Goal: Information Seeking & Learning: Learn about a topic

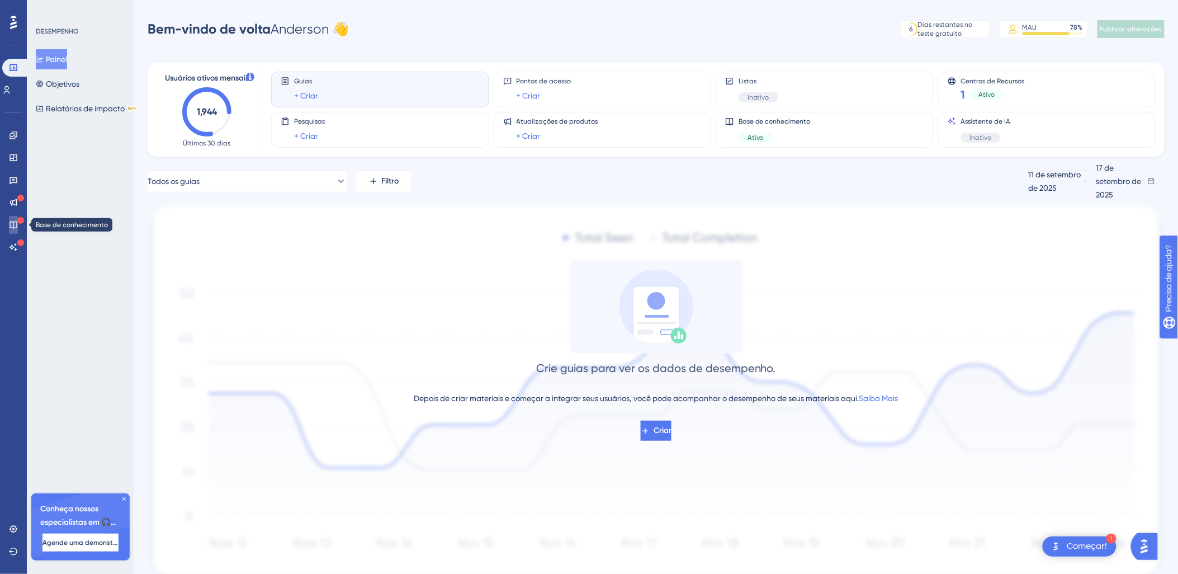
click at [10, 216] on link at bounding box center [13, 225] width 9 height 18
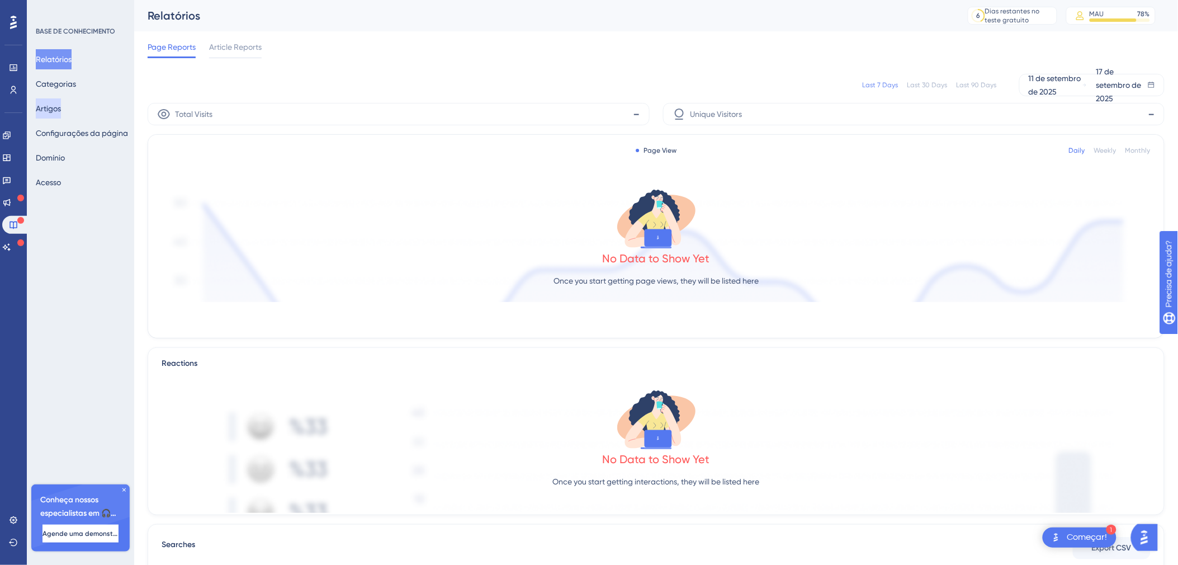
click at [60, 109] on button "Artigos" at bounding box center [48, 108] width 25 height 20
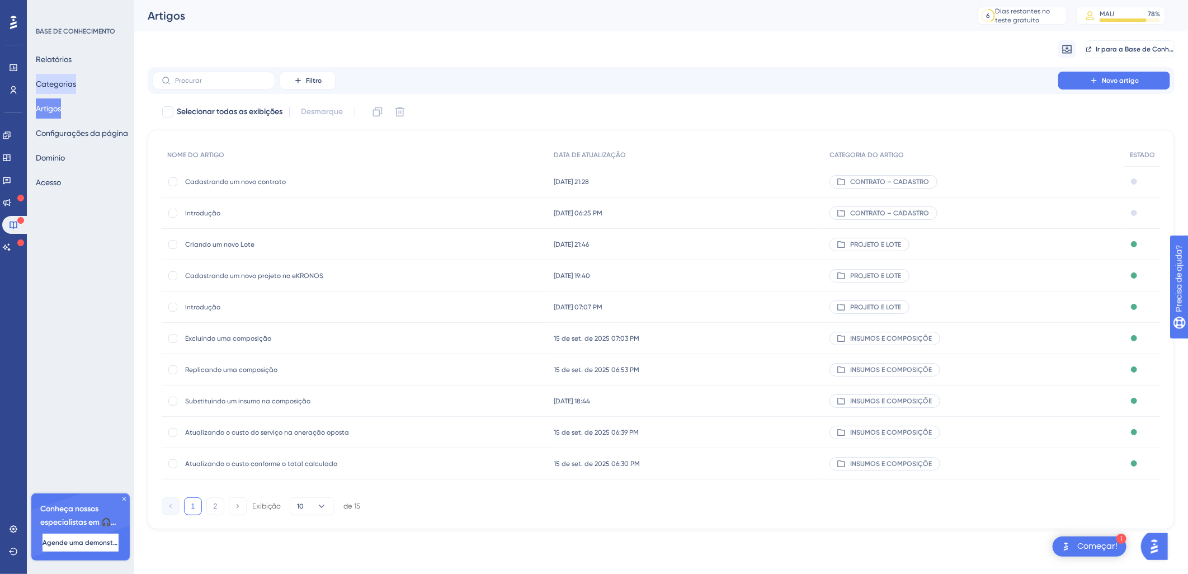
drag, startPoint x: 62, startPoint y: 80, endPoint x: 129, endPoint y: 149, distance: 96.1
click at [60, 78] on button "Categorias" at bounding box center [56, 84] width 40 height 20
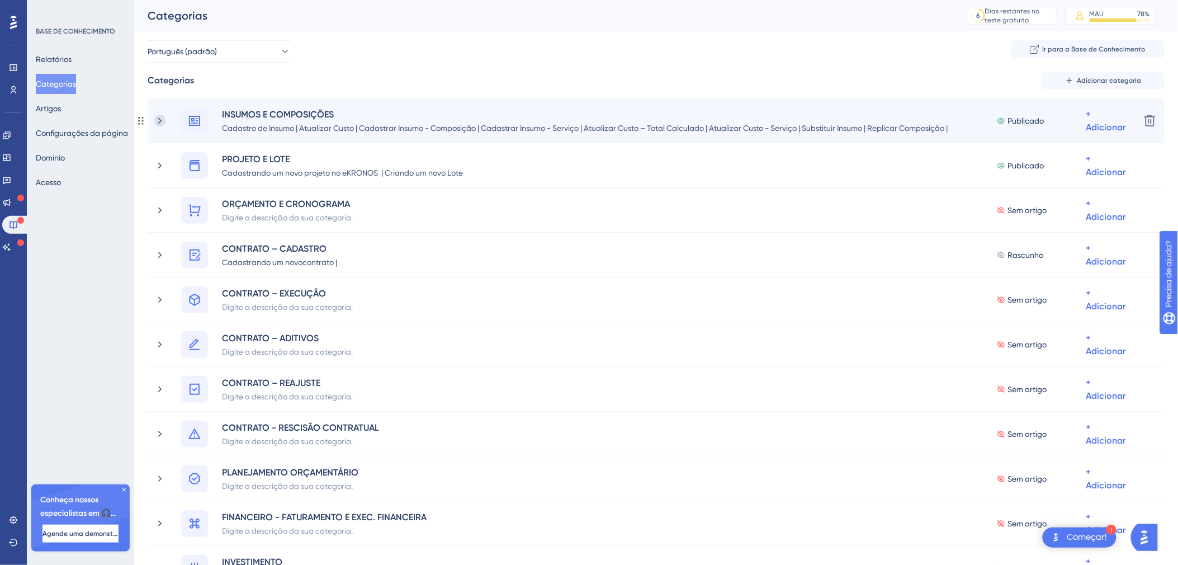
click at [164, 118] on icon at bounding box center [159, 120] width 11 height 11
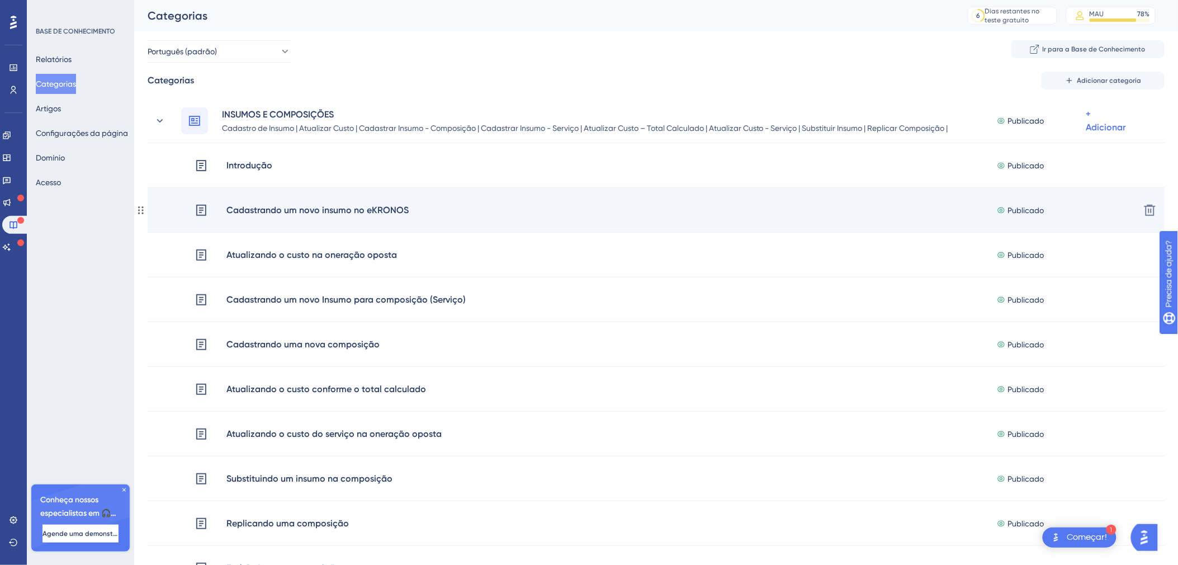
click at [230, 194] on div "Cadastrando um novo insumo no eKRONOS Publicado + Adicionar Excluir" at bounding box center [656, 210] width 1017 height 45
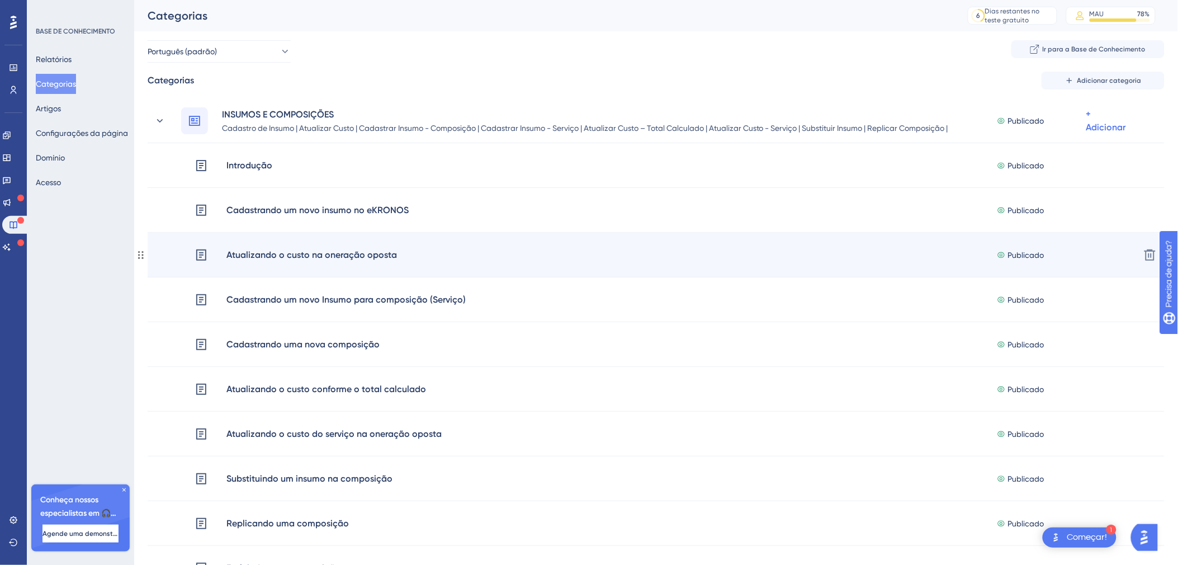
click at [256, 249] on div "Atualizando o custo na oneração oposta" at bounding box center [312, 255] width 172 height 15
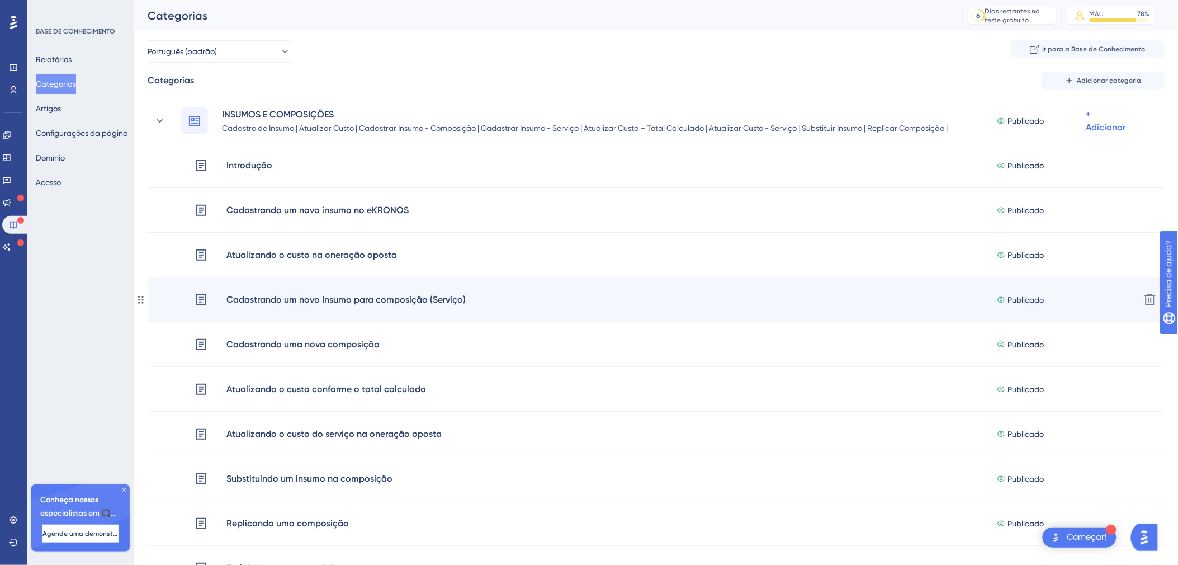
click at [339, 304] on div "Cadastrando um novo Insumo para composição (Serviço)" at bounding box center [346, 299] width 240 height 15
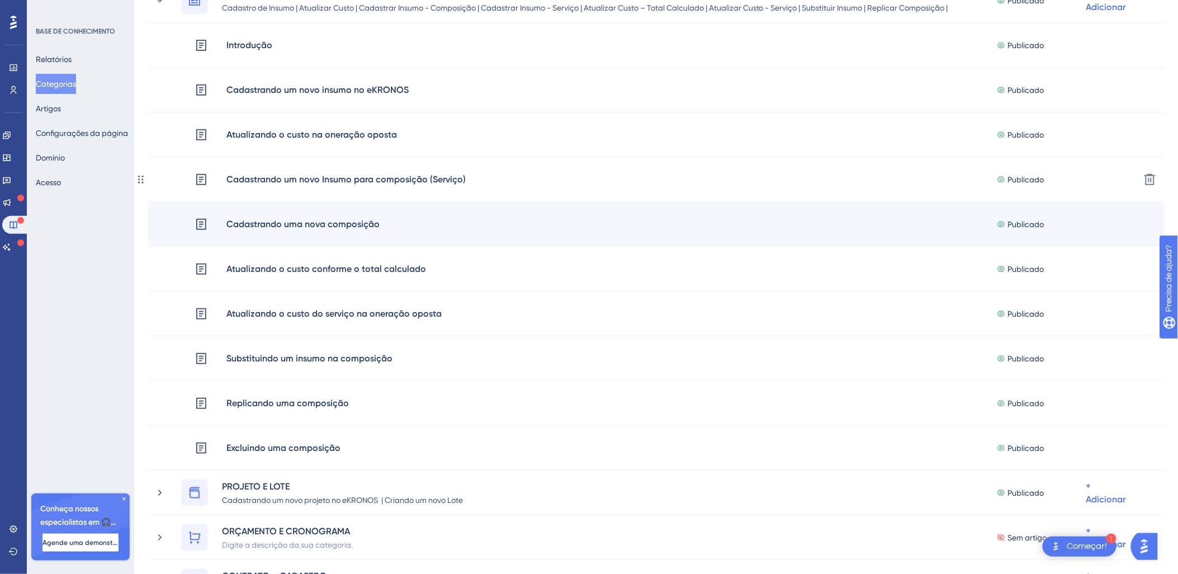
scroll to position [166, 0]
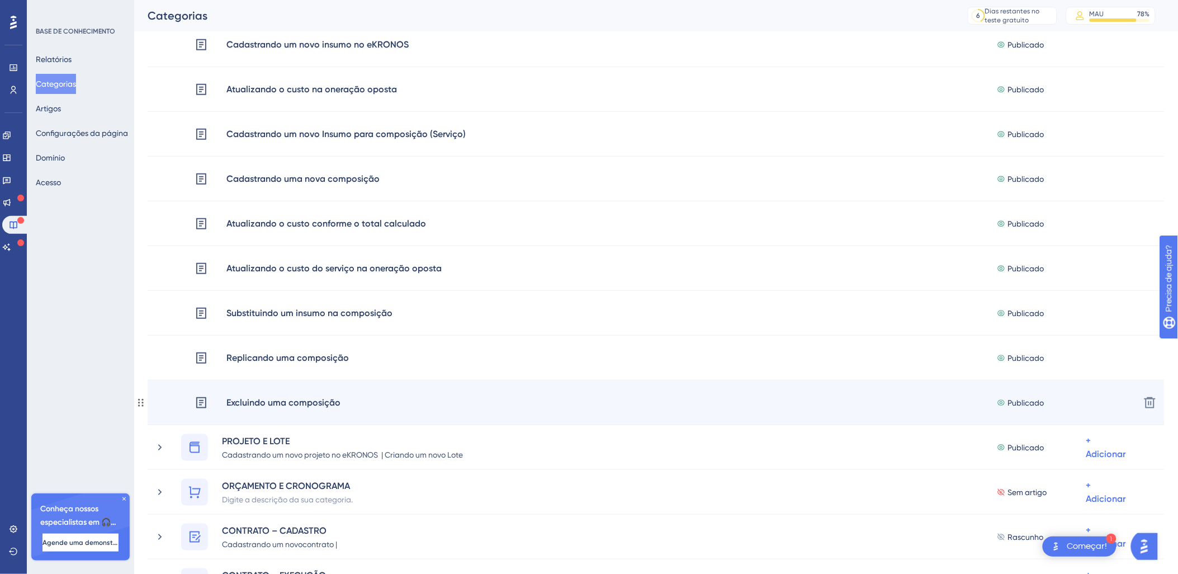
click at [327, 395] on div "Excluindo uma composição" at bounding box center [283, 402] width 115 height 15
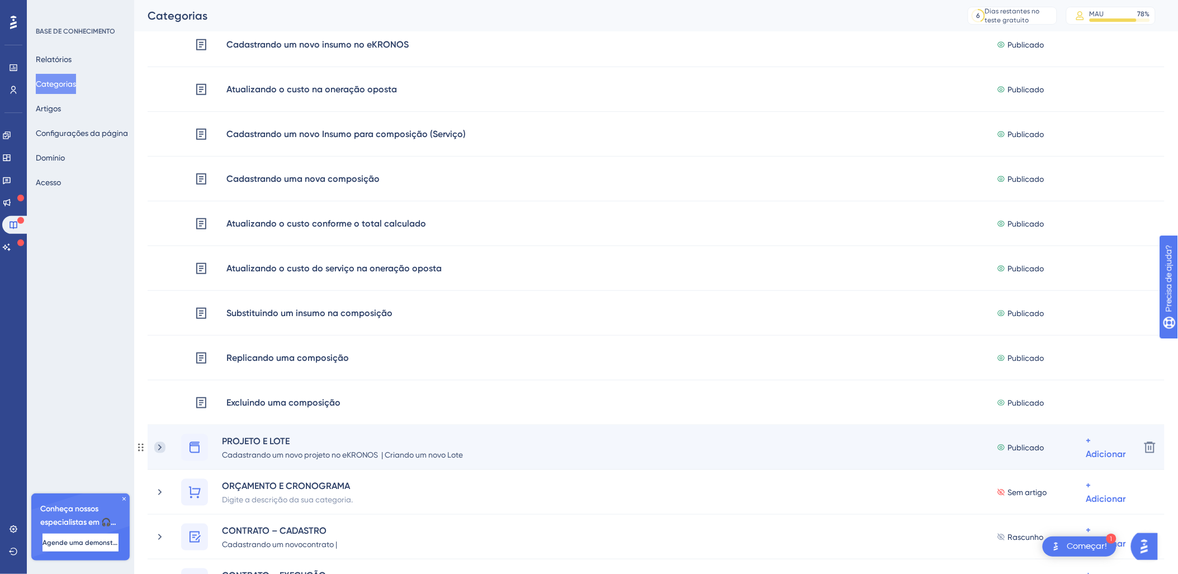
click at [161, 450] on icon at bounding box center [159, 447] width 11 height 11
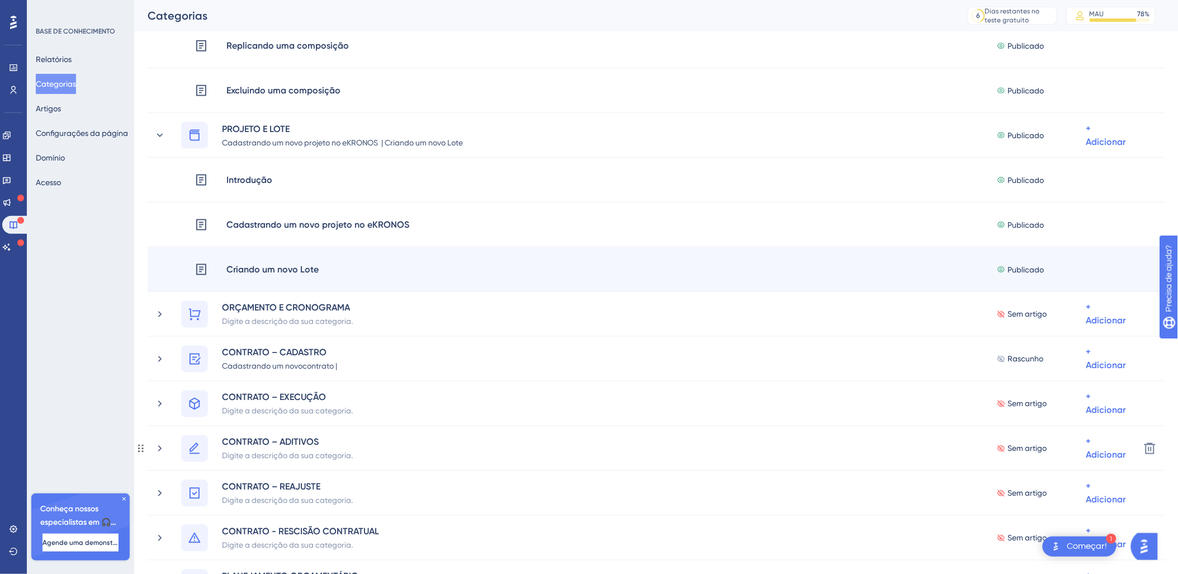
scroll to position [497, 0]
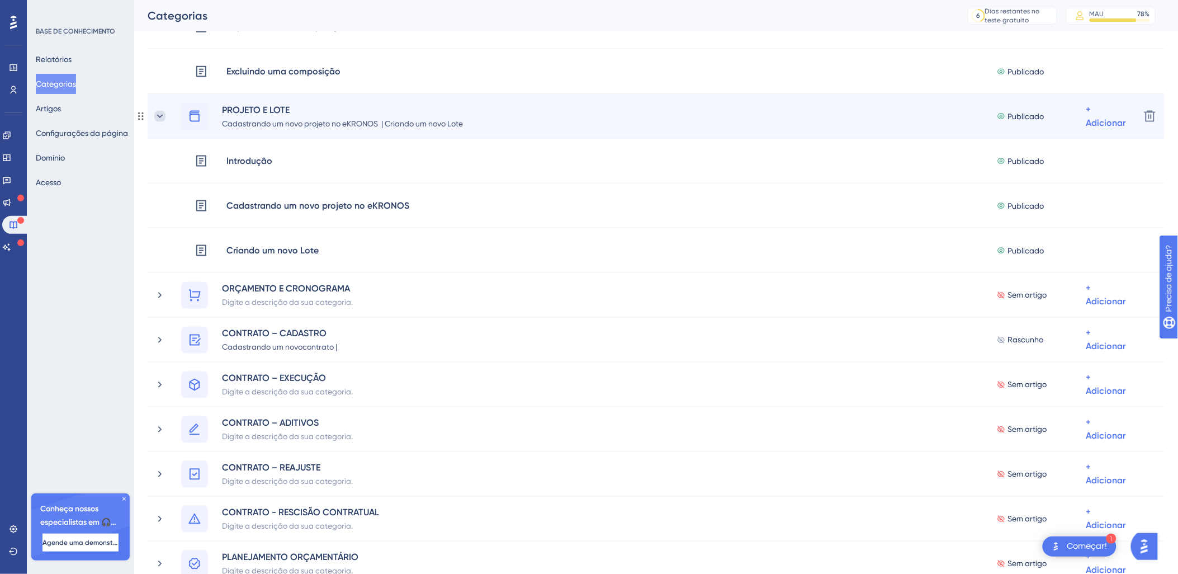
click at [160, 116] on icon at bounding box center [160, 115] width 6 height 3
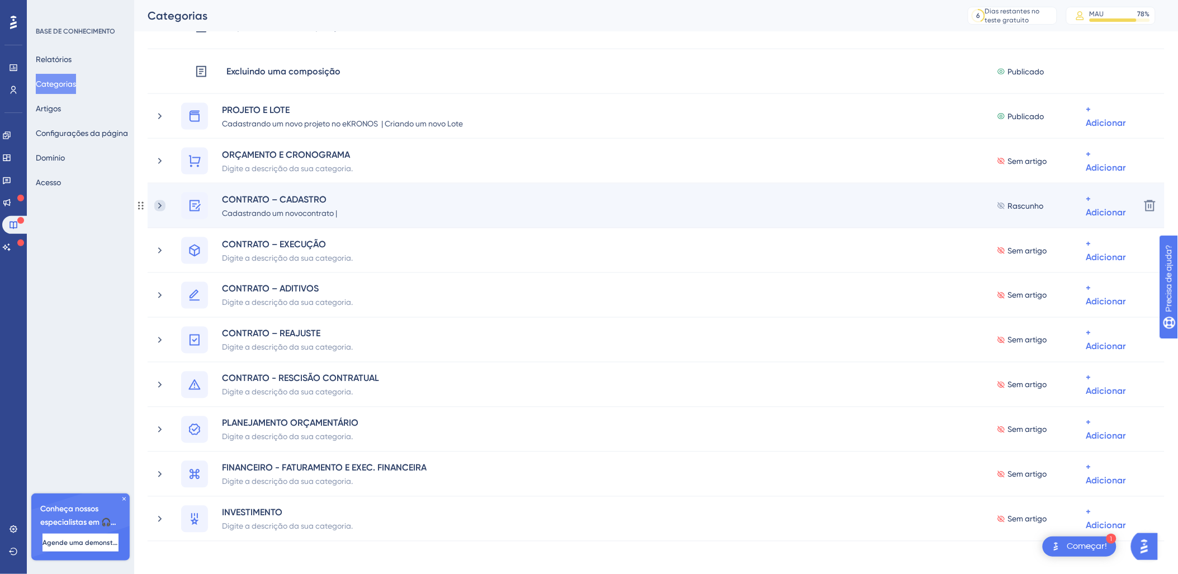
click at [164, 205] on icon at bounding box center [159, 205] width 11 height 11
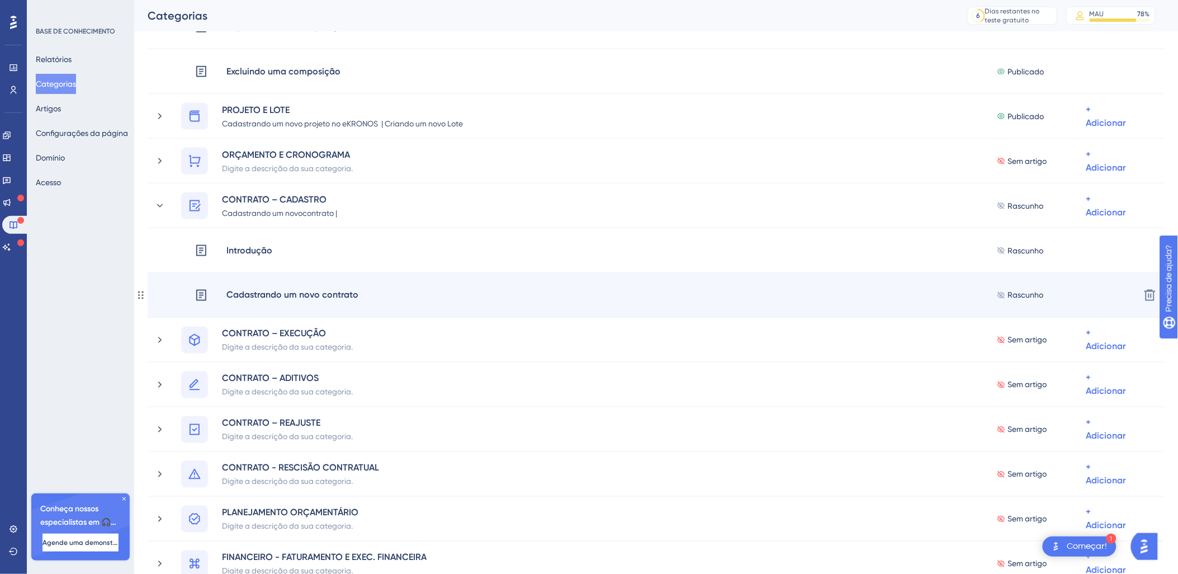
click at [300, 298] on div "Cadastrando um novo contrato" at bounding box center [292, 295] width 133 height 15
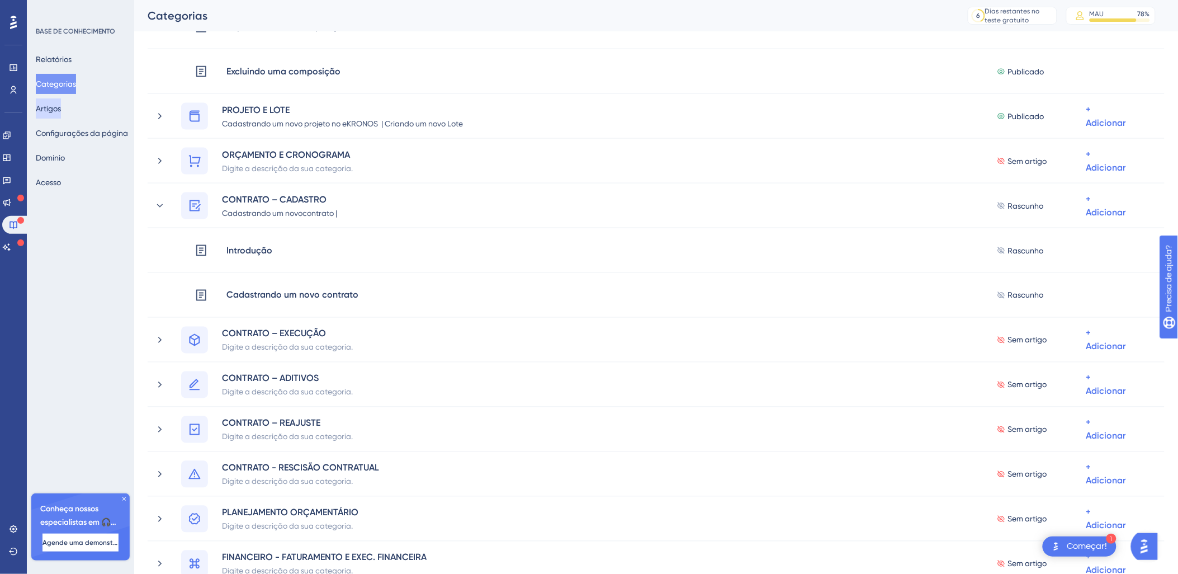
click at [61, 112] on button "Artigos" at bounding box center [48, 108] width 25 height 20
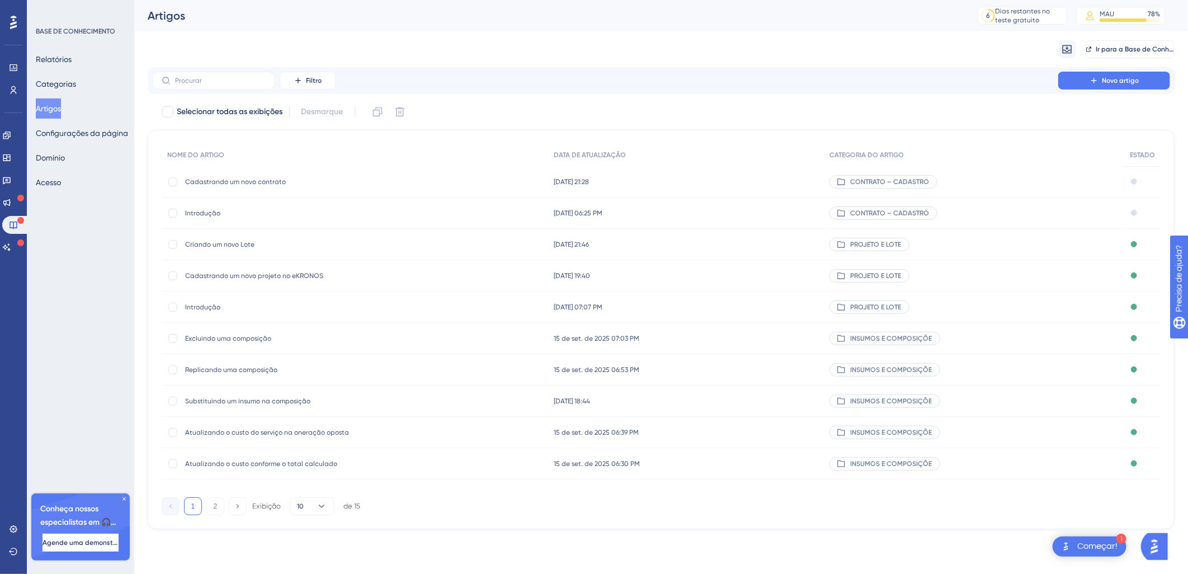
click at [270, 181] on span "Cadastrando um novo contrato" at bounding box center [274, 181] width 179 height 9
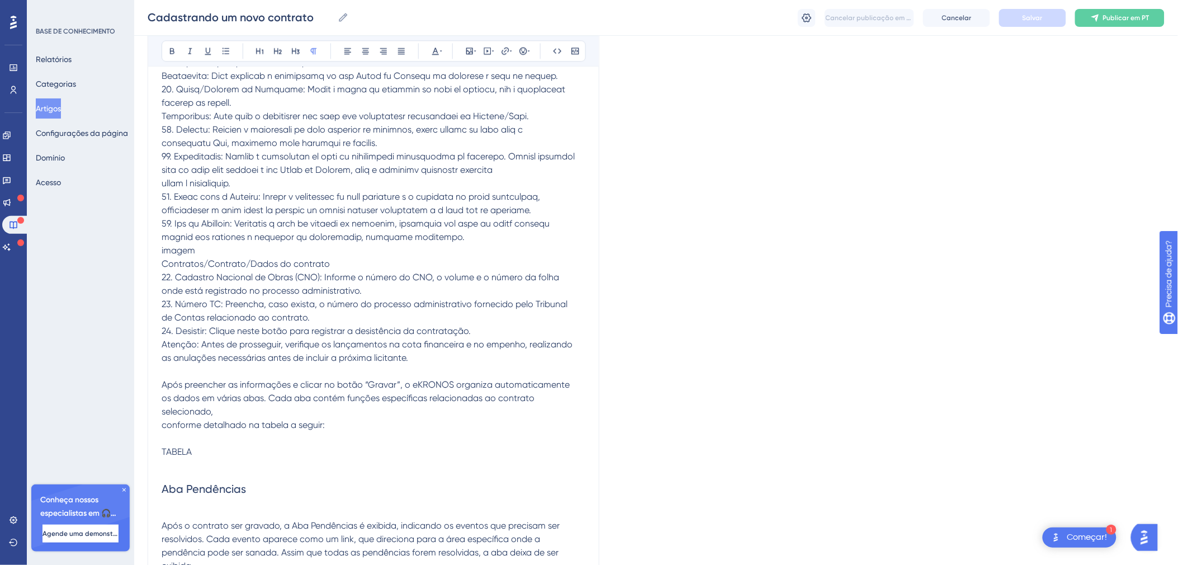
scroll to position [529, 0]
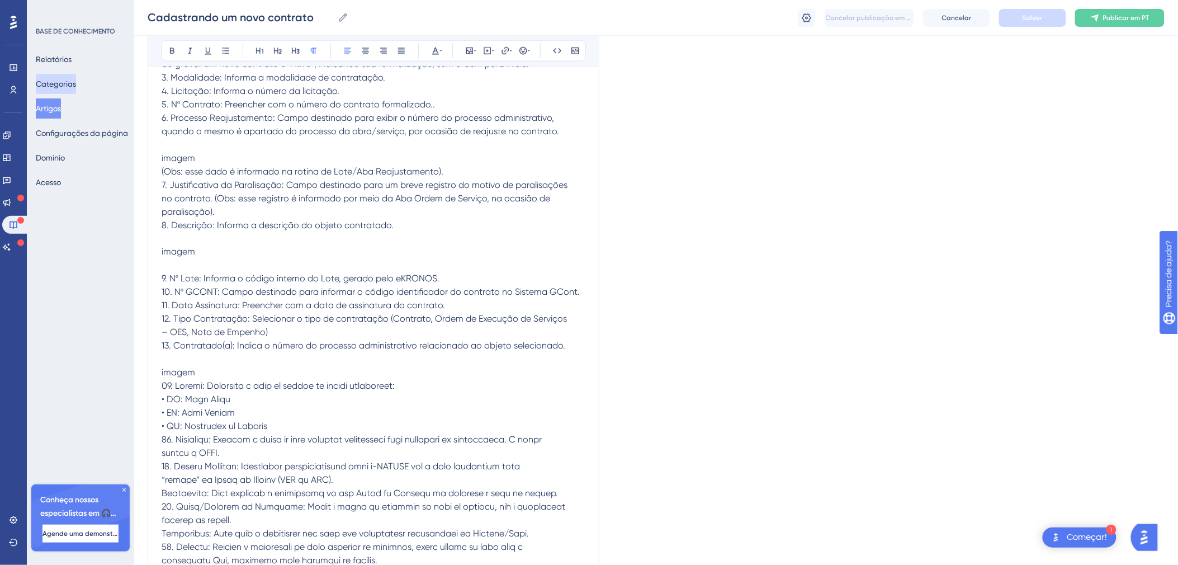
drag, startPoint x: 63, startPoint y: 81, endPoint x: 98, endPoint y: 107, distance: 43.5
click at [63, 81] on button "Categorias" at bounding box center [56, 84] width 40 height 20
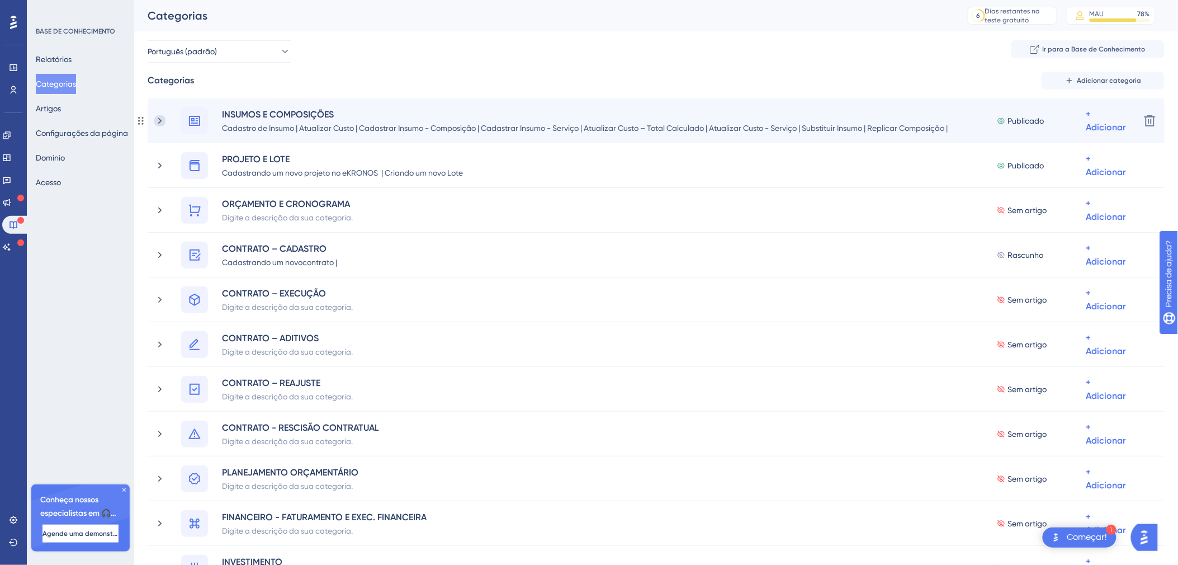
click at [163, 117] on icon at bounding box center [159, 120] width 11 height 11
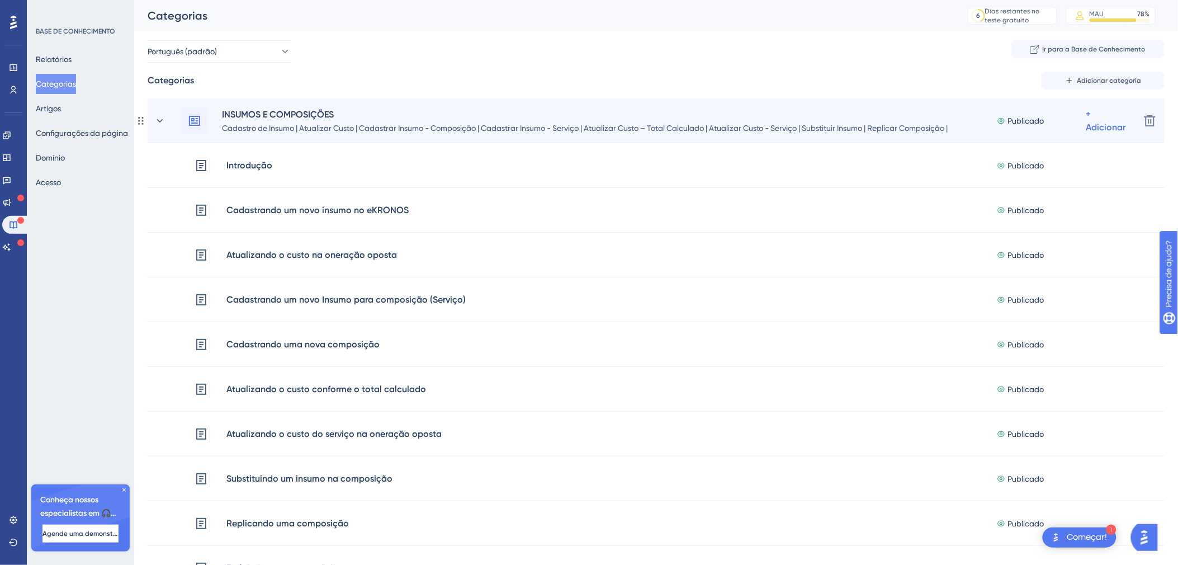
click at [170, 122] on div "INSUMOS E COMPOSIÇÕES Cadastro de Insumo | Atualizar Custo | Cadastrar Insumo -…" at bounding box center [642, 120] width 977 height 27
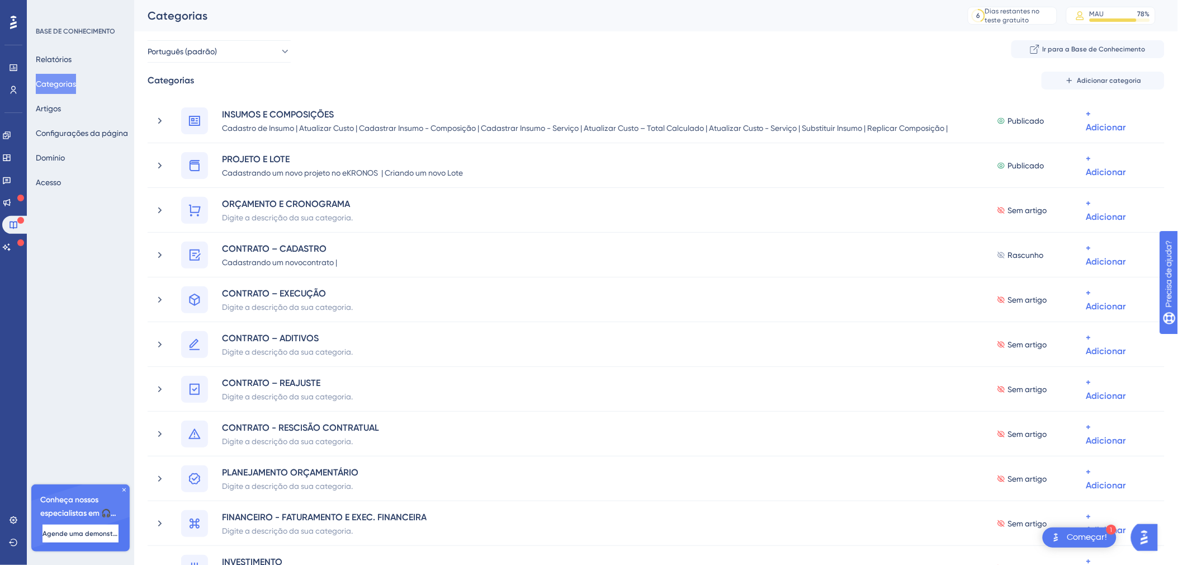
click at [8, 27] on div at bounding box center [13, 22] width 18 height 18
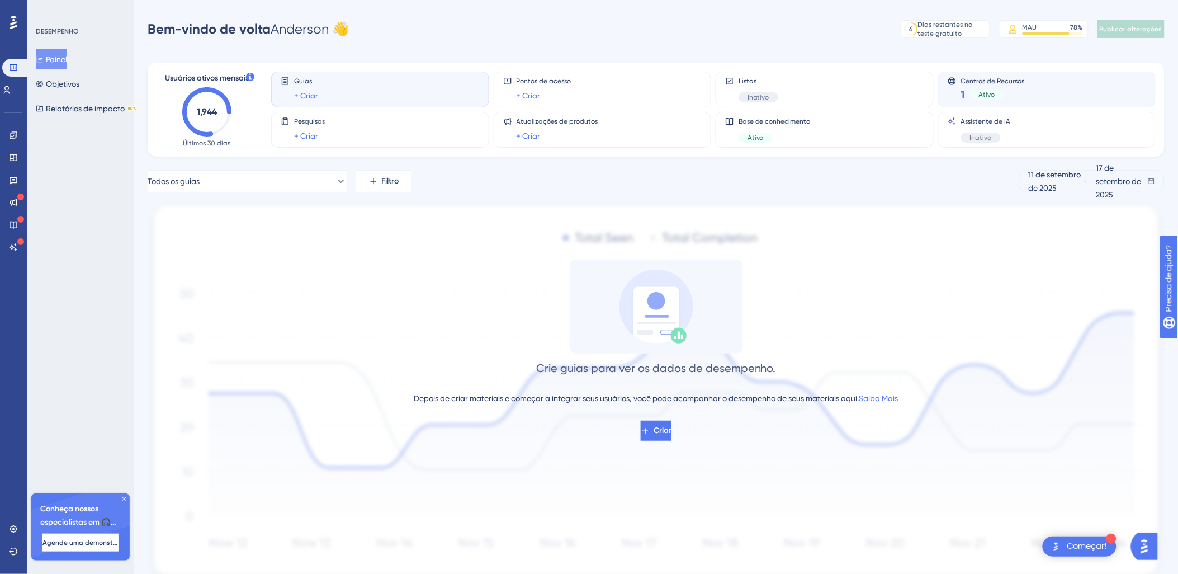
click at [986, 85] on div "Centros de Recursos 1 Ativo" at bounding box center [993, 90] width 64 height 26
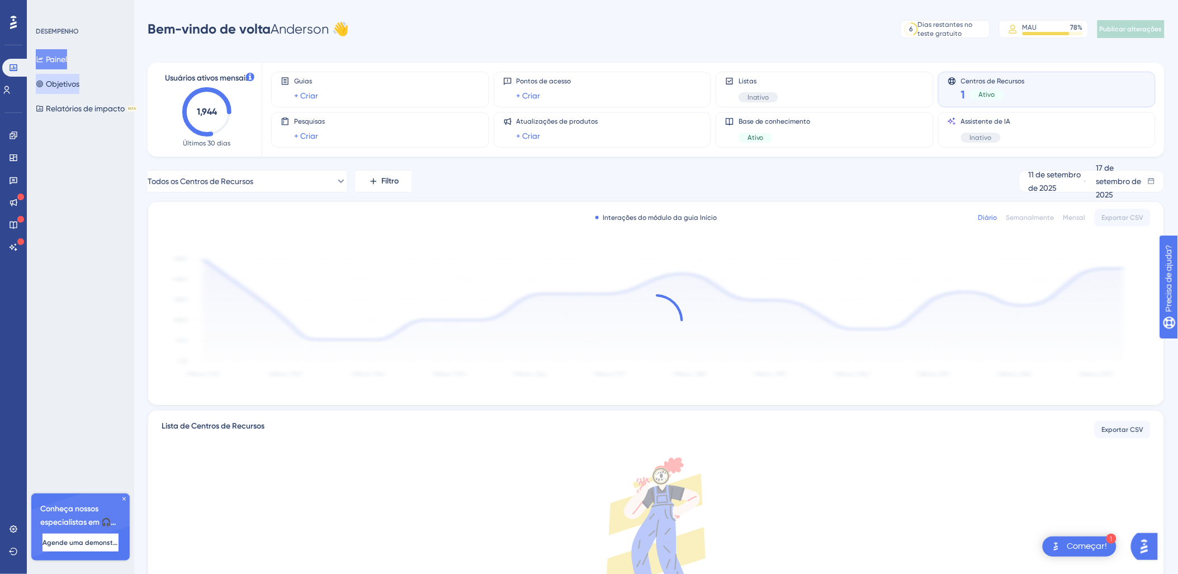
click at [66, 82] on font "Objetivos" at bounding box center [63, 83] width 34 height 13
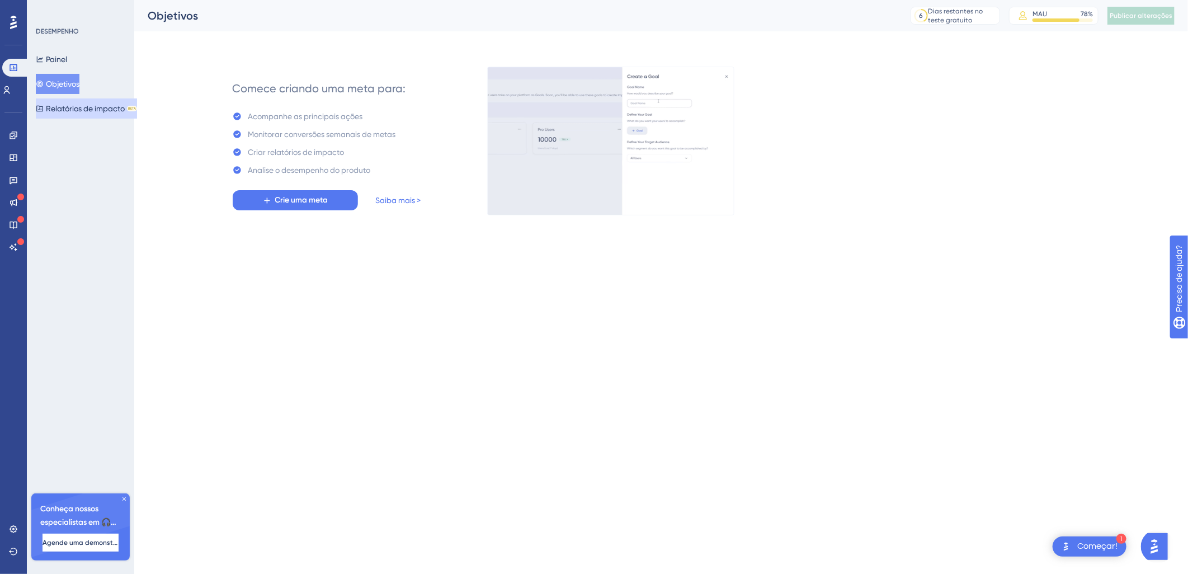
click at [83, 109] on font "Relatórios de impacto" at bounding box center [85, 108] width 79 height 13
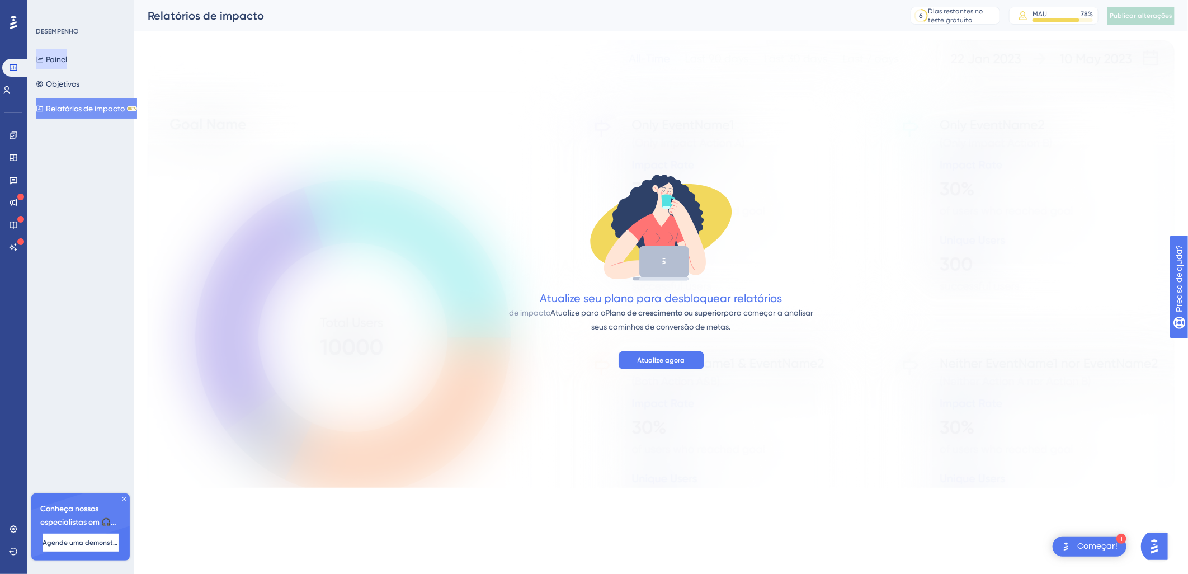
click at [55, 60] on font "Painel" at bounding box center [56, 59] width 21 height 13
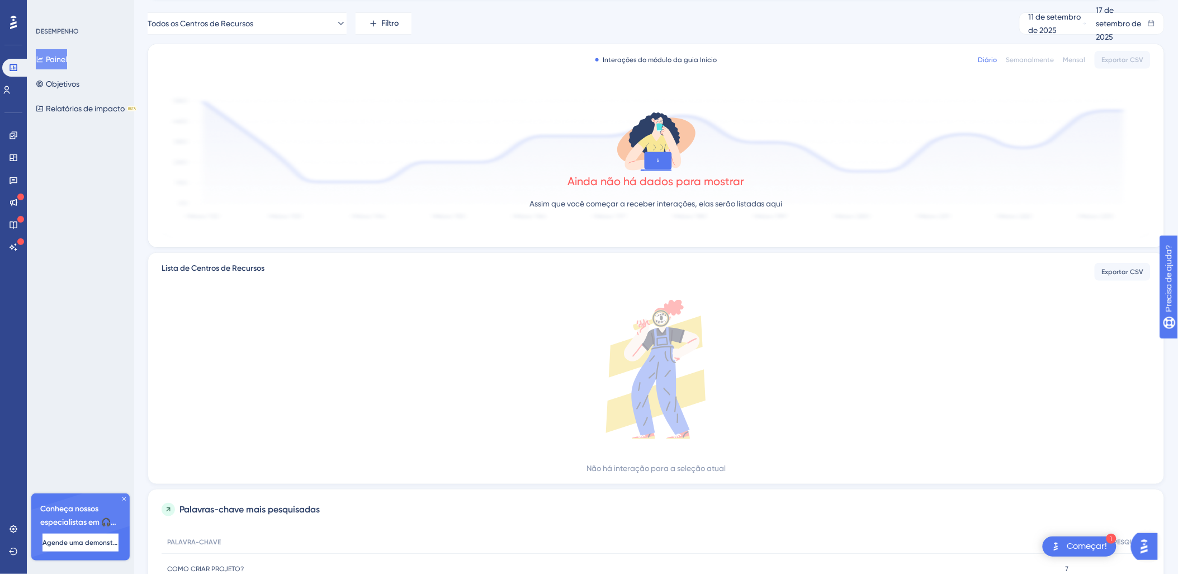
scroll to position [288, 0]
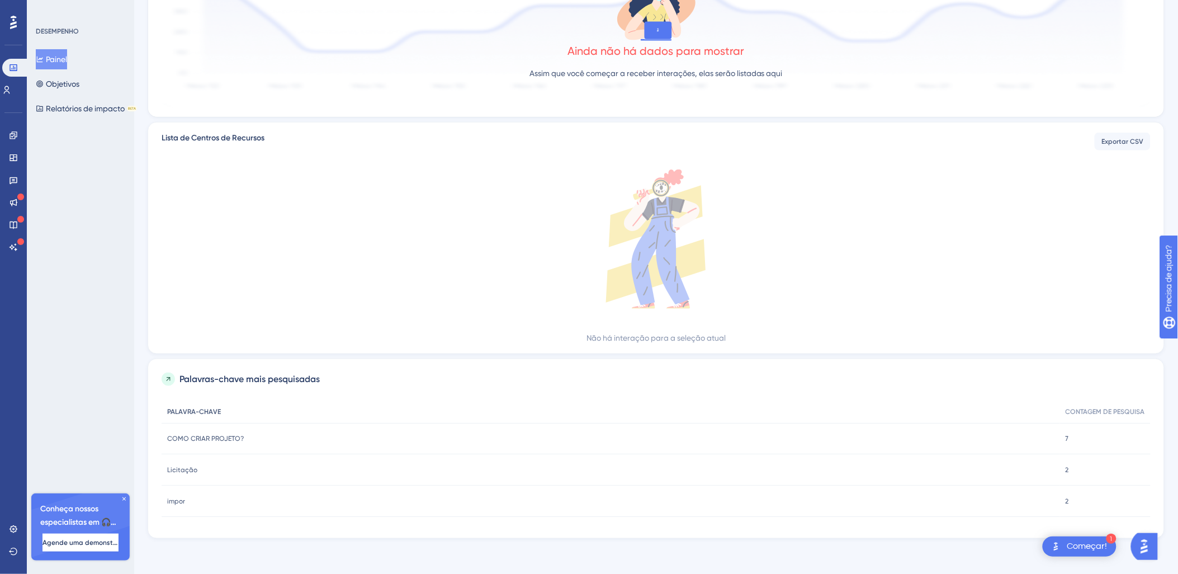
click at [210, 412] on span "PALAVRA-CHAVE" at bounding box center [194, 411] width 54 height 9
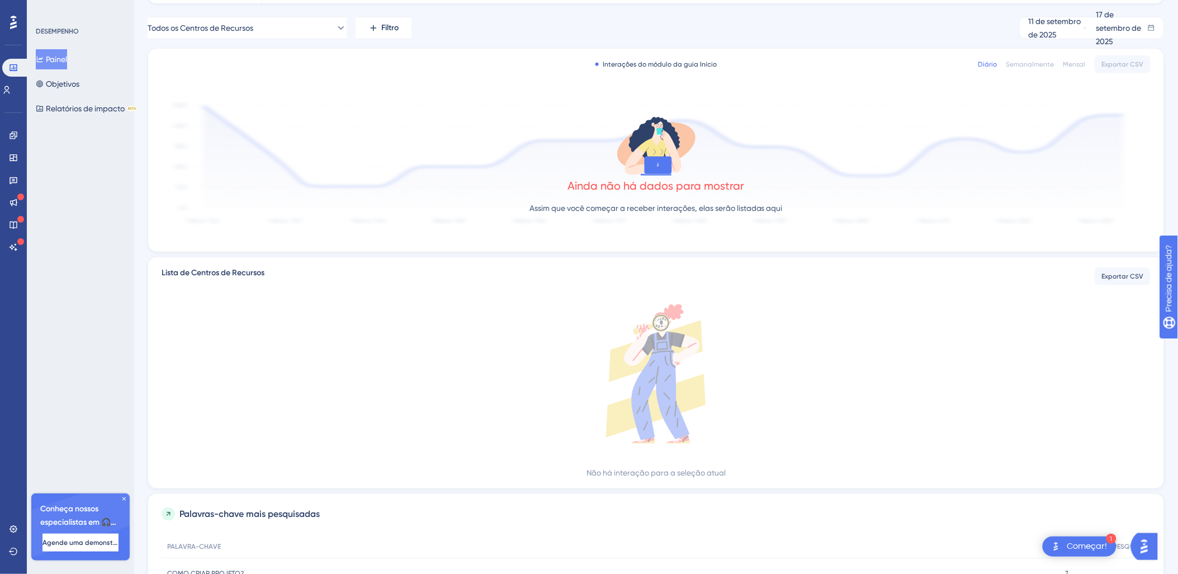
scroll to position [0, 0]
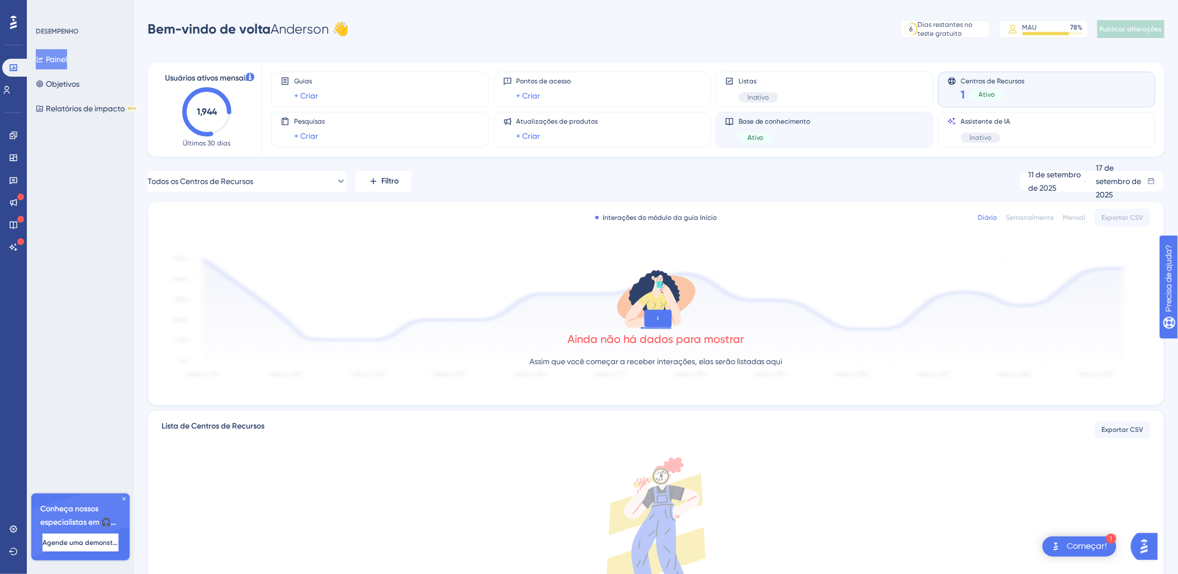
click at [779, 135] on div "Ativo" at bounding box center [775, 138] width 72 height 10
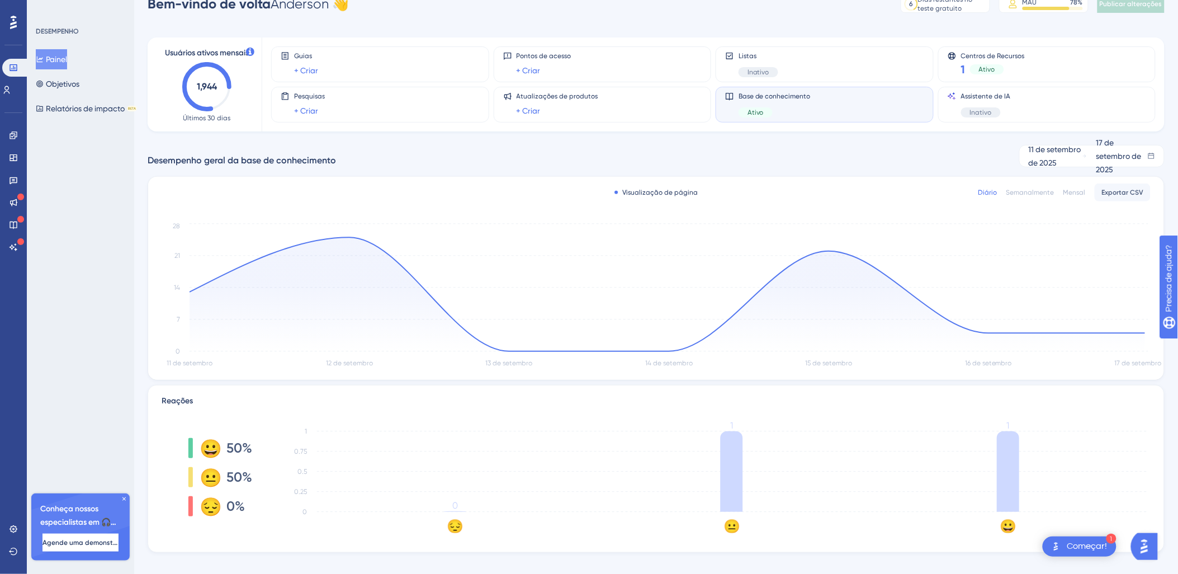
scroll to position [39, 0]
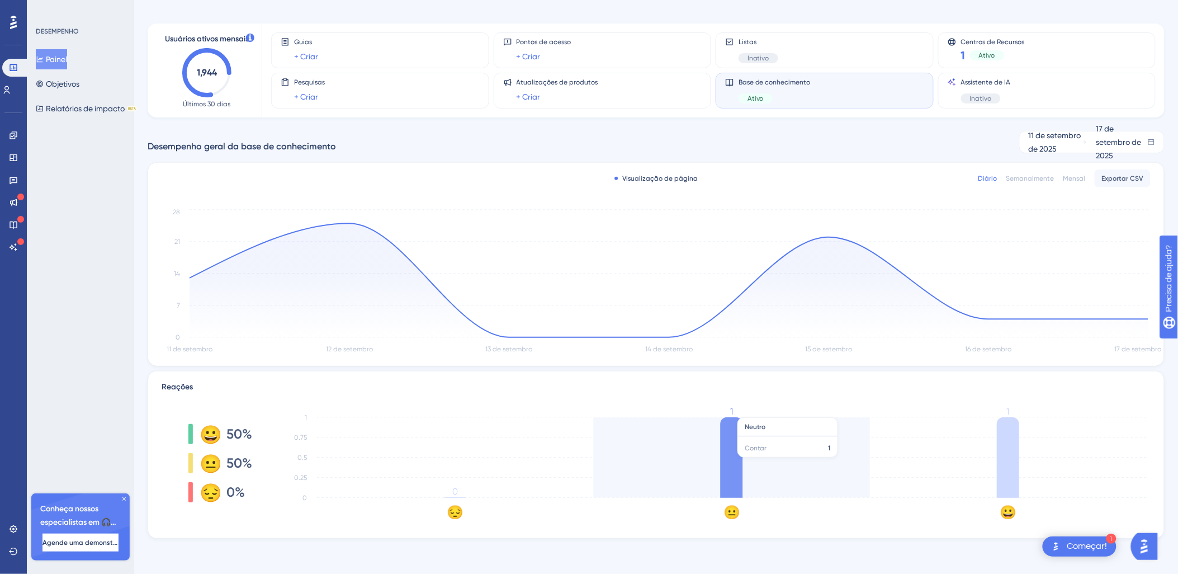
click at [748, 463] on icon "😔 😐 😀 0 0.25 0.5 0.75 1 0 1 1" at bounding box center [715, 463] width 872 height 112
click at [745, 443] on icon "😔 😐 😀 0 0.25 0.5 0.75 1 0 1 1" at bounding box center [715, 463] width 872 height 112
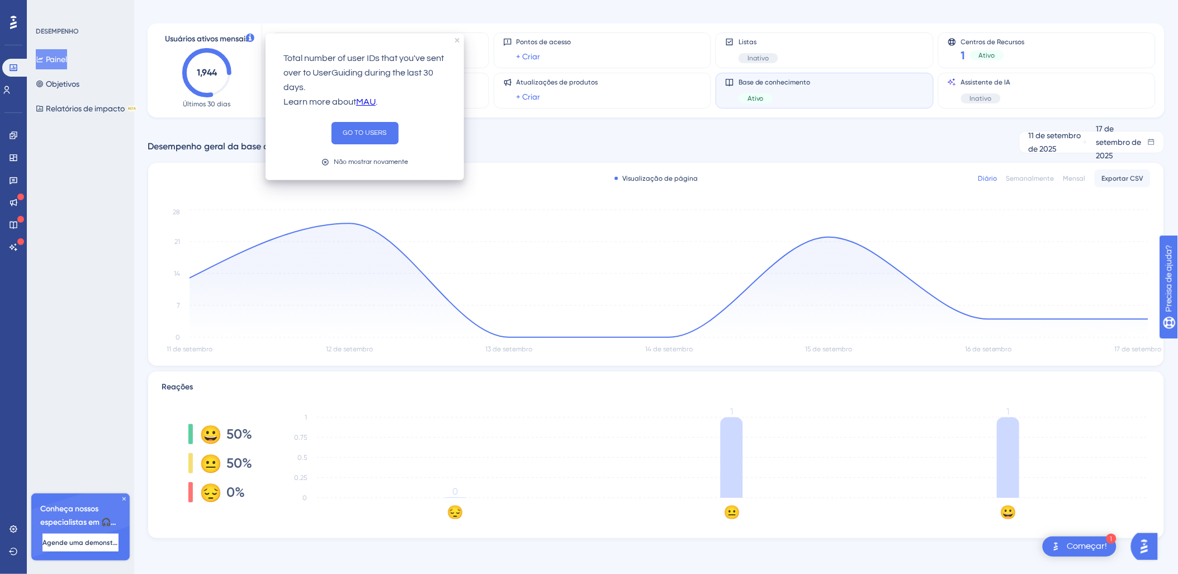
click at [250, 37] on icon at bounding box center [250, 38] width 8 height 8
click at [367, 141] on button "IR PARA USUÁRIOS" at bounding box center [365, 136] width 67 height 29
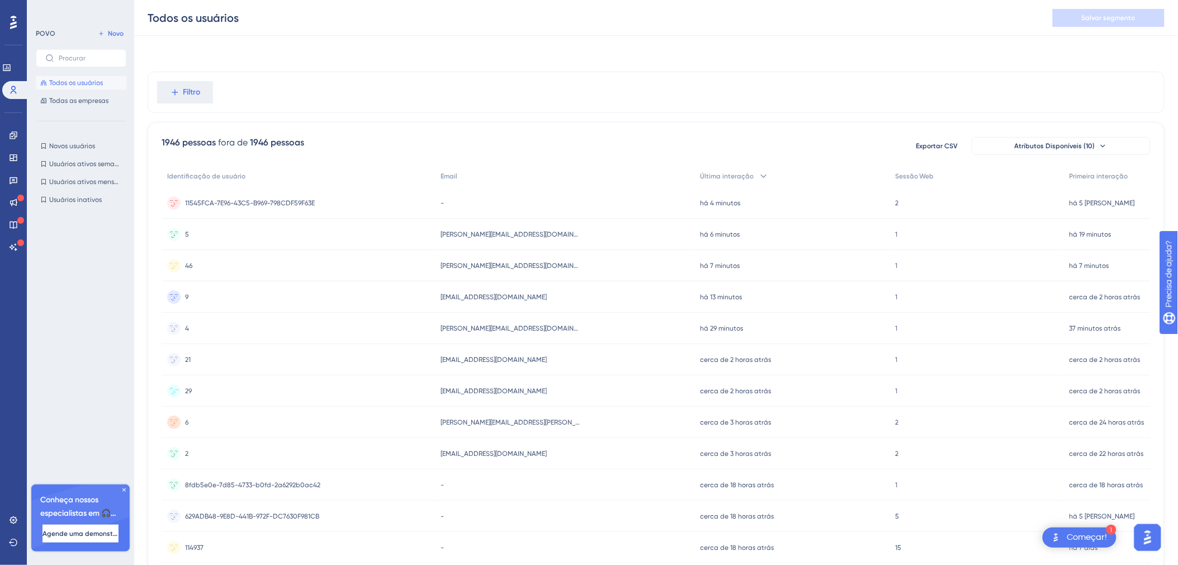
scroll to position [330, 0]
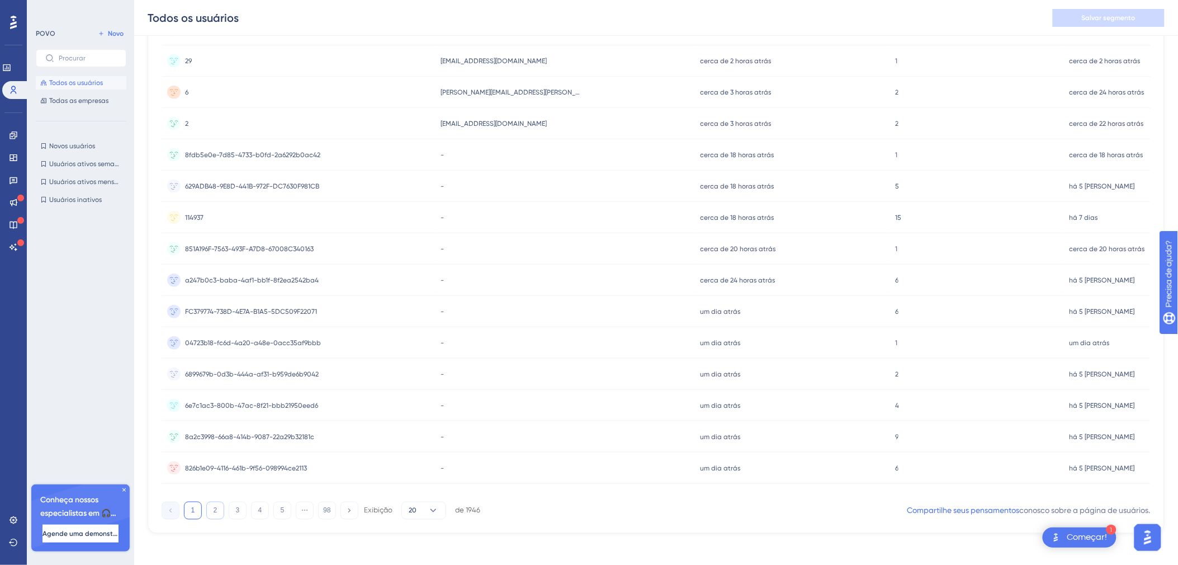
click at [211, 511] on button "2" at bounding box center [215, 511] width 18 height 18
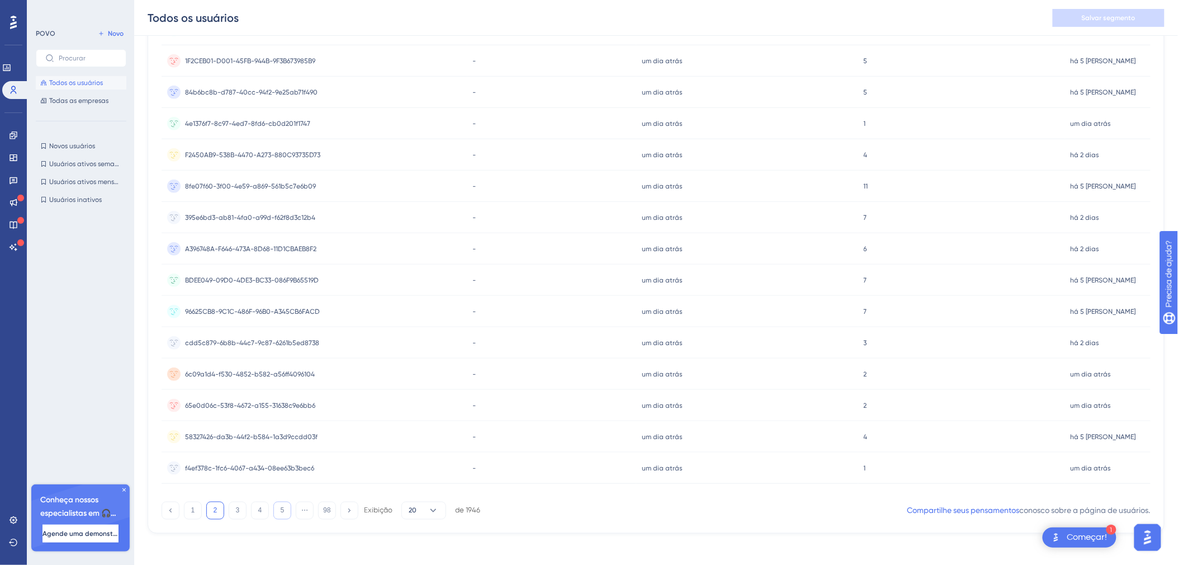
click at [284, 513] on button "5" at bounding box center [282, 511] width 18 height 18
click at [317, 511] on div "1 ⋯ 4 5 6 ⋯ 98 Exibição 20 de 1946" at bounding box center [321, 511] width 319 height 18
click at [328, 511] on button "98" at bounding box center [327, 511] width 18 height 18
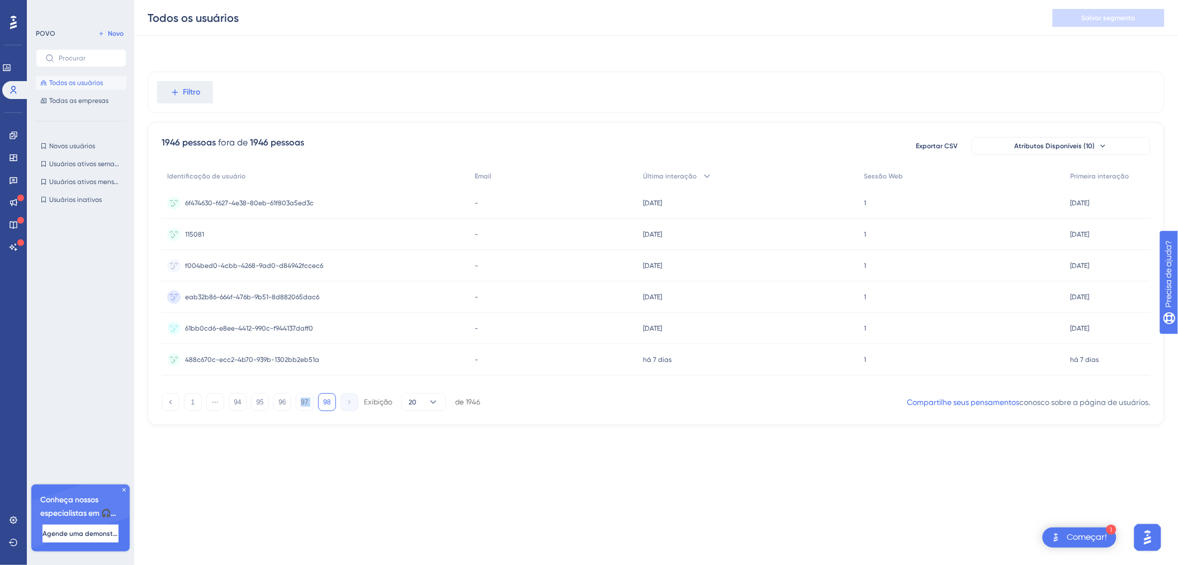
scroll to position [0, 0]
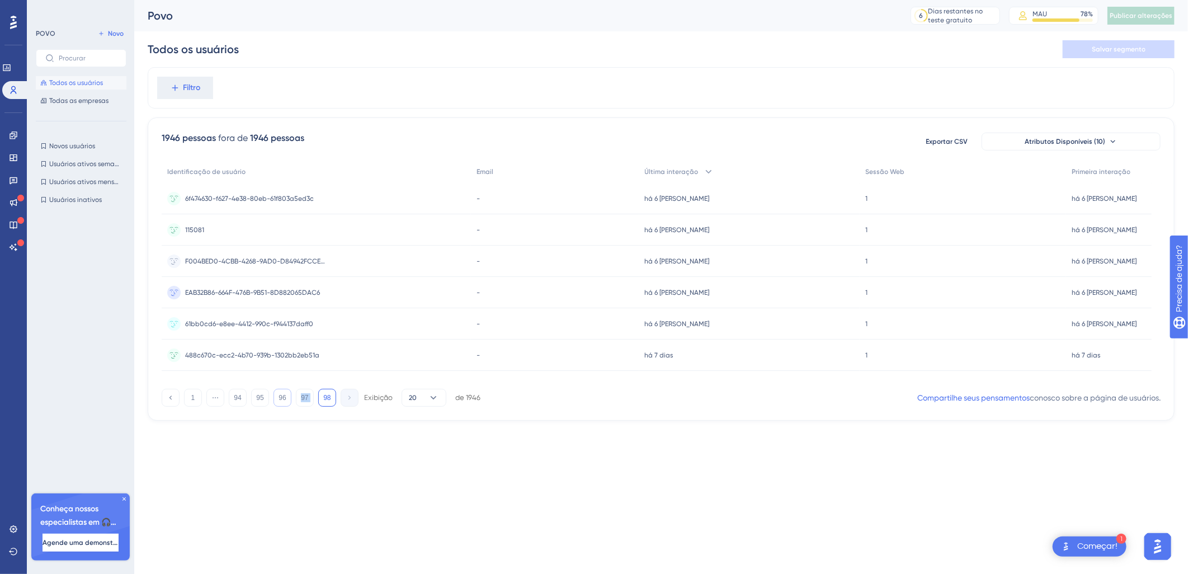
click at [278, 389] on button "96" at bounding box center [282, 398] width 18 height 18
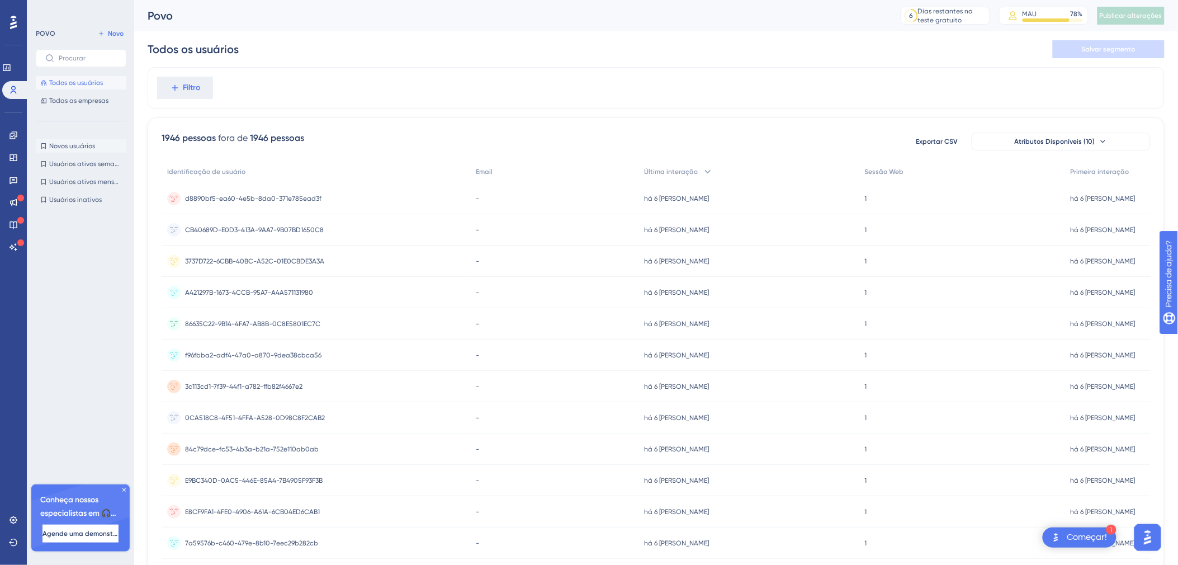
click at [75, 145] on span "Novos usuários" at bounding box center [72, 145] width 46 height 9
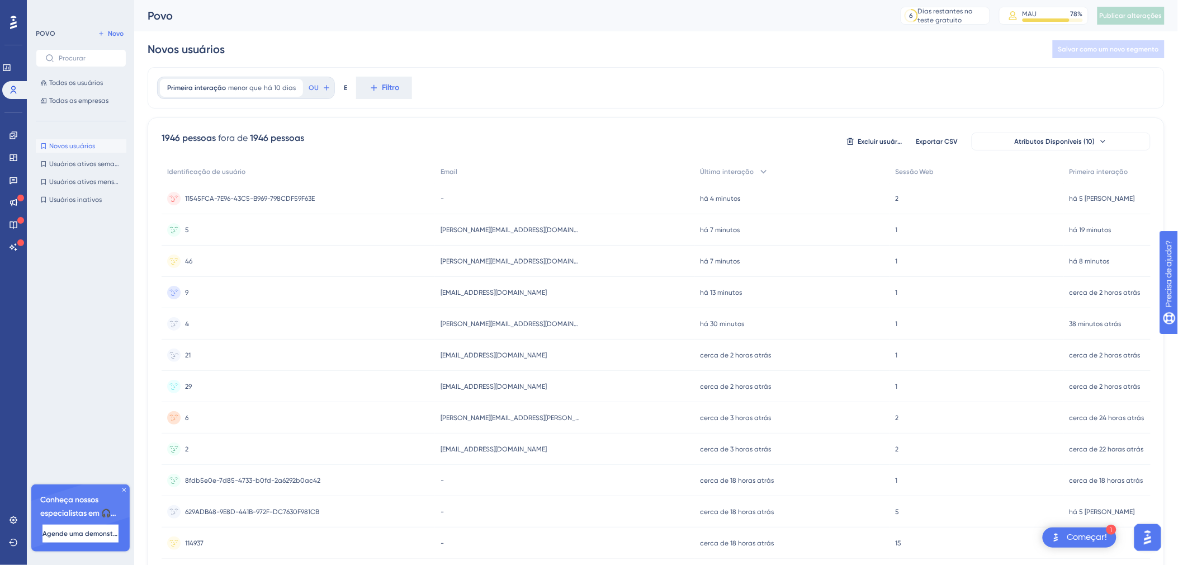
scroll to position [334, 0]
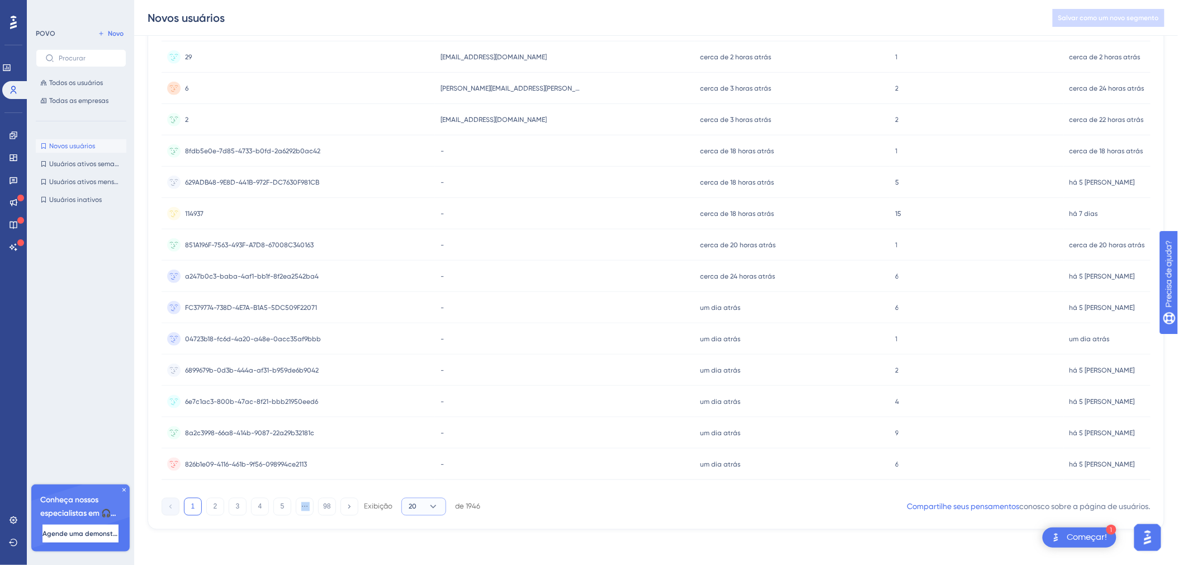
click at [431, 507] on icon at bounding box center [433, 506] width 11 height 11
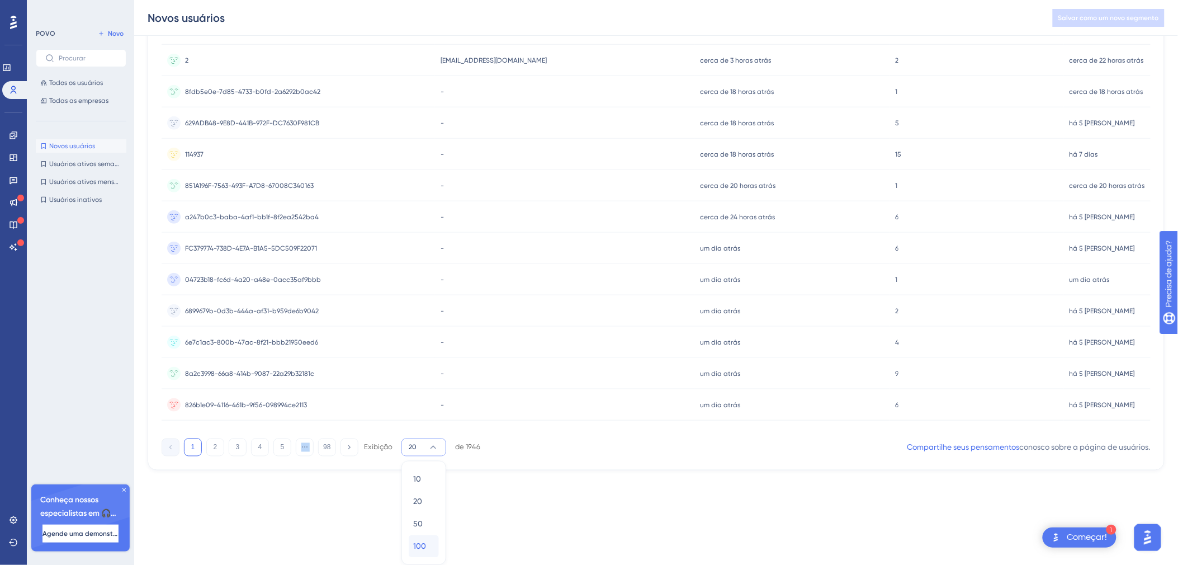
click at [424, 540] on span "100" at bounding box center [419, 546] width 13 height 13
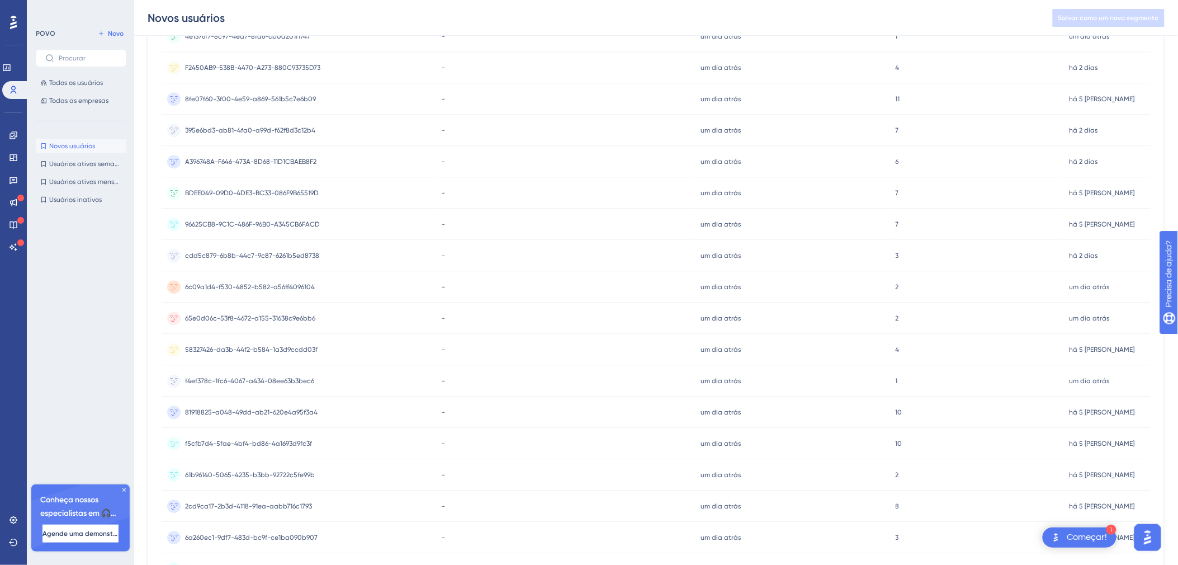
scroll to position [2839, 0]
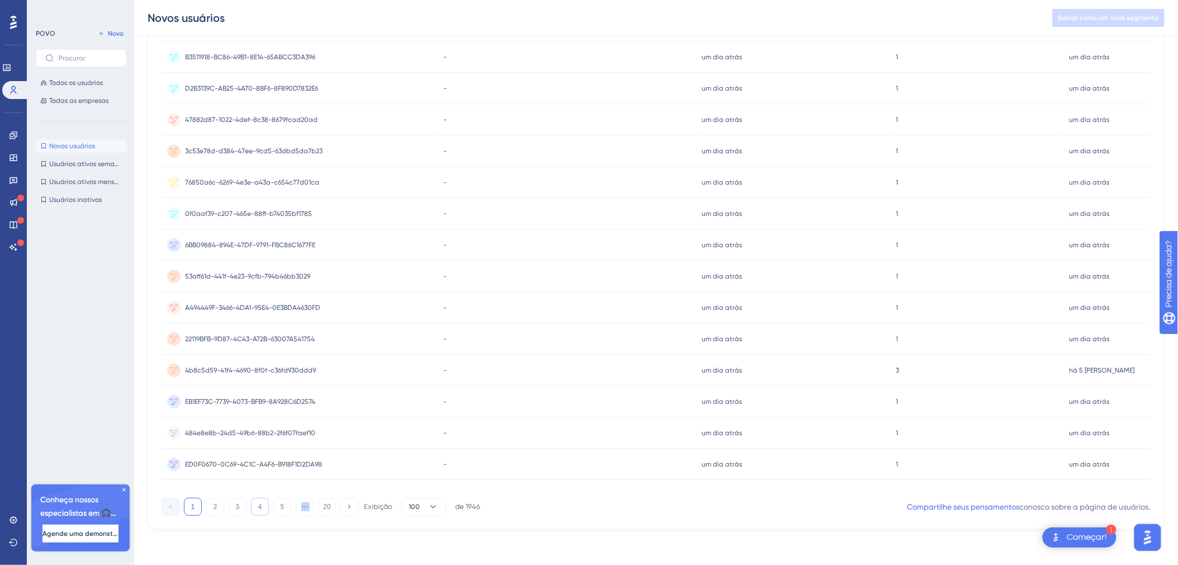
click at [263, 509] on button "4" at bounding box center [260, 507] width 18 height 18
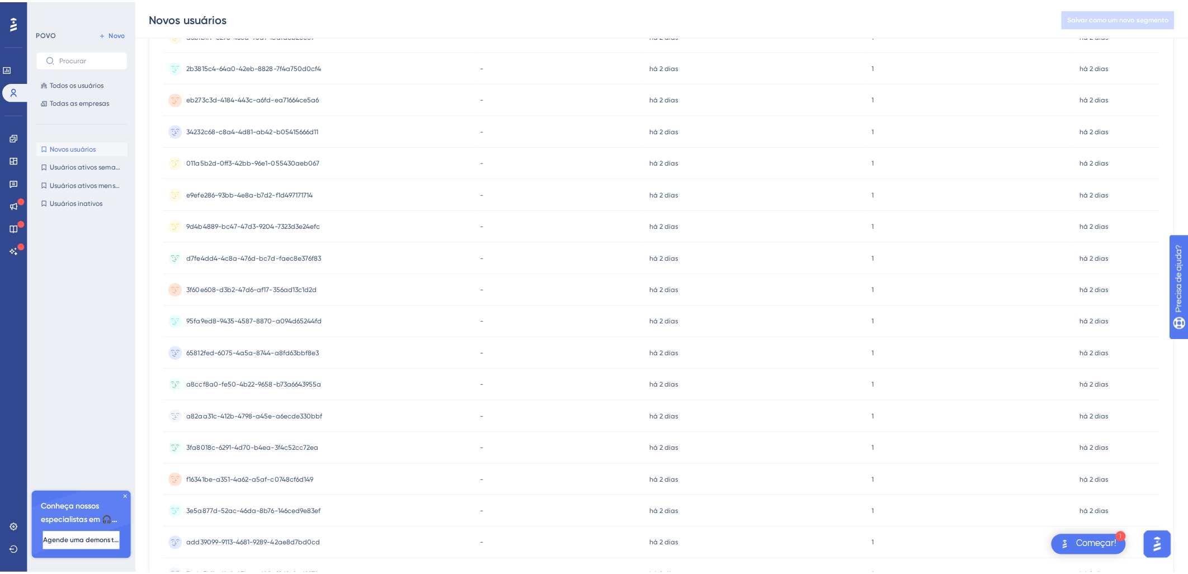
scroll to position [0, 0]
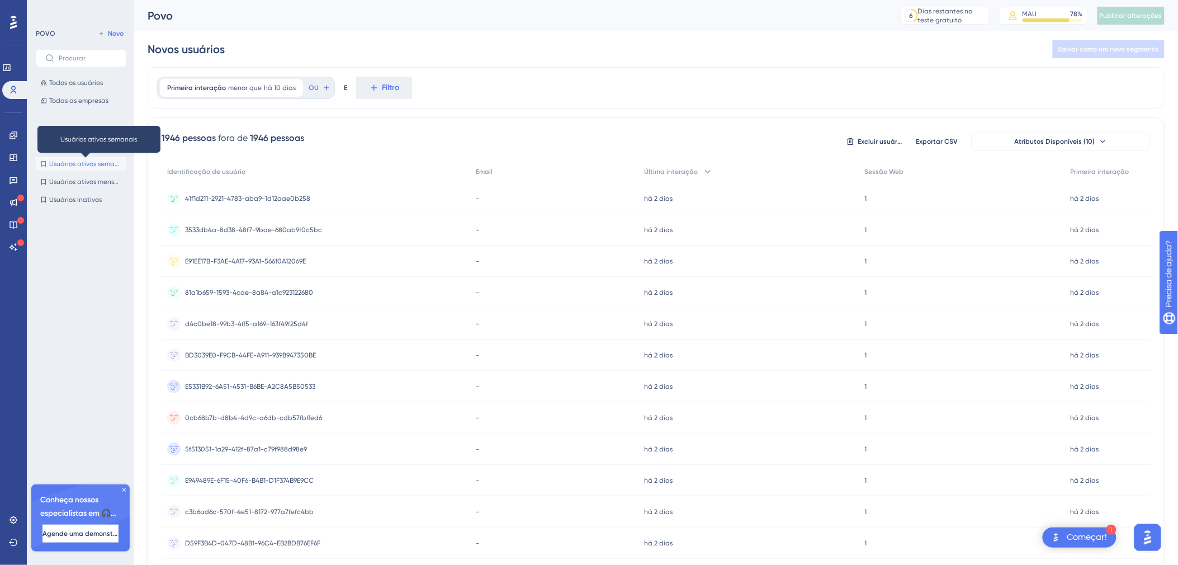
click at [82, 165] on span "Usuários ativos semanais" at bounding box center [85, 163] width 73 height 9
click at [84, 197] on span "Usuários inativos" at bounding box center [75, 199] width 53 height 9
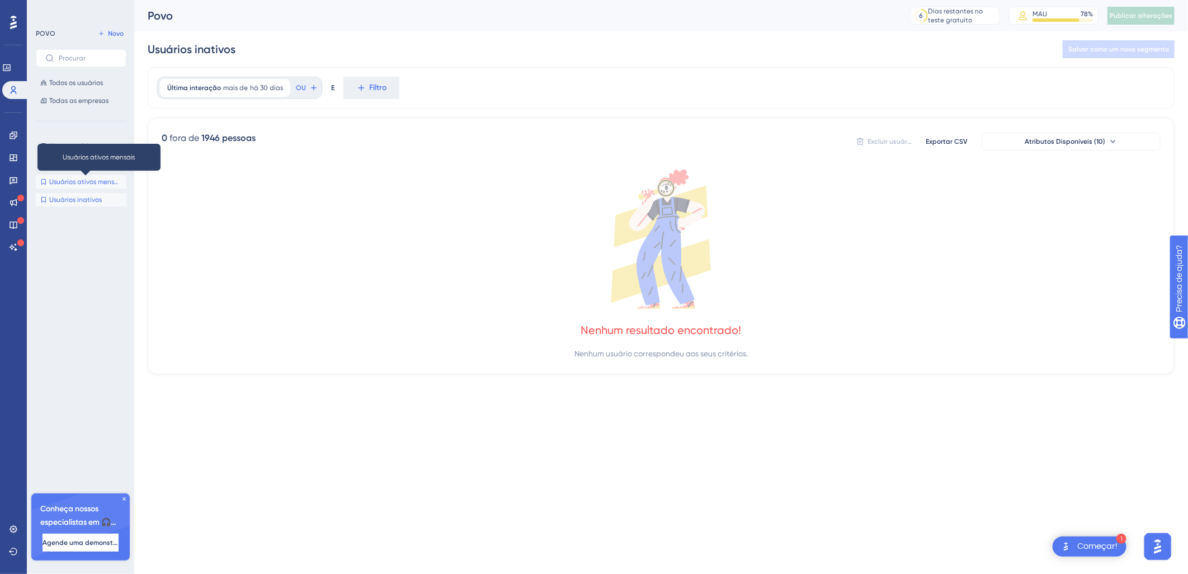
click at [76, 179] on span "Usuários ativos mensais" at bounding box center [85, 181] width 73 height 9
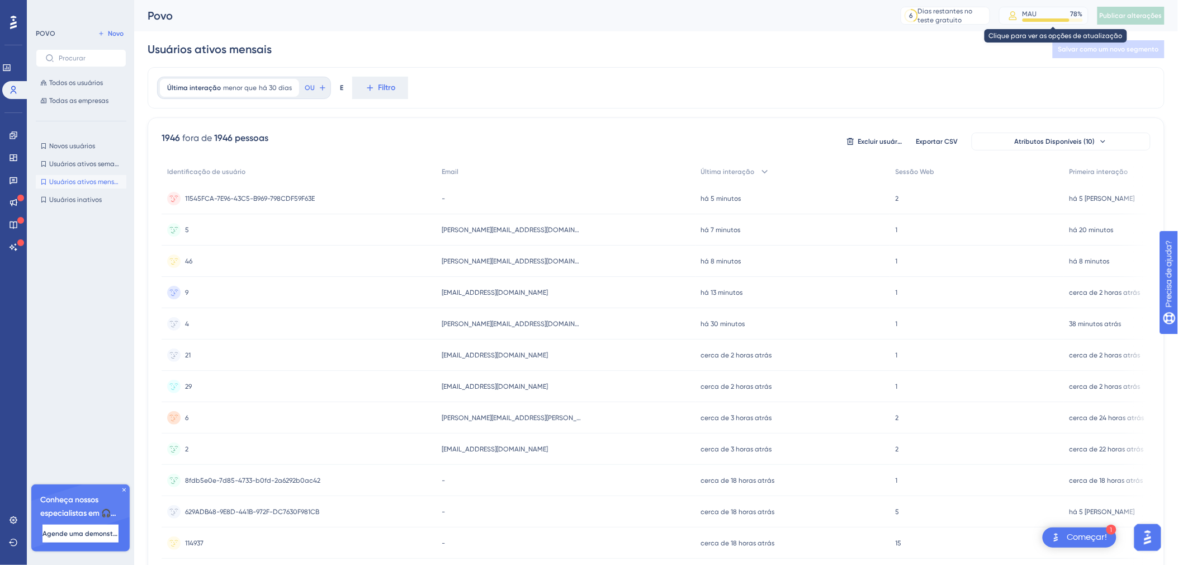
click at [1055, 16] on div "MAU 78 %" at bounding box center [1053, 14] width 60 height 9
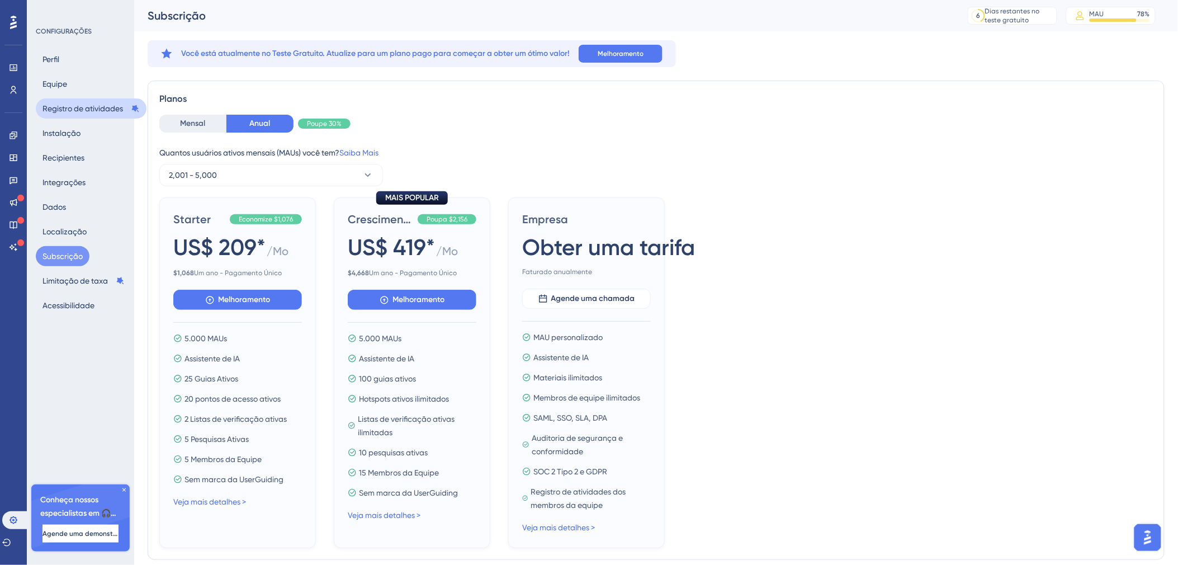
click at [108, 107] on font "Registro de atividades" at bounding box center [83, 108] width 81 height 13
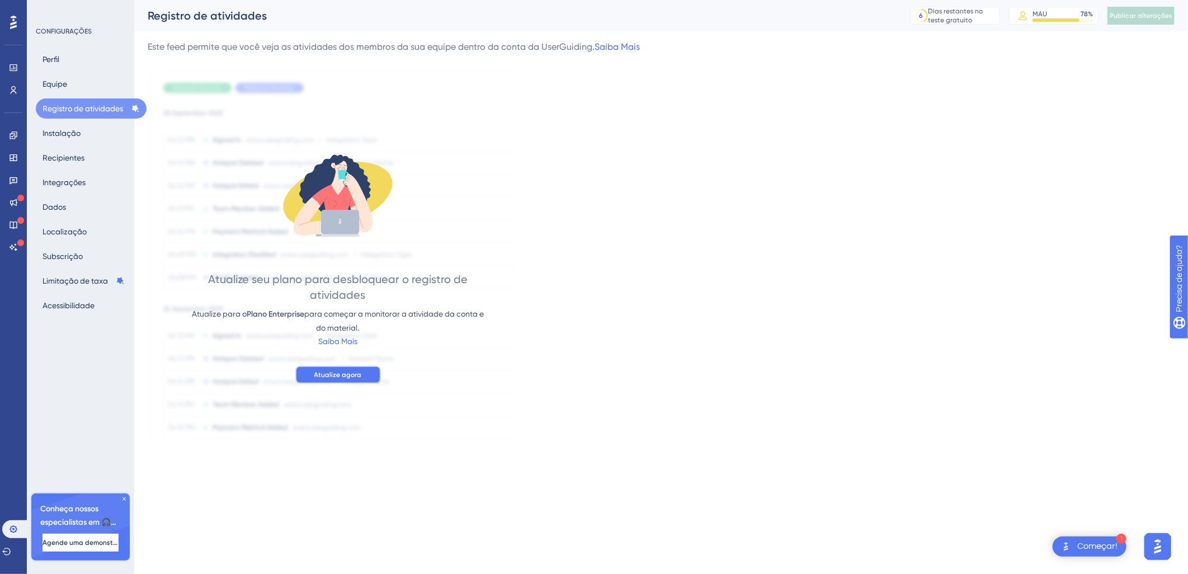
click at [332, 369] on button "Atualize agora" at bounding box center [338, 375] width 86 height 18
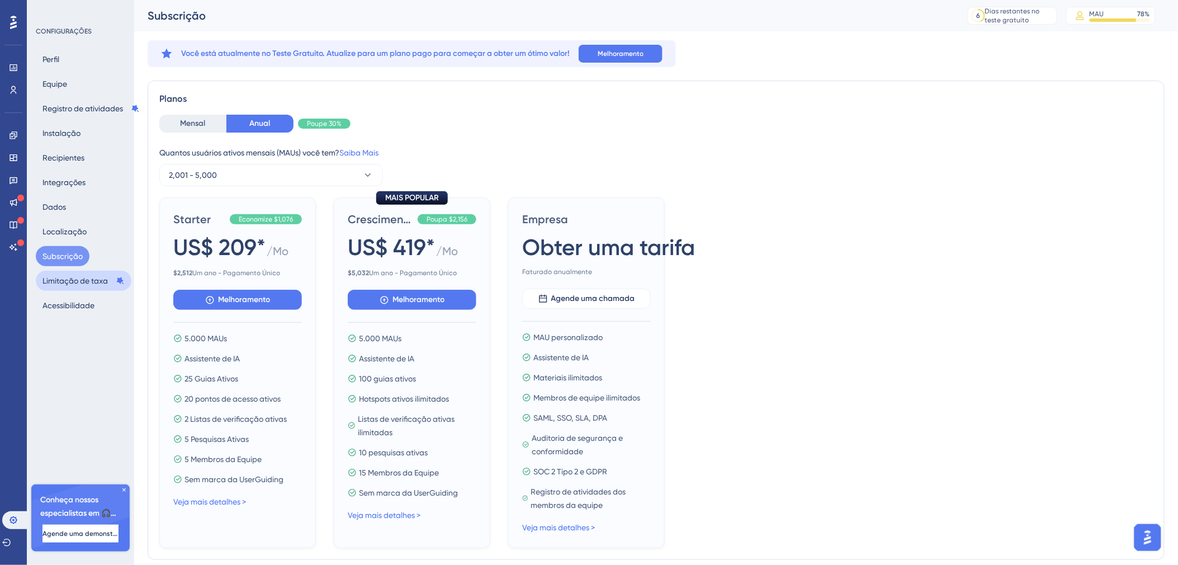
click at [71, 280] on font "Limitação de taxa" at bounding box center [75, 280] width 65 height 13
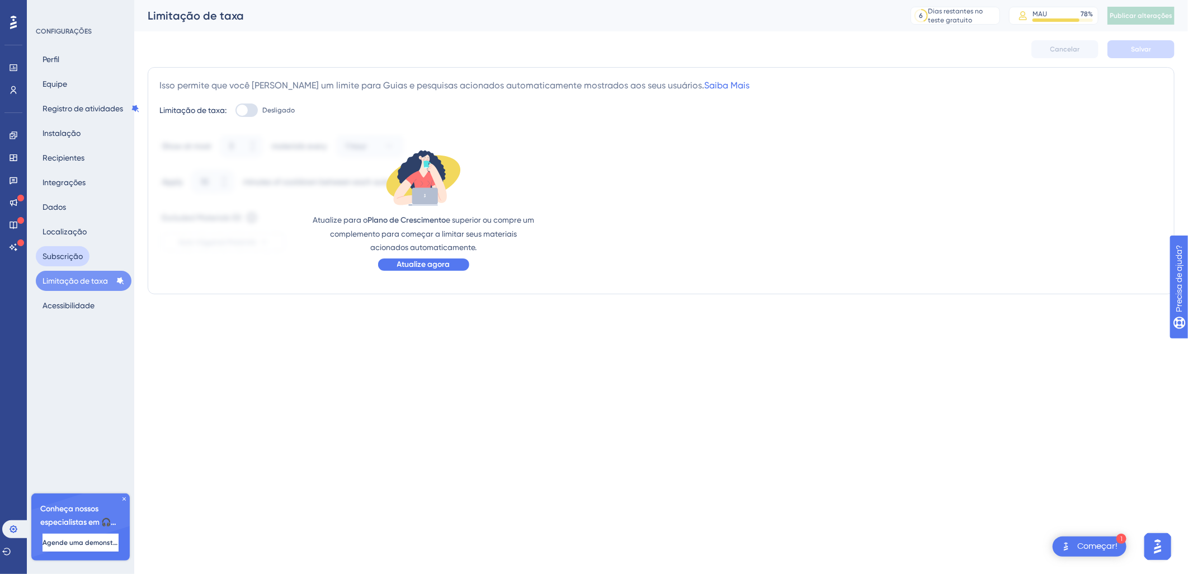
click at [67, 256] on button "Subscrição" at bounding box center [63, 256] width 54 height 20
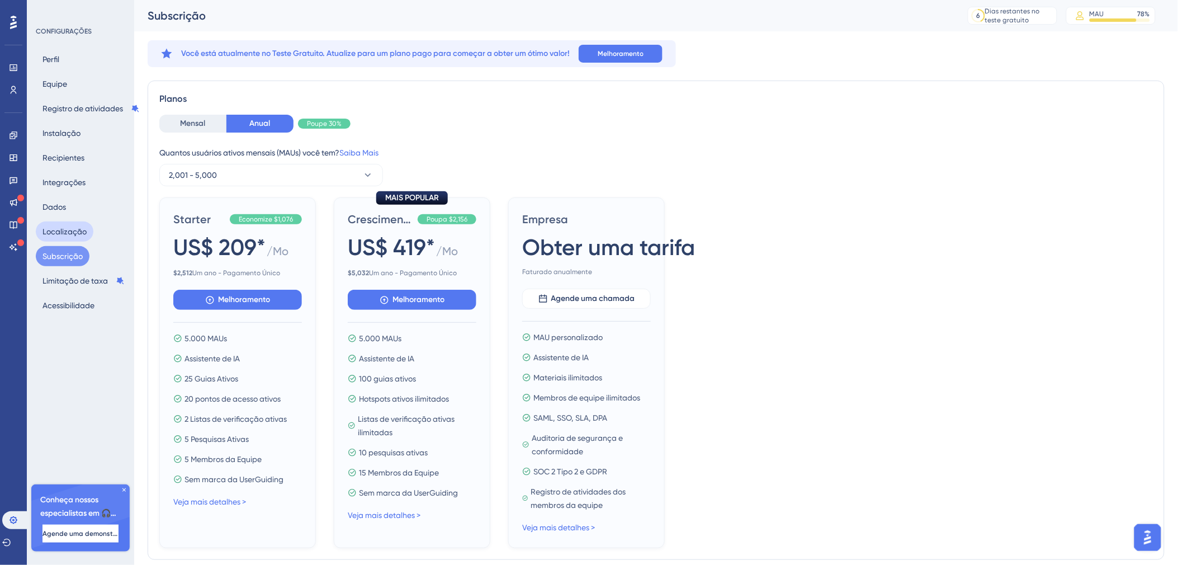
click at [65, 228] on button "Localização" at bounding box center [65, 231] width 58 height 20
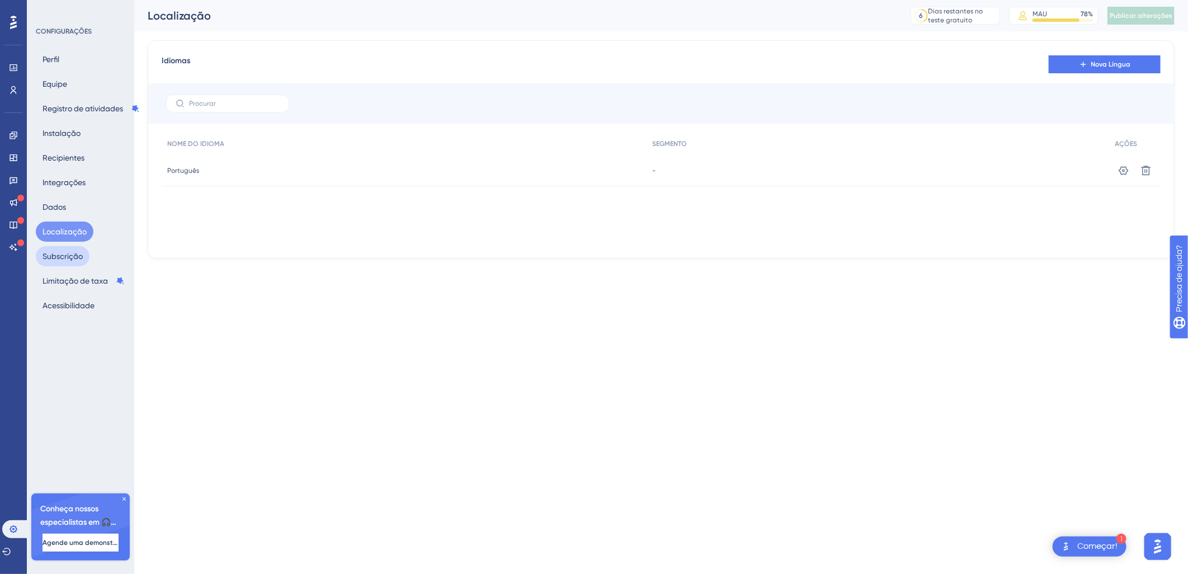
click at [65, 259] on button "Subscrição" at bounding box center [63, 256] width 54 height 20
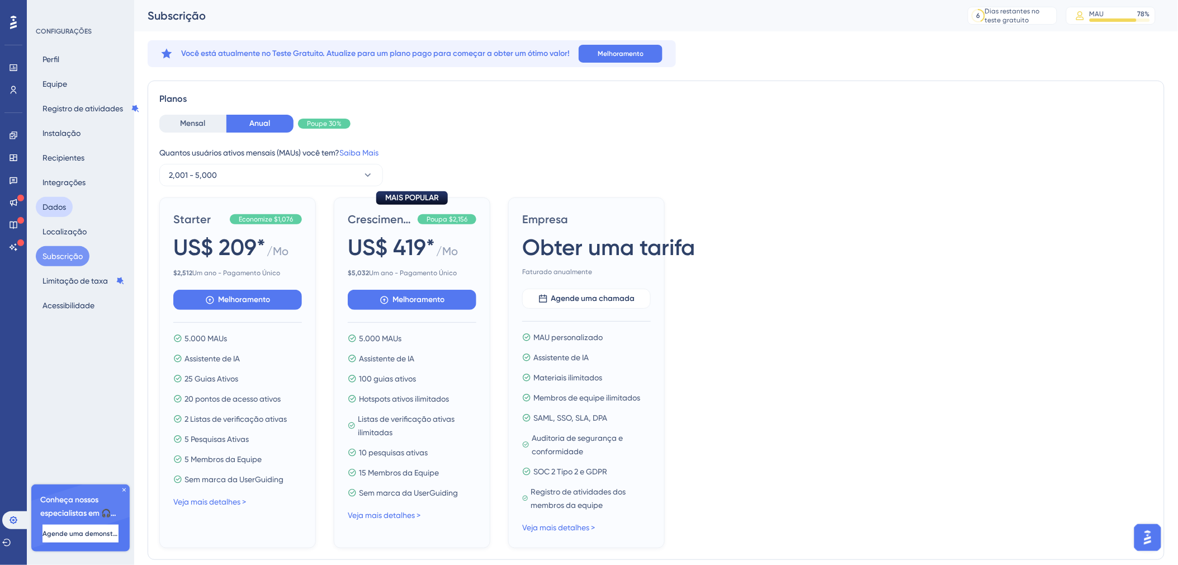
click at [63, 203] on button "Dados" at bounding box center [54, 207] width 37 height 20
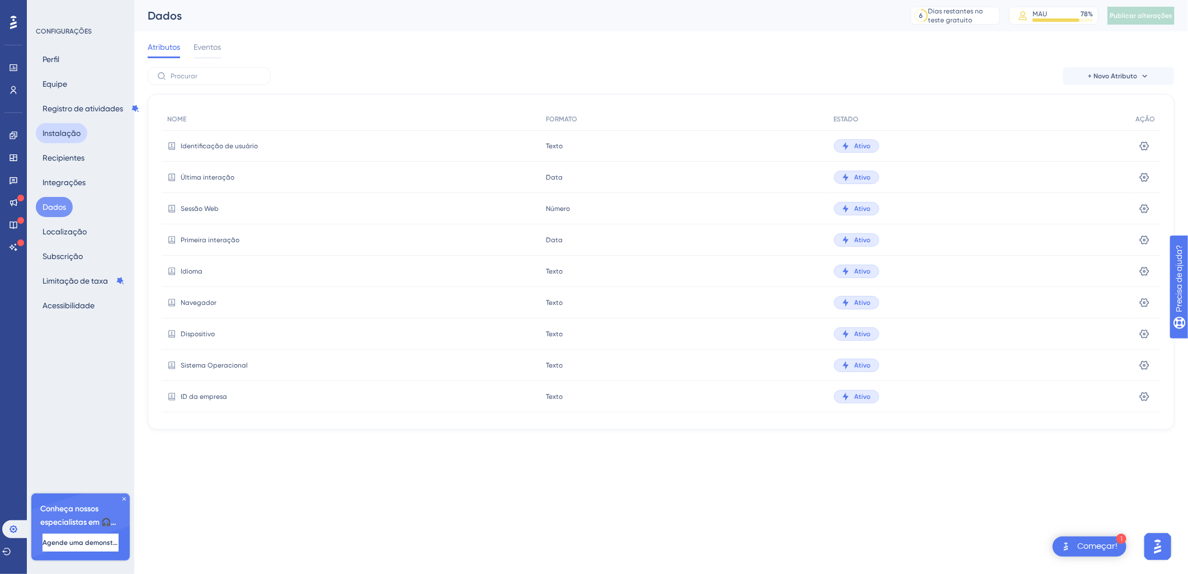
click at [78, 124] on button "Instalação" at bounding box center [61, 133] width 51 height 20
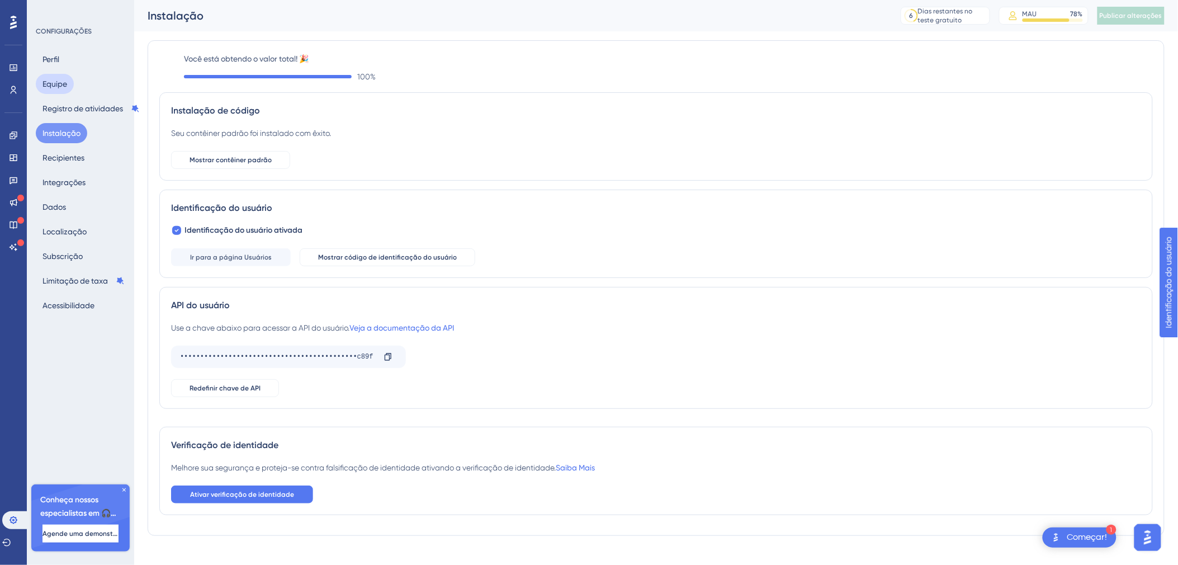
click at [43, 84] on button "Equipe" at bounding box center [55, 84] width 38 height 20
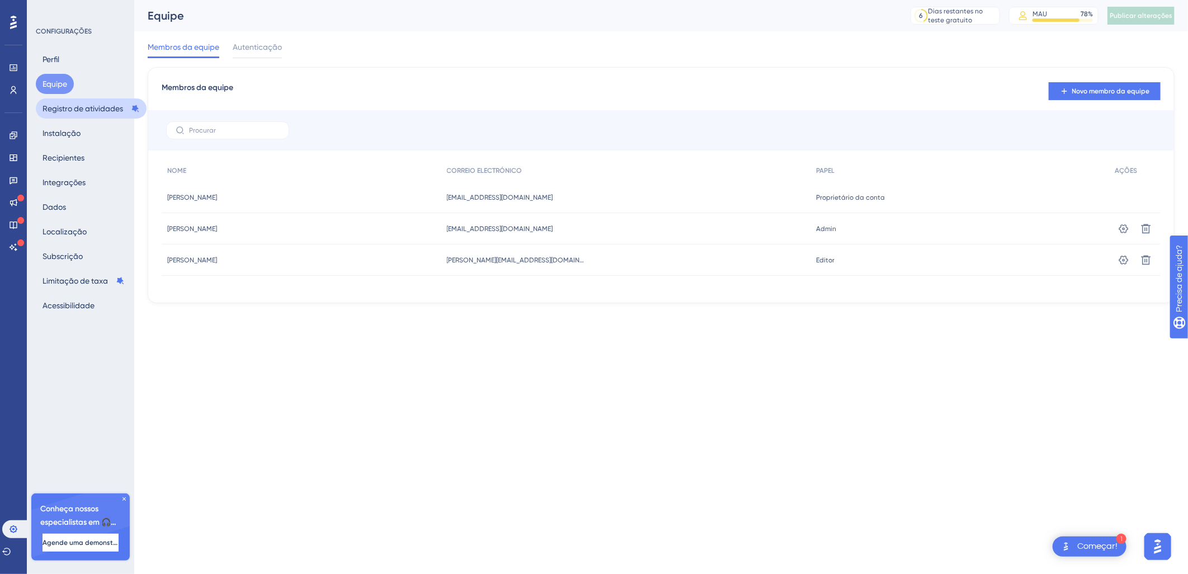
click at [77, 114] on font "Registro de atividades" at bounding box center [83, 108] width 81 height 13
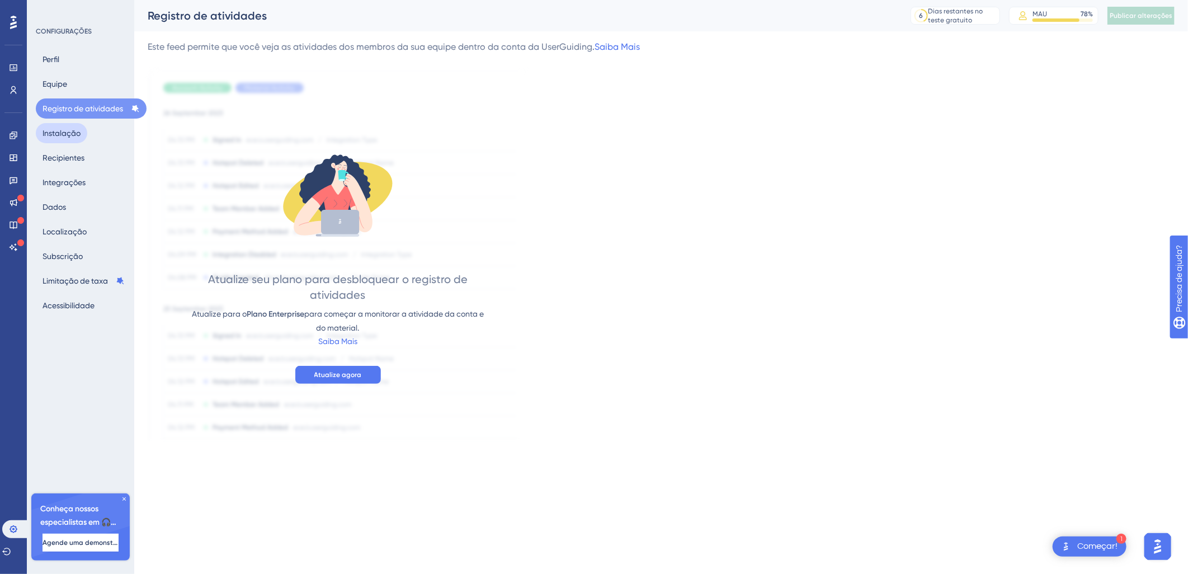
click at [58, 137] on button "Instalação" at bounding box center [61, 133] width 51 height 20
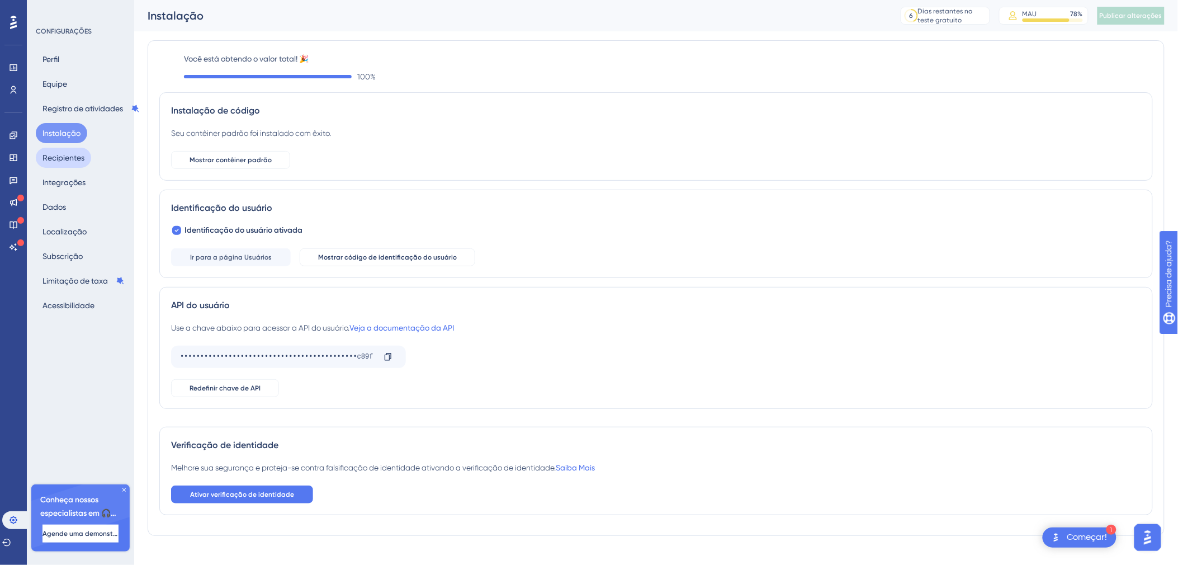
click at [60, 155] on button "Recipientes" at bounding box center [63, 158] width 55 height 20
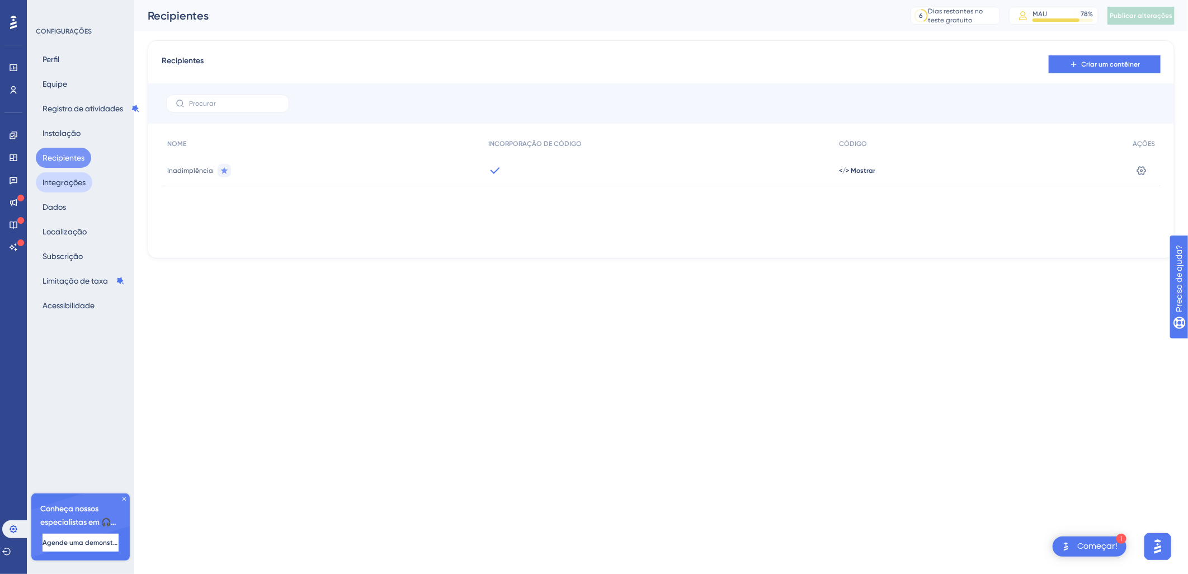
click at [58, 182] on button "Integrações" at bounding box center [64, 182] width 56 height 20
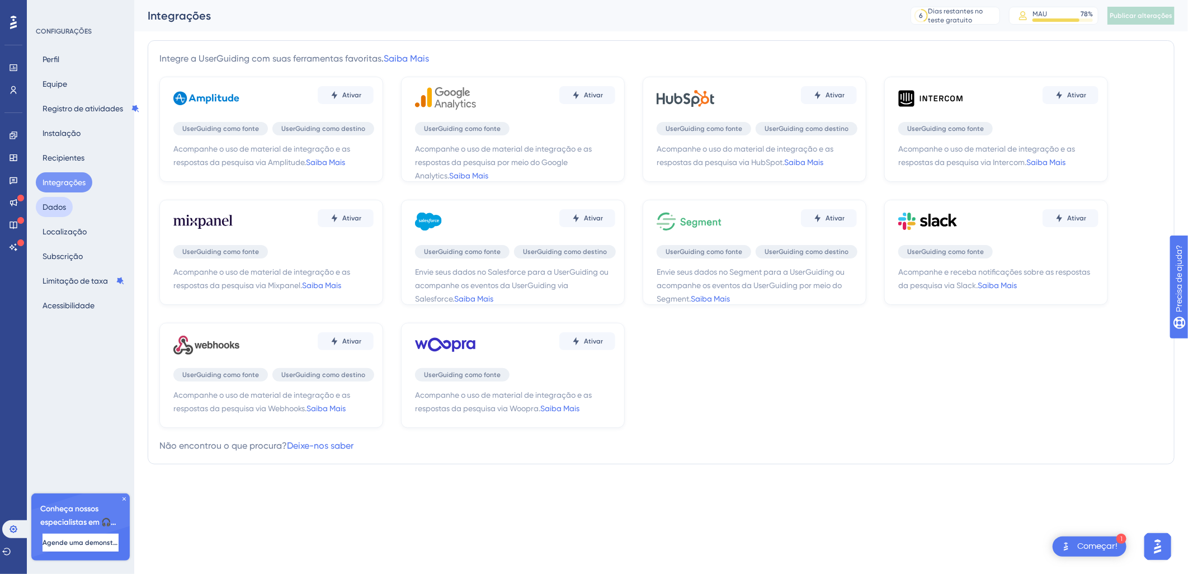
click at [59, 210] on button "Dados" at bounding box center [54, 207] width 37 height 20
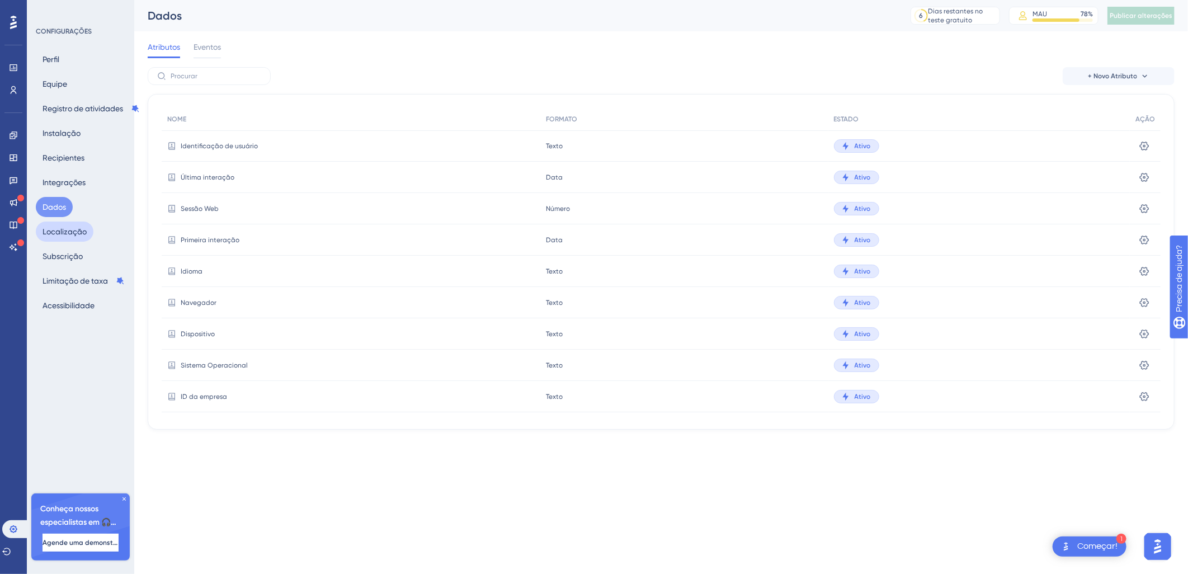
click at [63, 238] on button "Localização" at bounding box center [65, 231] width 58 height 20
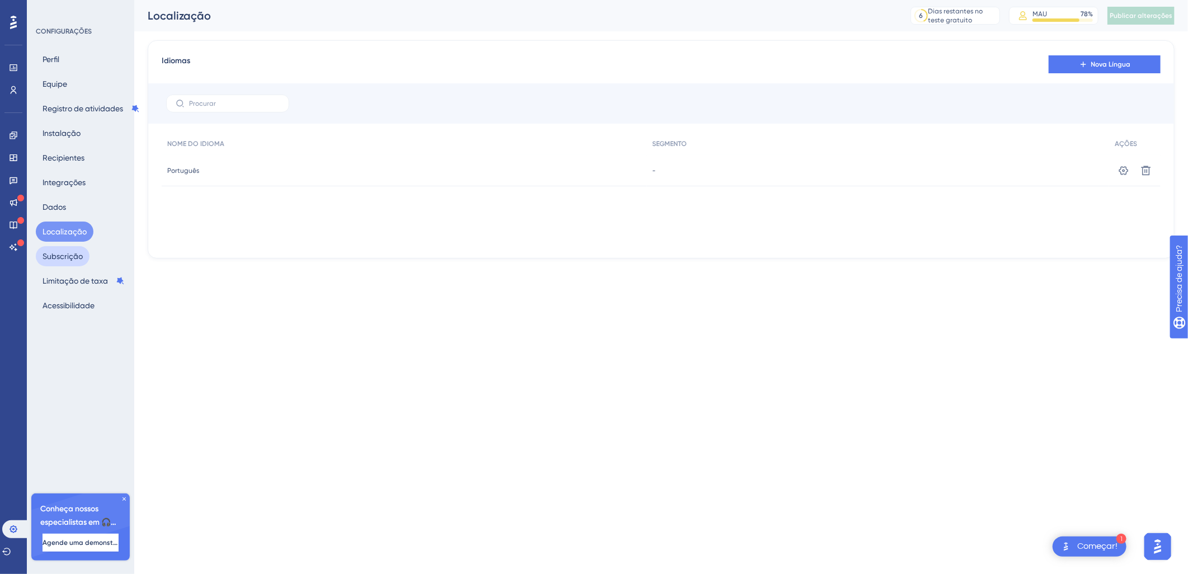
click at [62, 263] on button "Subscrição" at bounding box center [63, 256] width 54 height 20
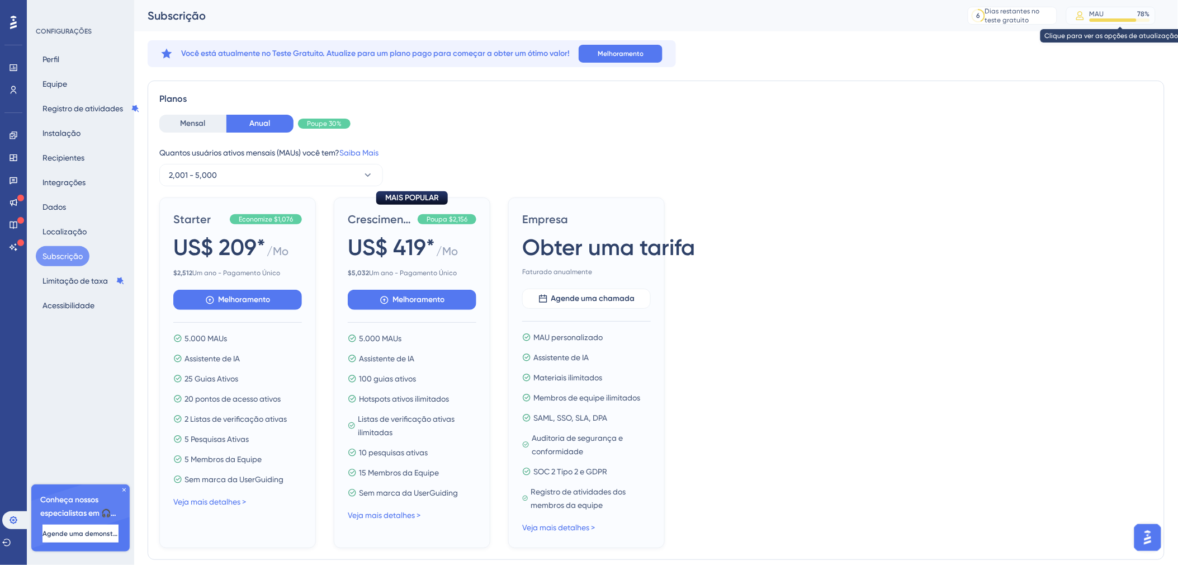
click at [1141, 10] on div "MAU 78 %" at bounding box center [1120, 14] width 60 height 9
click at [1104, 14] on div "MAU" at bounding box center [1097, 14] width 15 height 9
click at [1104, 15] on div "MAU" at bounding box center [1097, 14] width 15 height 9
click at [182, 120] on button "Mensal" at bounding box center [192, 124] width 67 height 18
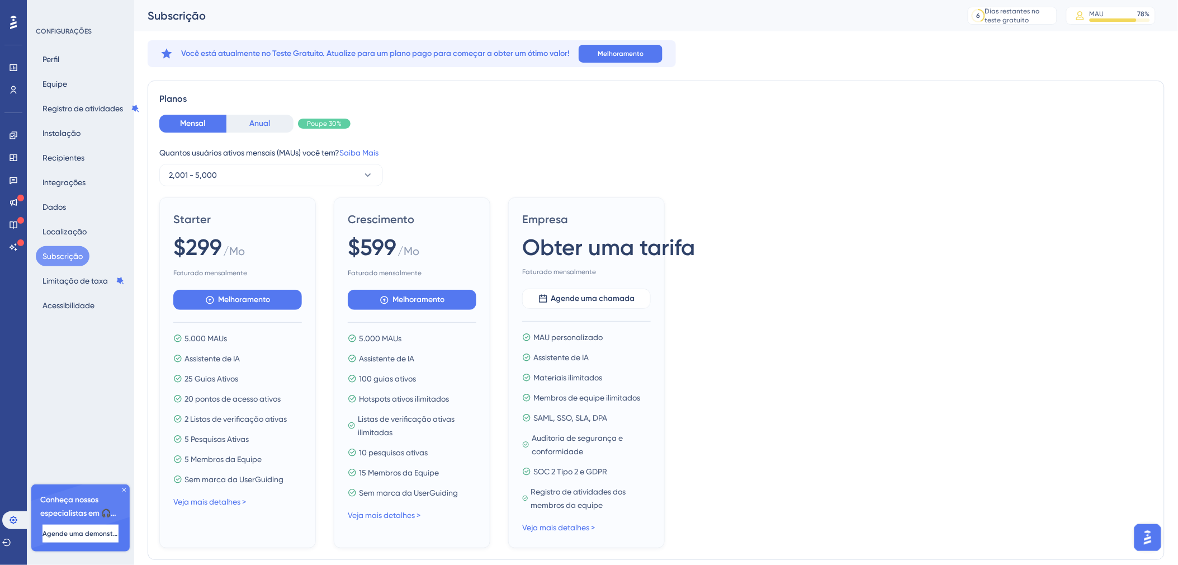
click at [252, 120] on button "Anual" at bounding box center [259, 124] width 67 height 18
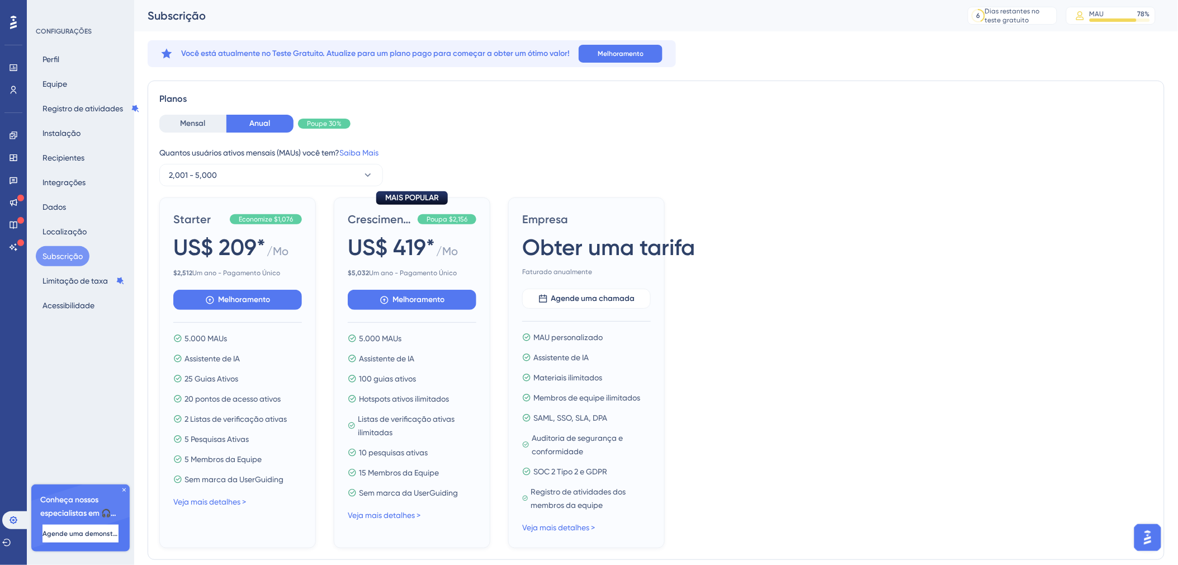
click at [15, 20] on icon at bounding box center [13, 22] width 7 height 15
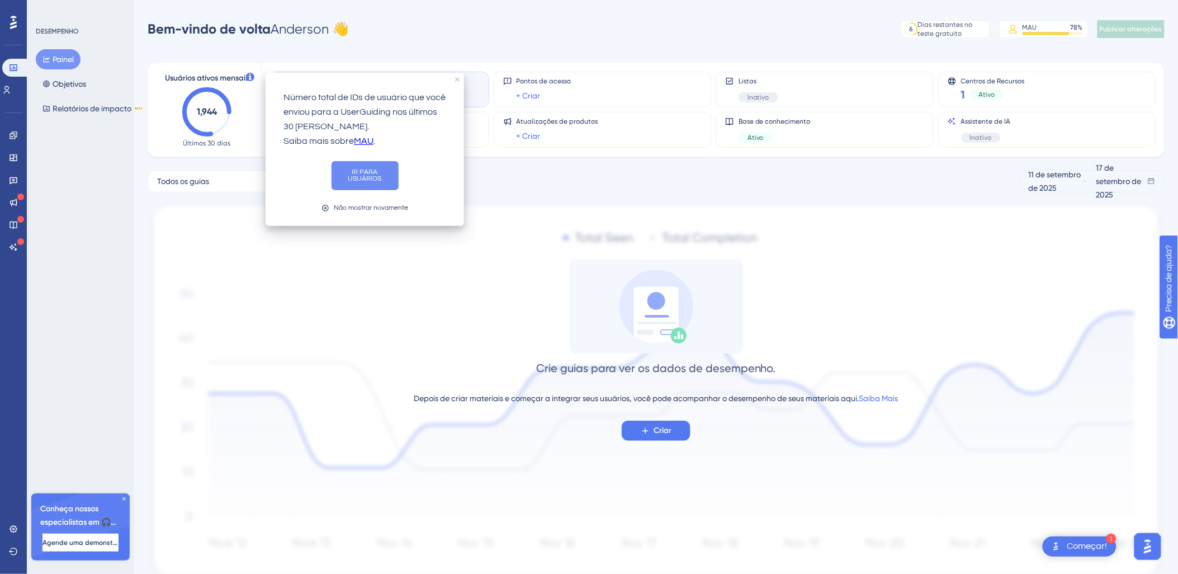
click at [357, 175] on button "IR PARA USUÁRIOS" at bounding box center [365, 175] width 67 height 29
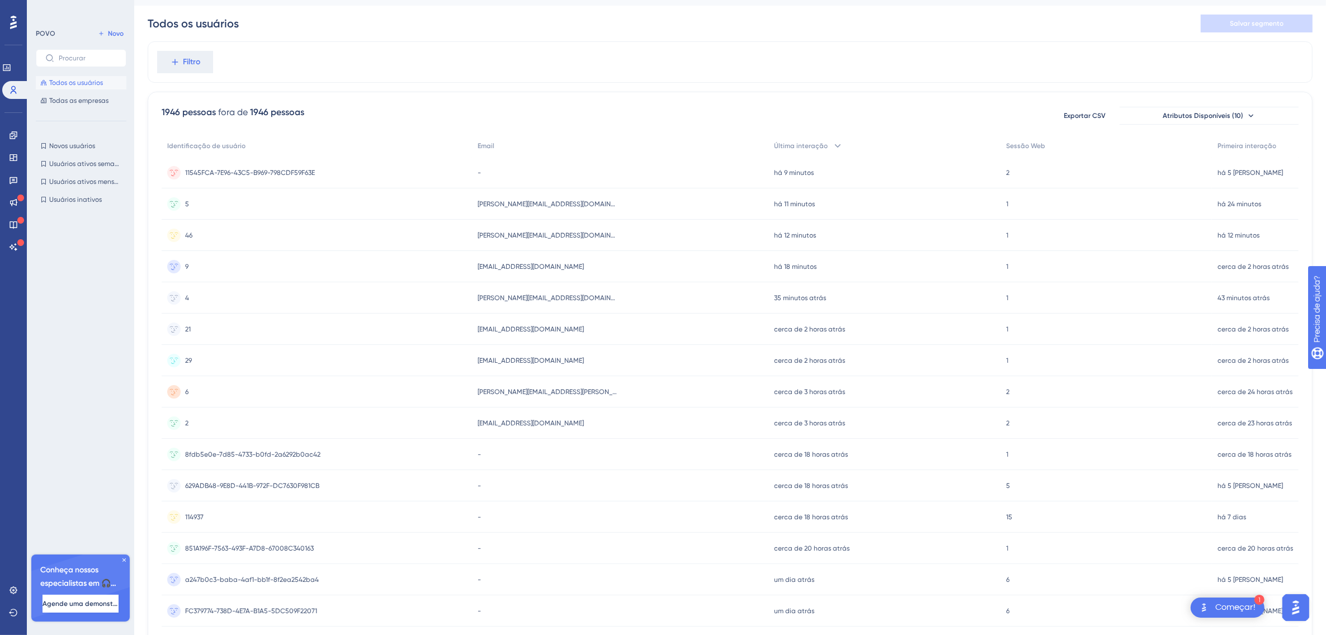
scroll to position [27, 0]
click at [7, 68] on link at bounding box center [6, 68] width 9 height 18
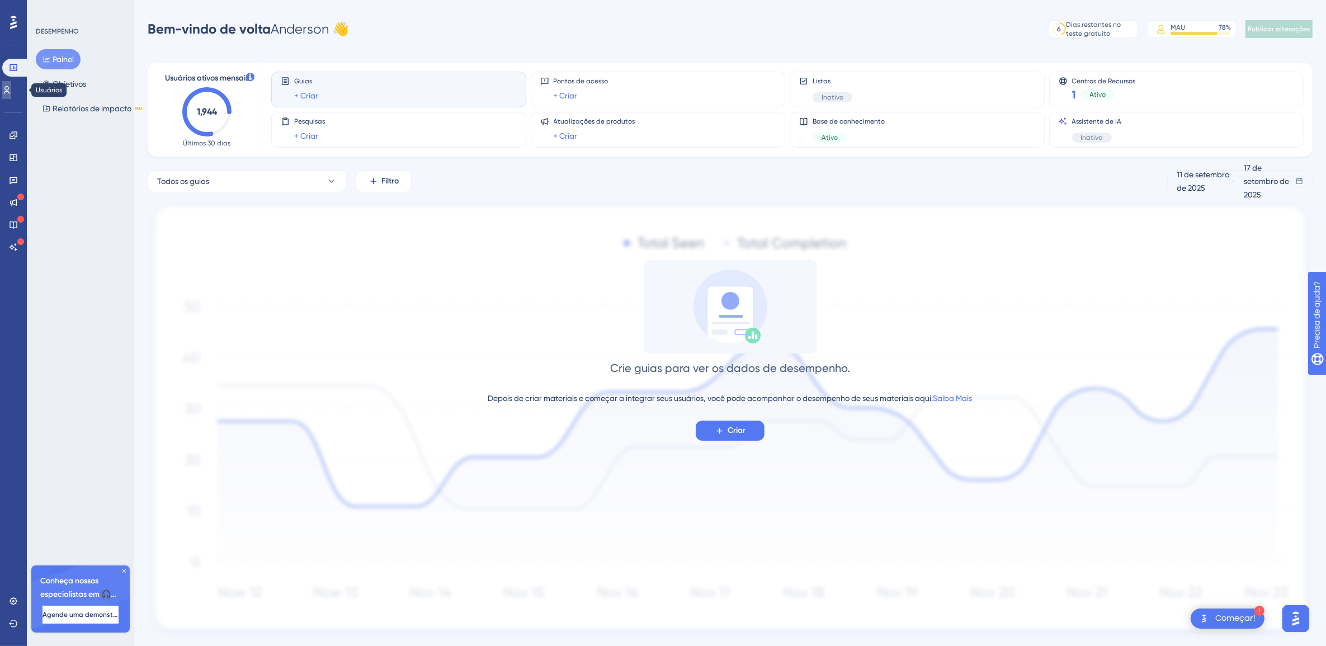
click at [10, 87] on icon at bounding box center [7, 90] width 6 height 8
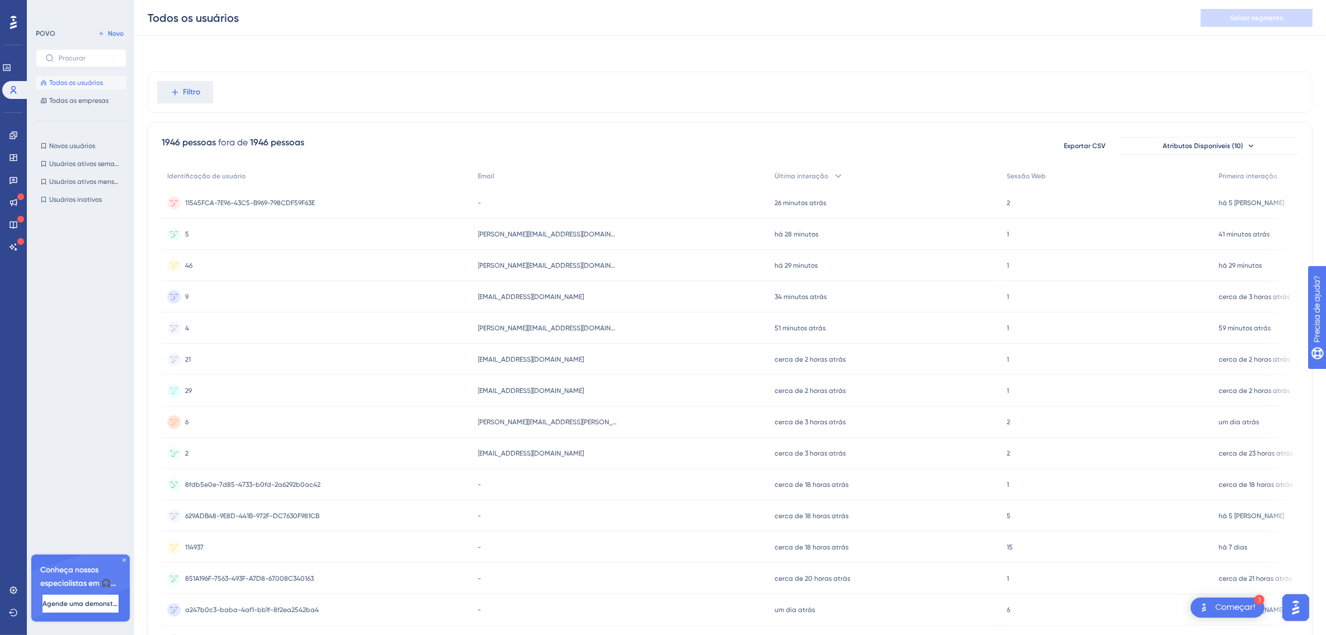
scroll to position [267, 0]
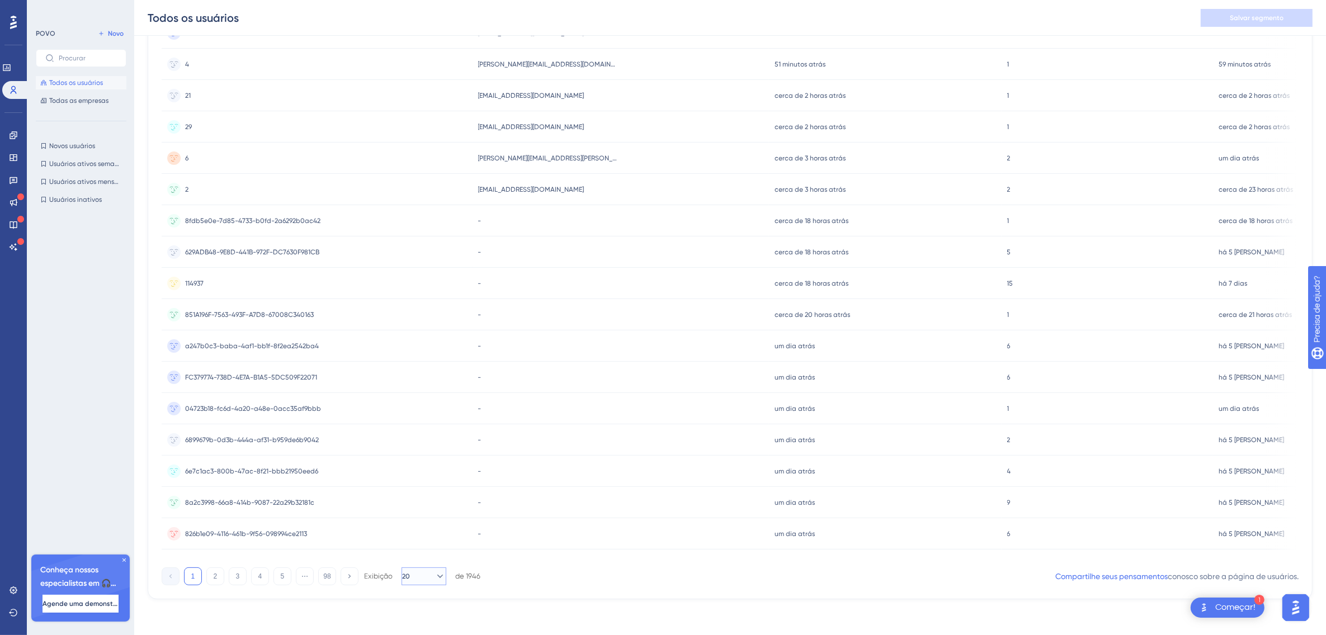
click at [435, 564] on icon at bounding box center [440, 576] width 11 height 11
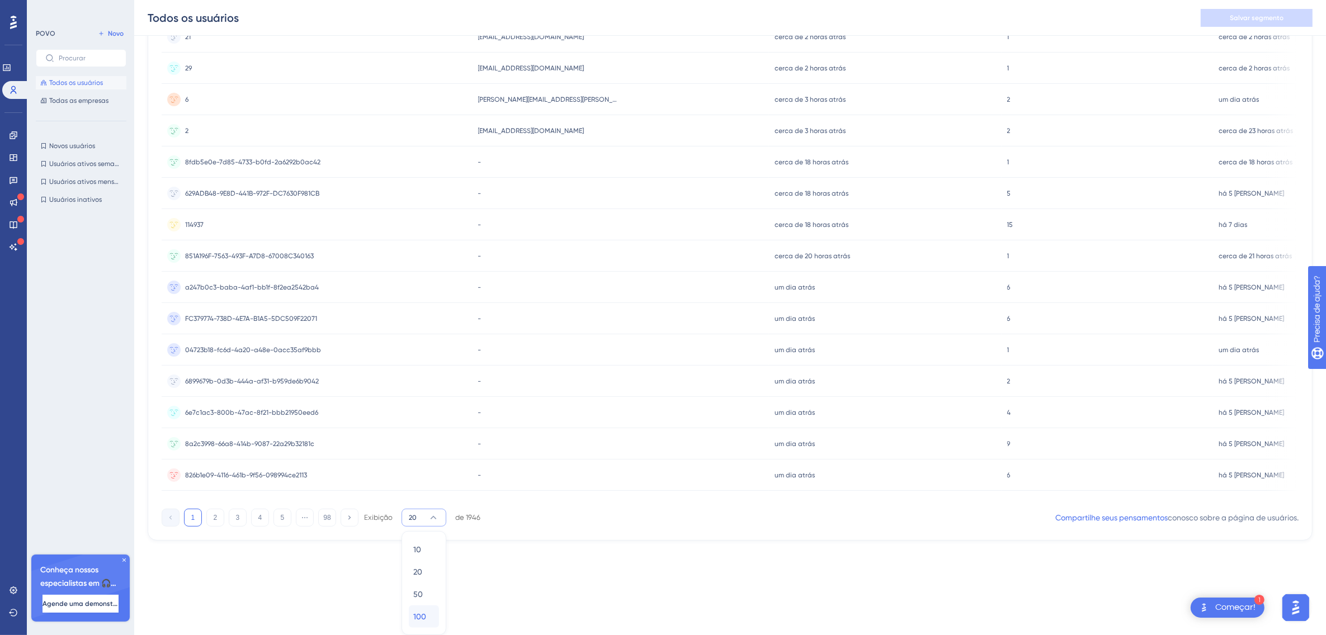
click at [421, 564] on span "100" at bounding box center [419, 616] width 13 height 13
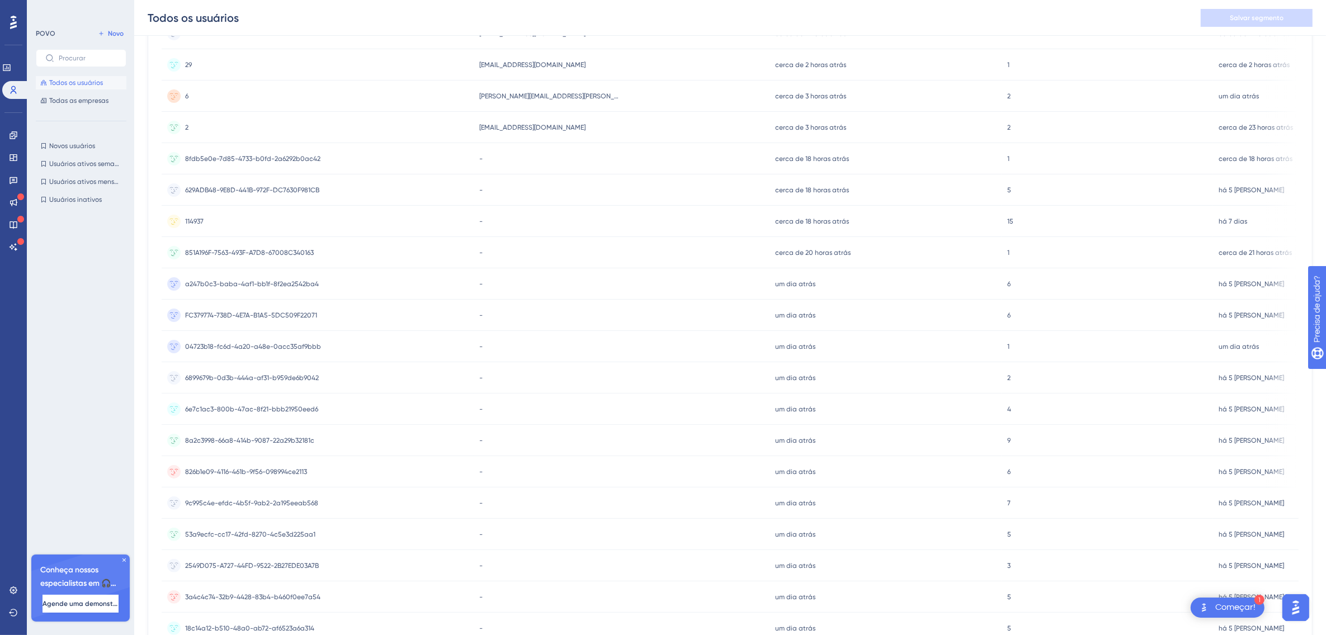
scroll to position [2773, 0]
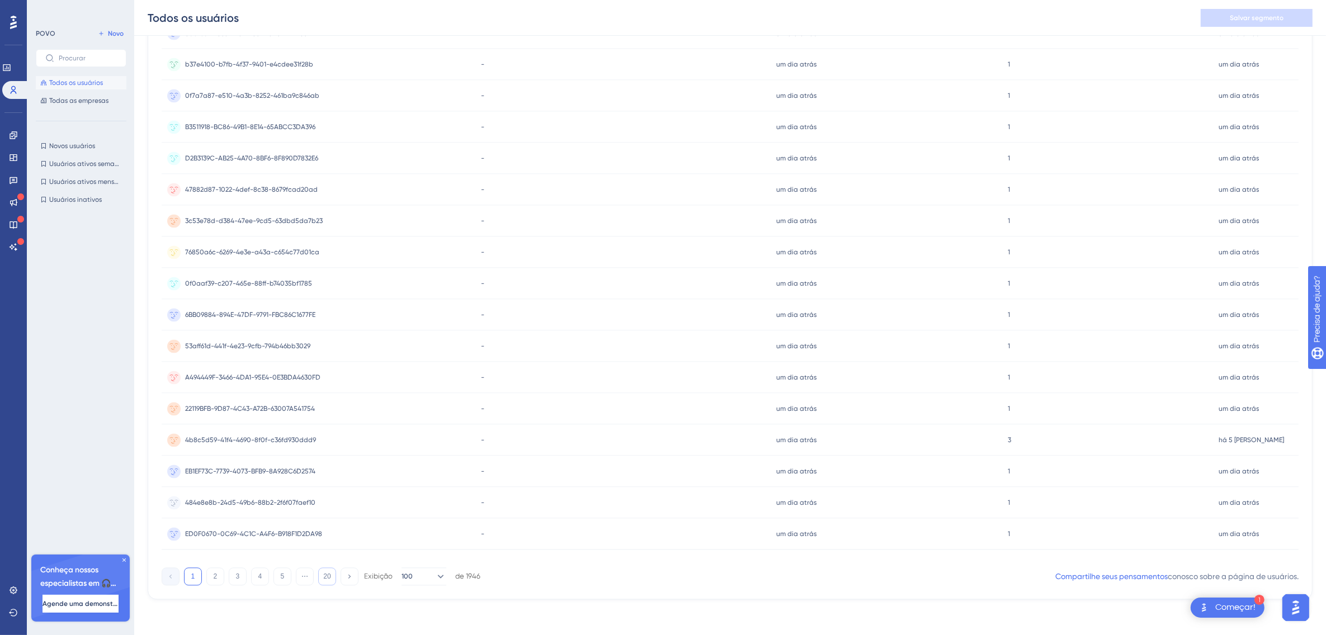
click at [331, 564] on button "20" at bounding box center [327, 577] width 18 height 18
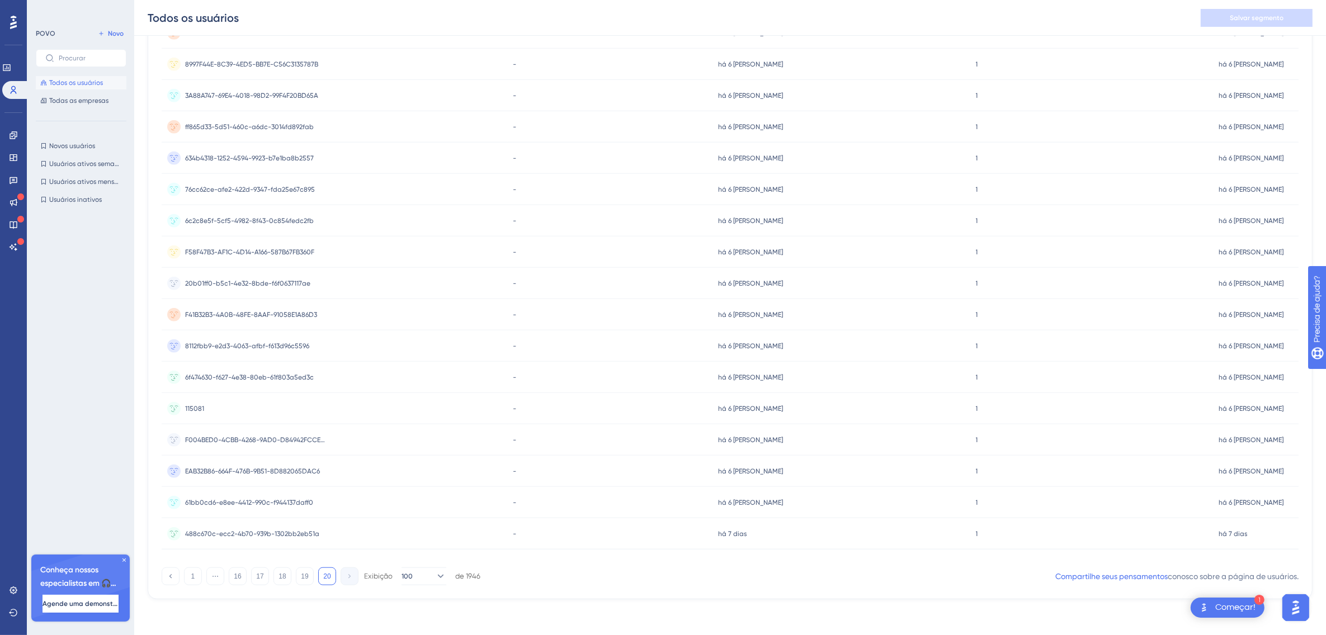
drag, startPoint x: 334, startPoint y: 580, endPoint x: 328, endPoint y: 579, distance: 5.6
click at [330, 564] on button "20" at bounding box center [327, 577] width 18 height 18
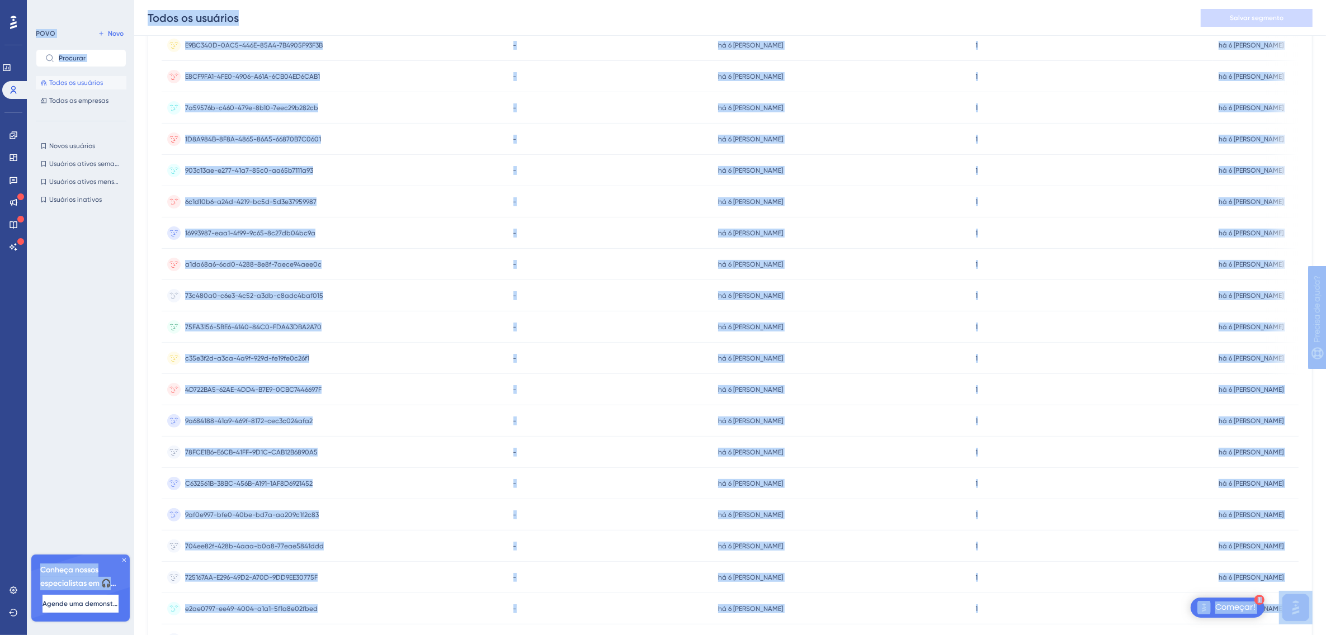
scroll to position [305, 0]
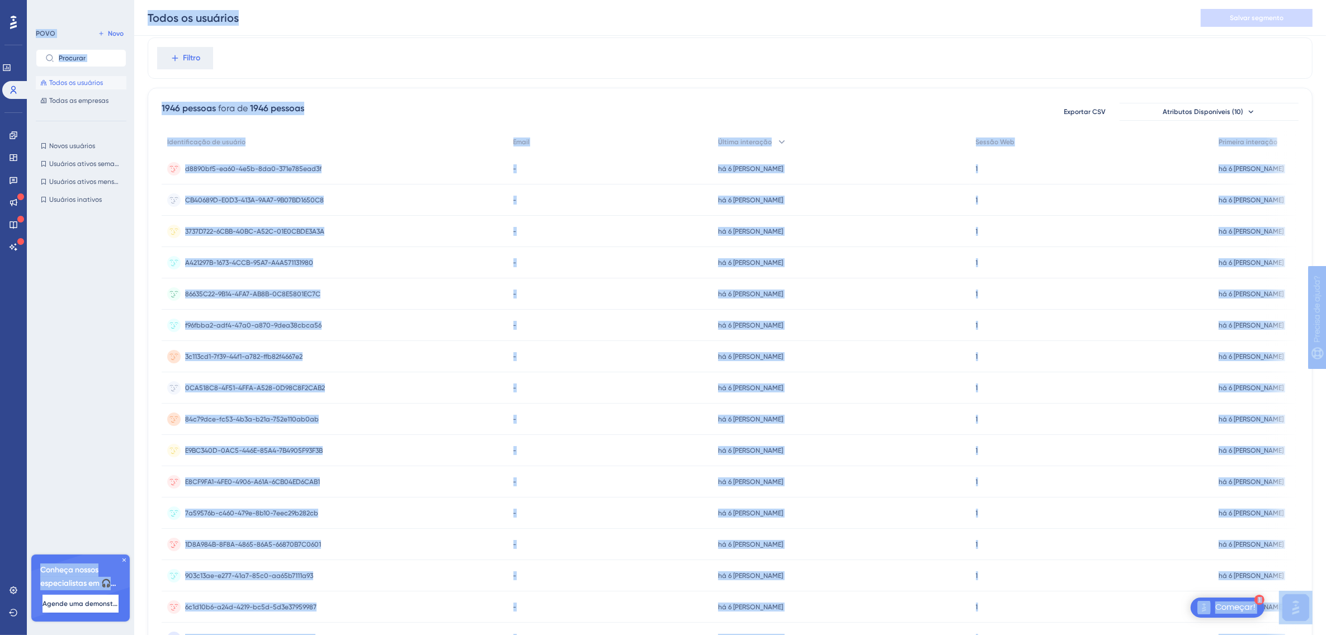
drag, startPoint x: 323, startPoint y: 512, endPoint x: 292, endPoint y: 82, distance: 431.7
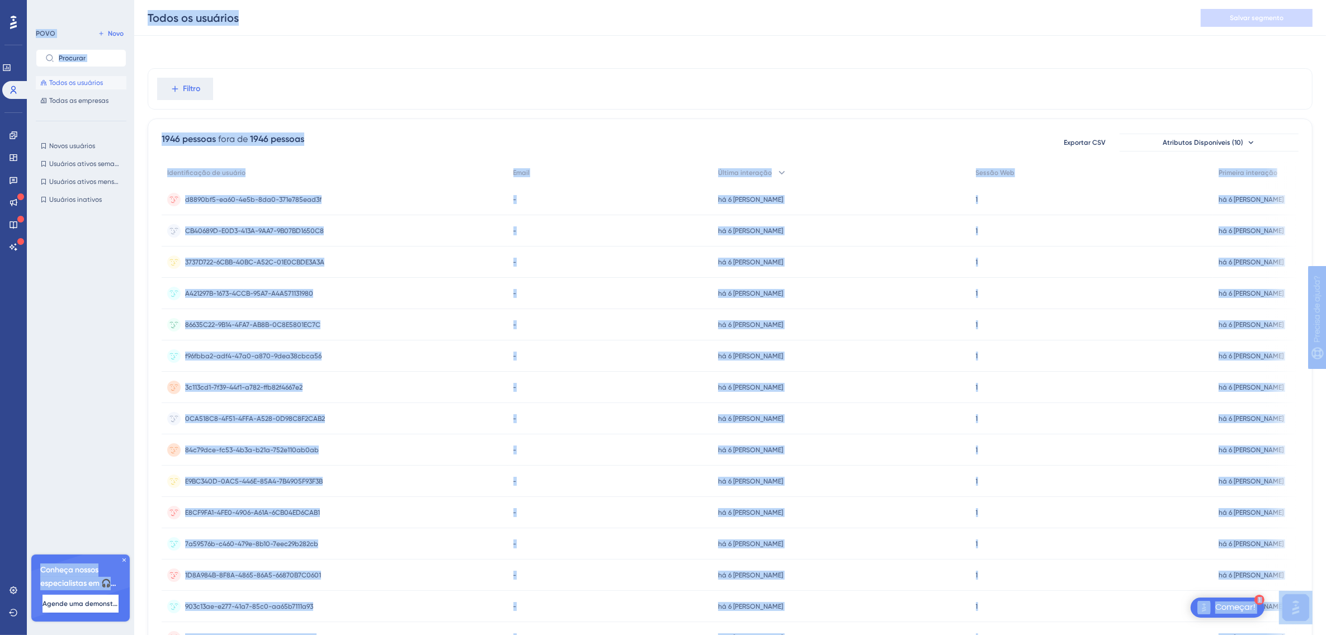
copy body "3 Loremip! Dolorsitam Consecte Adipisc Elitsed Doeiusmodtemp Incididuntut la et…"
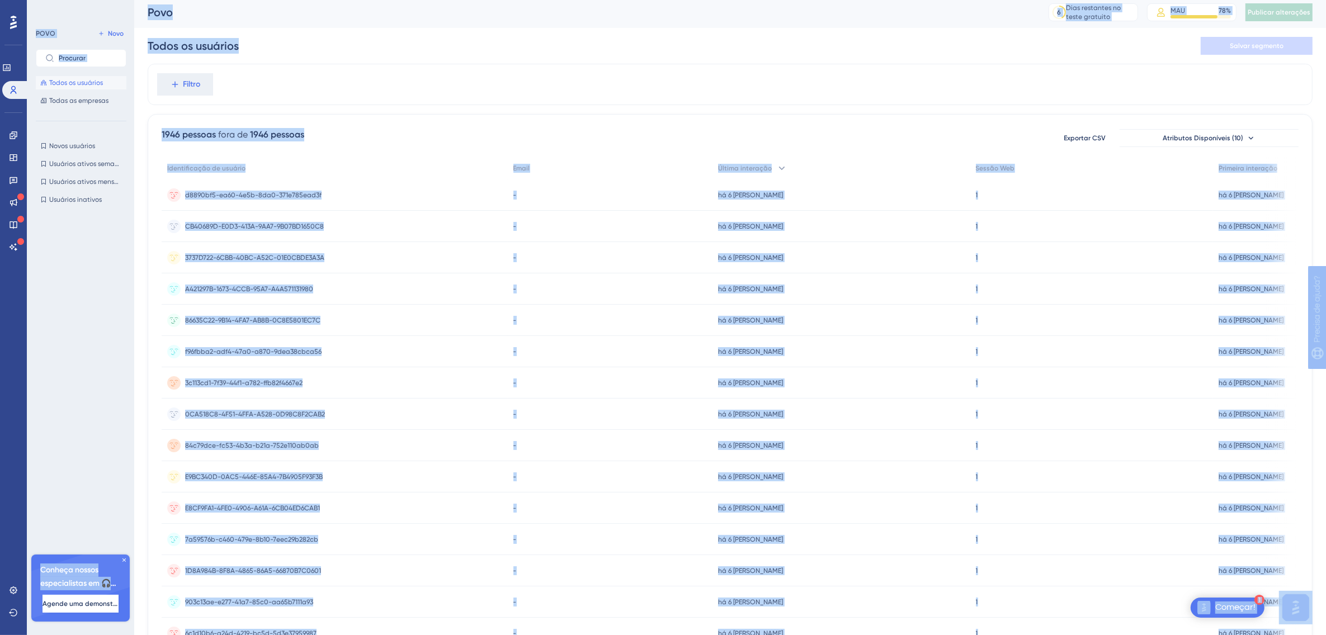
click at [267, 82] on div "Filtro" at bounding box center [730, 84] width 1165 height 41
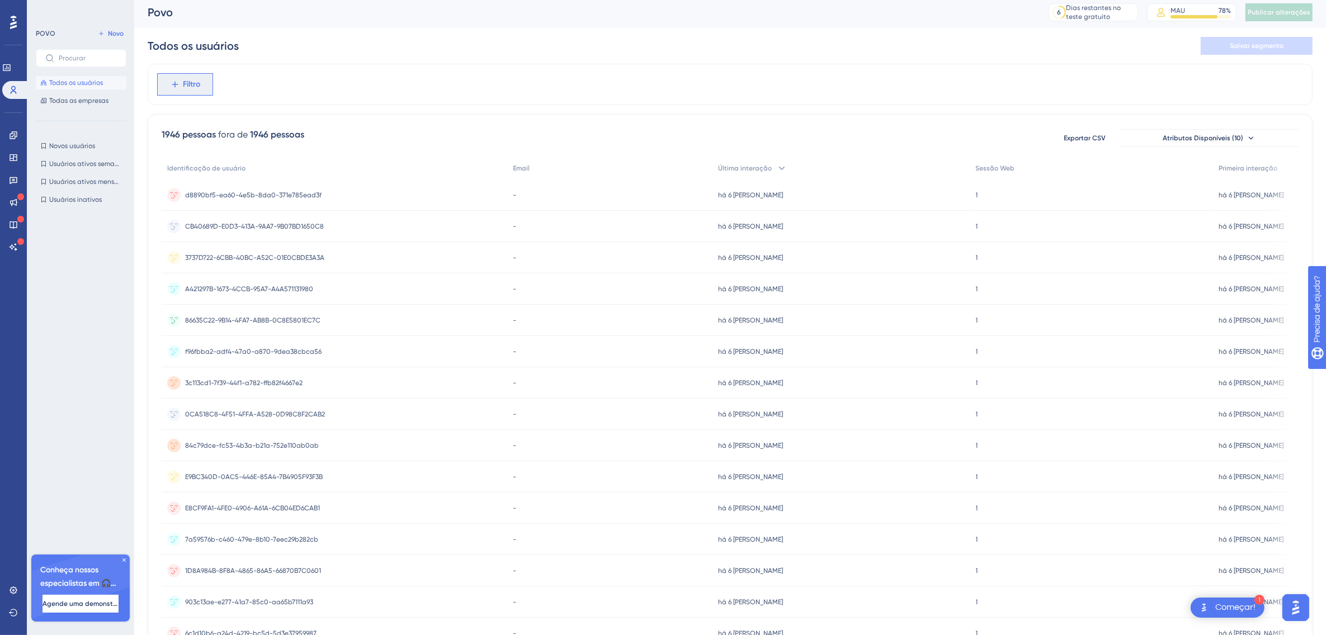
click at [171, 93] on button "Filtro" at bounding box center [185, 84] width 56 height 22
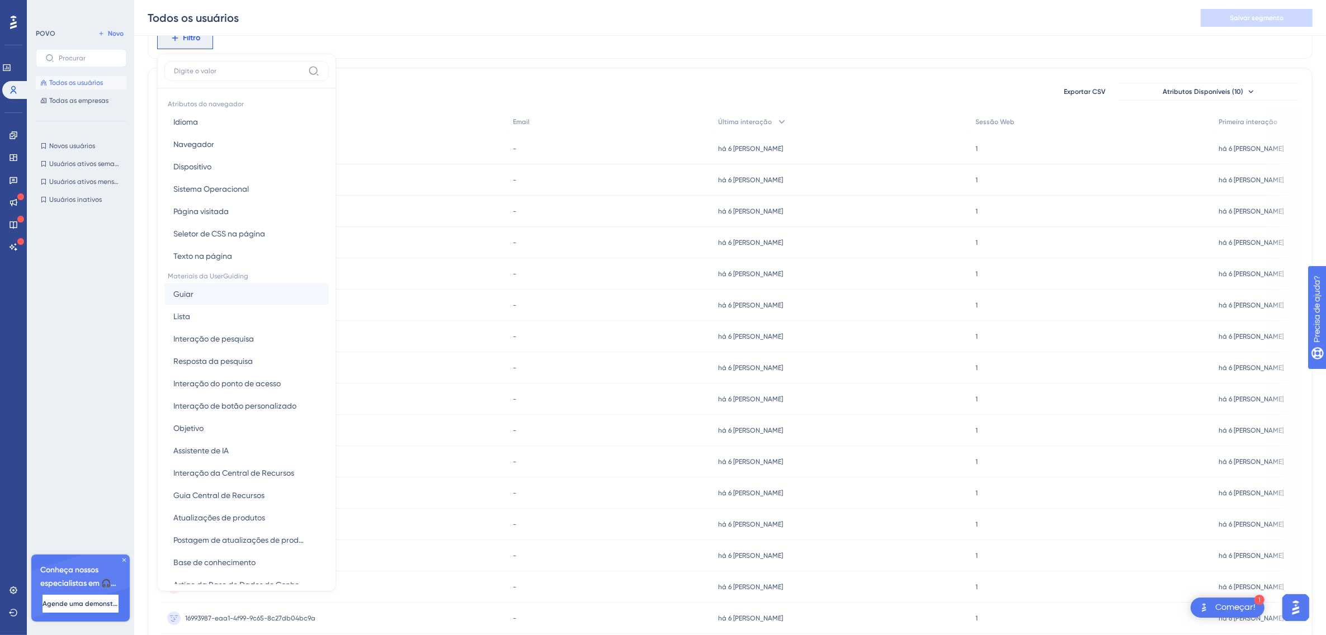
scroll to position [273, 0]
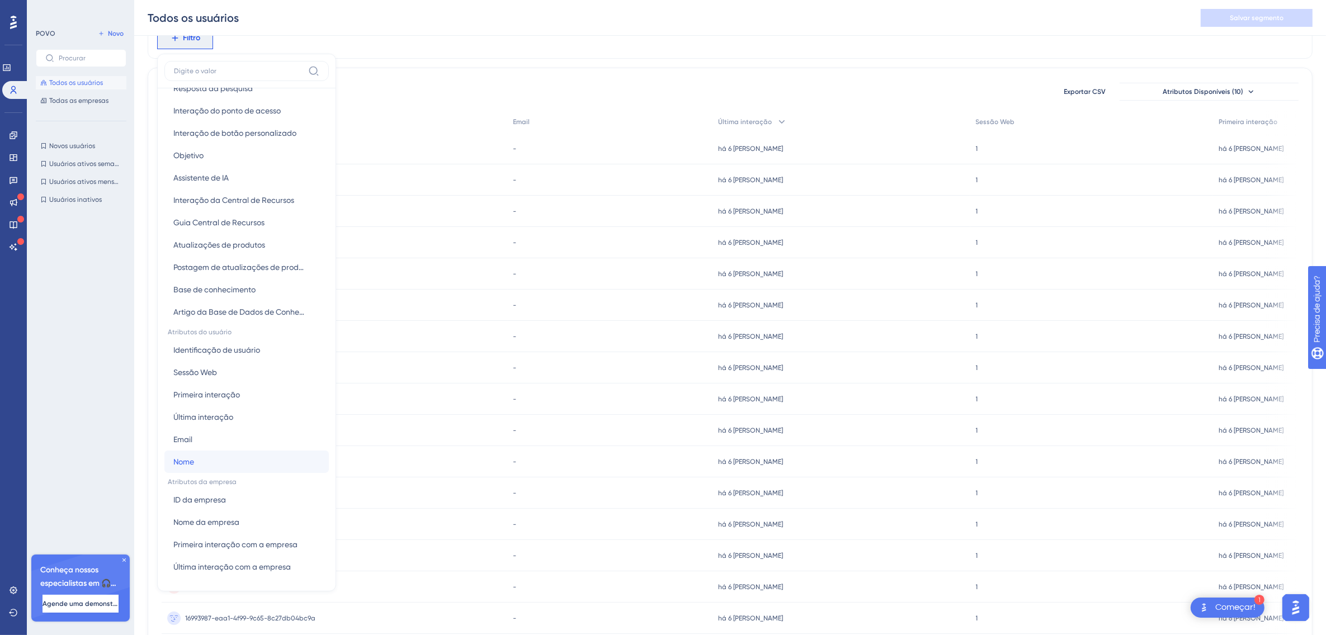
click at [242, 467] on button "Nome Nome" at bounding box center [246, 462] width 164 height 22
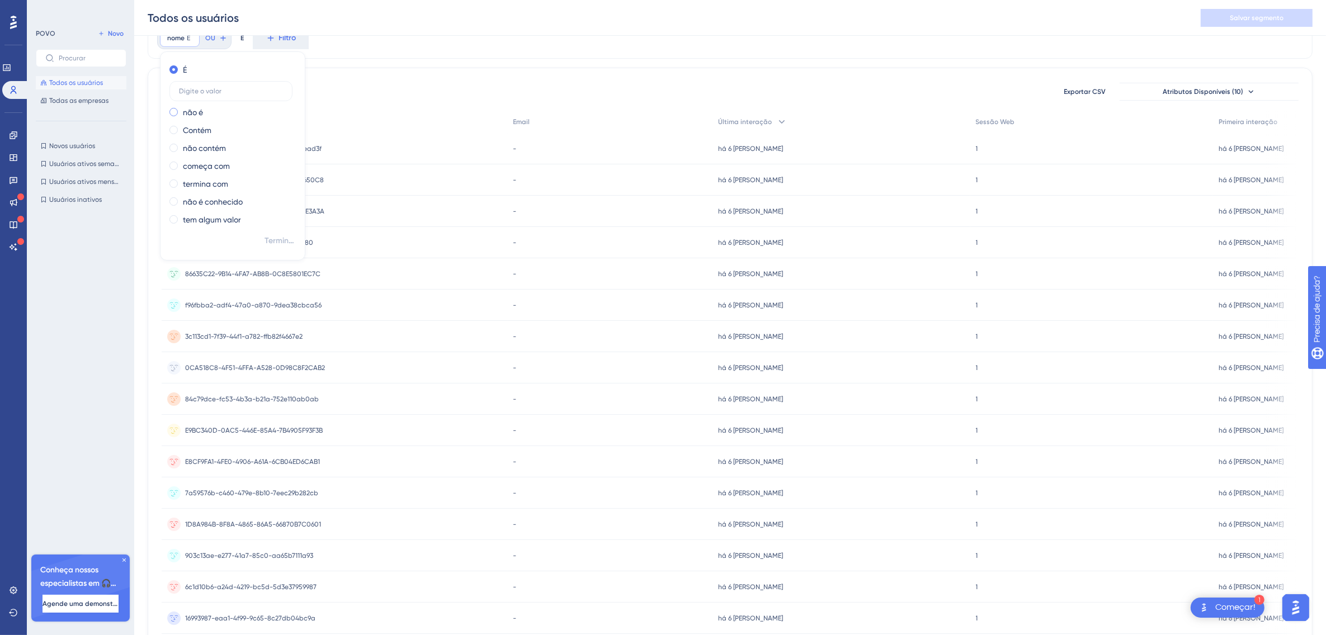
click at [172, 115] on span at bounding box center [173, 112] width 8 height 8
click at [181, 110] on input "radio" at bounding box center [181, 110] width 0 height 0
click at [174, 88] on span at bounding box center [173, 87] width 8 height 8
click at [181, 85] on input "radio" at bounding box center [181, 85] width 0 height 0
click at [172, 64] on div "É" at bounding box center [230, 69] width 122 height 13
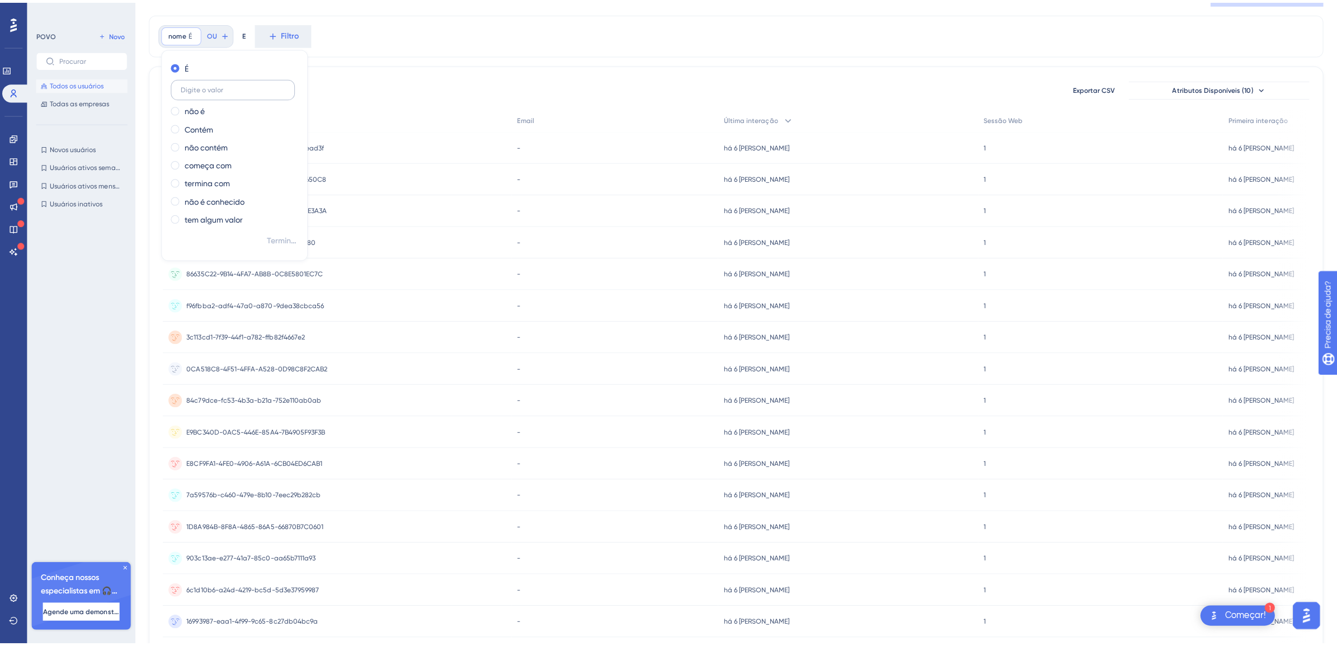
scroll to position [0, 0]
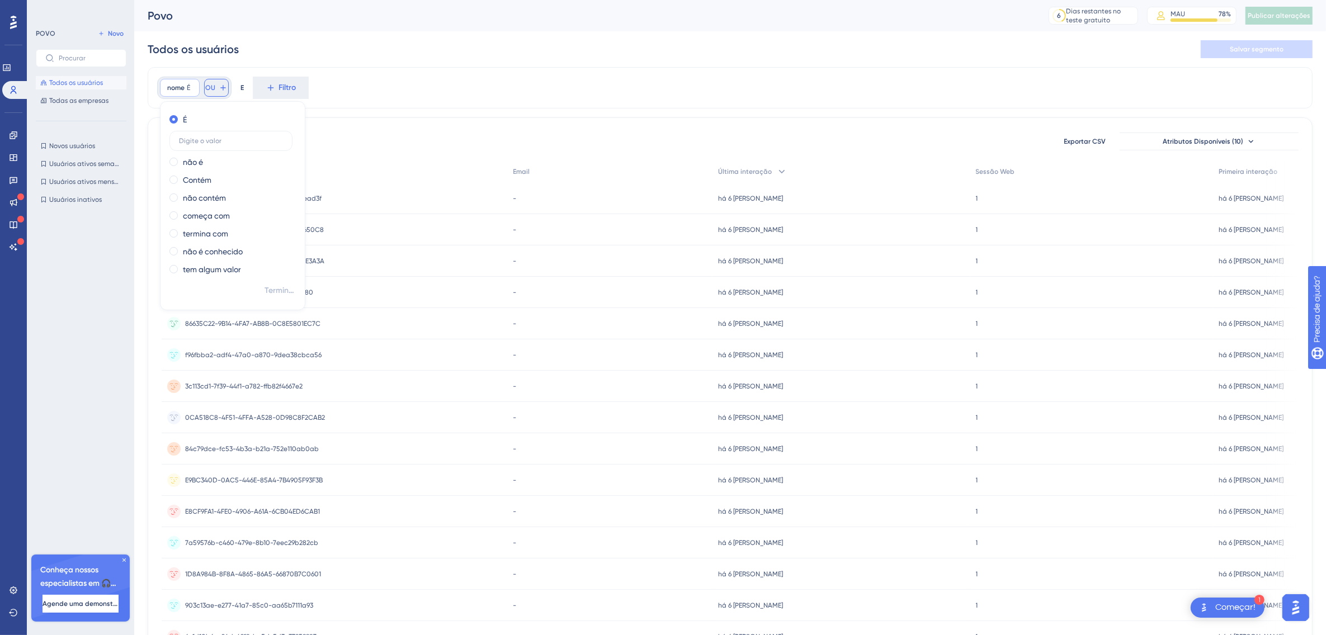
click at [220, 89] on icon at bounding box center [223, 87] width 9 height 9
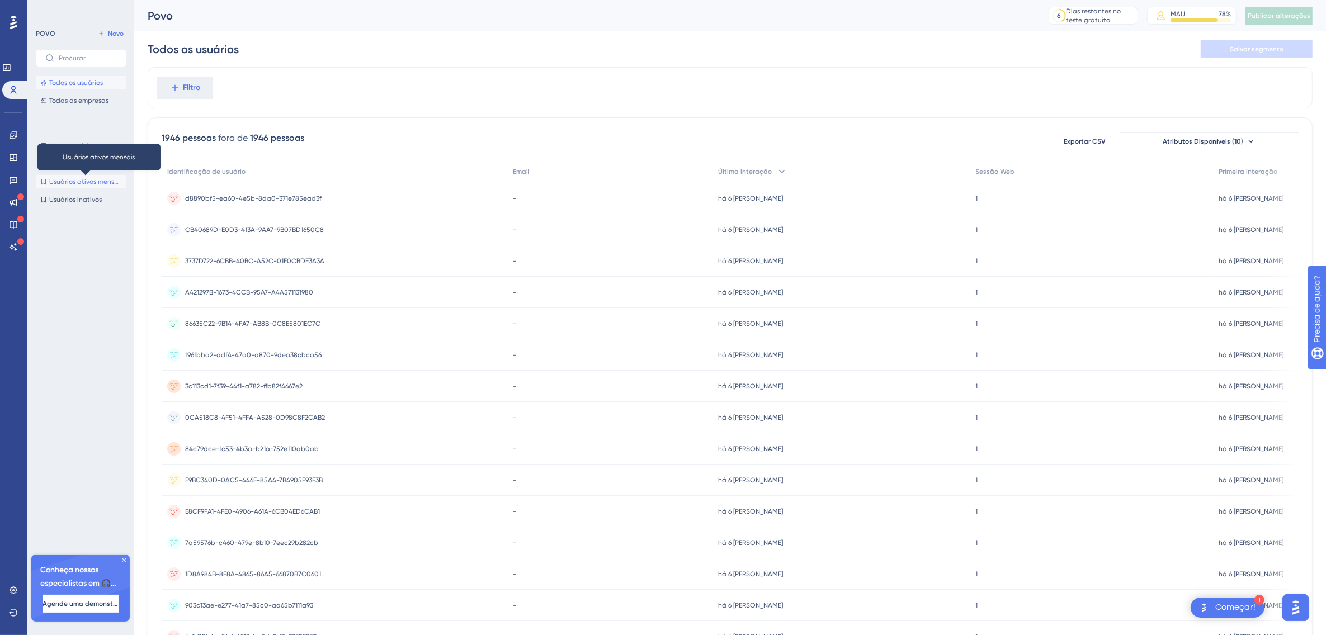
click at [97, 183] on span "Usuários ativos mensais" at bounding box center [85, 181] width 73 height 9
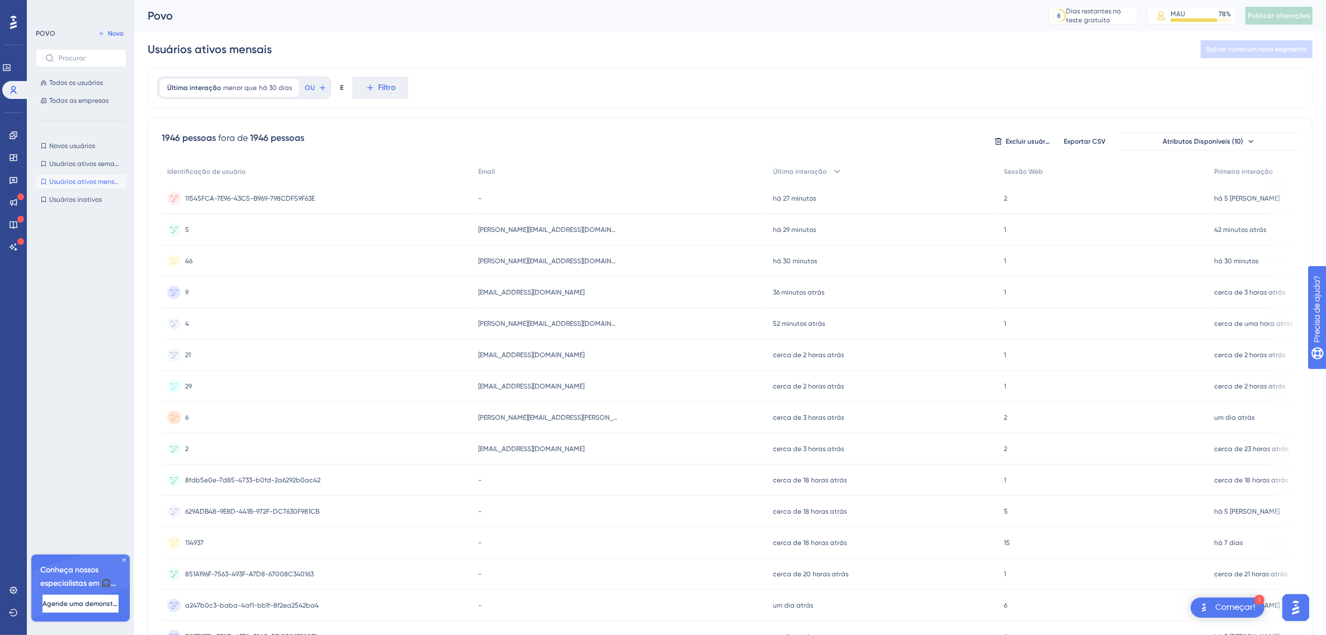
click at [524, 414] on span "[PERSON_NAME][EMAIL_ADDRESS][PERSON_NAME][DOMAIN_NAME]" at bounding box center [548, 417] width 140 height 9
click at [512, 292] on span "[EMAIL_ADDRESS][DOMAIN_NAME]" at bounding box center [531, 292] width 106 height 9
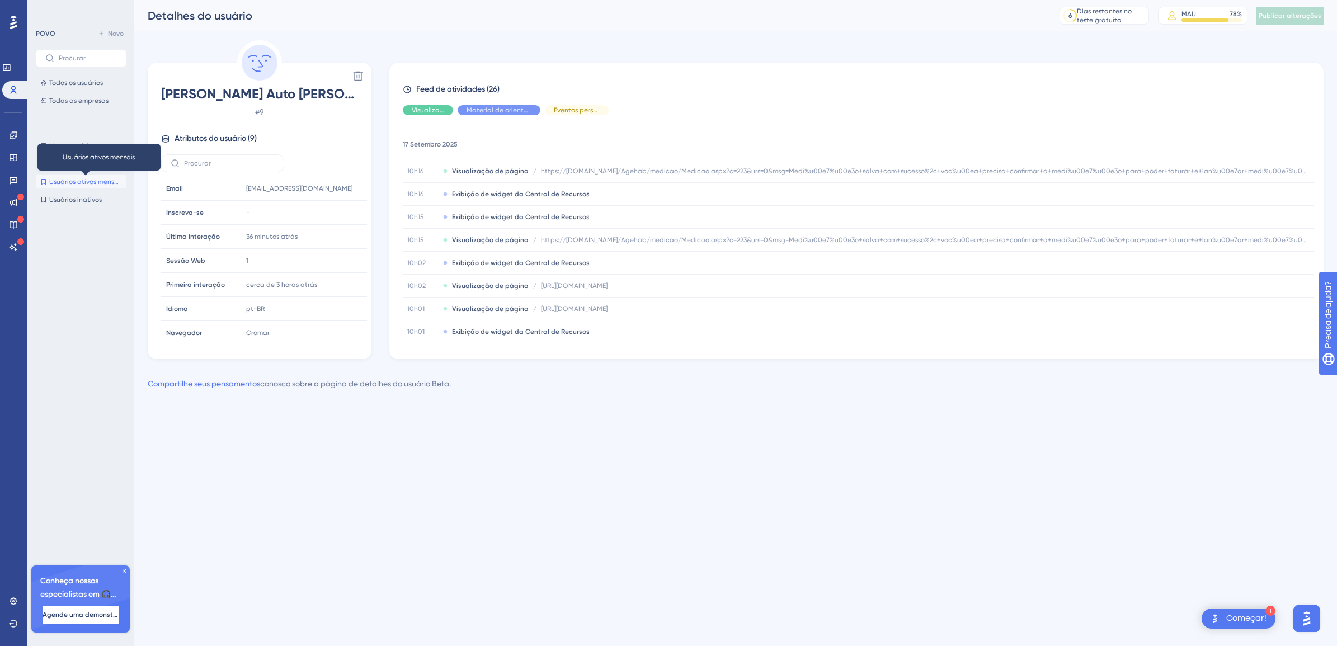
click at [87, 179] on span "Usuários ativos mensais" at bounding box center [85, 181] width 73 height 9
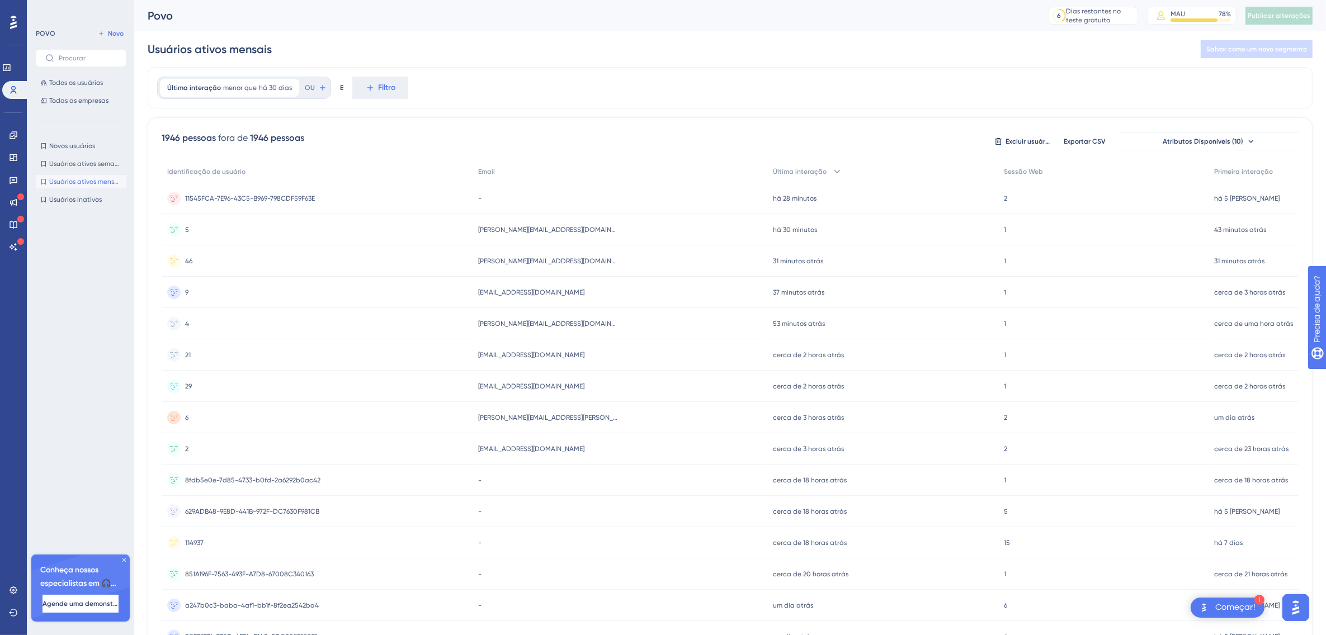
click at [499, 259] on span "[PERSON_NAME][EMAIL_ADDRESS][DOMAIN_NAME][PERSON_NAME]" at bounding box center [548, 261] width 140 height 9
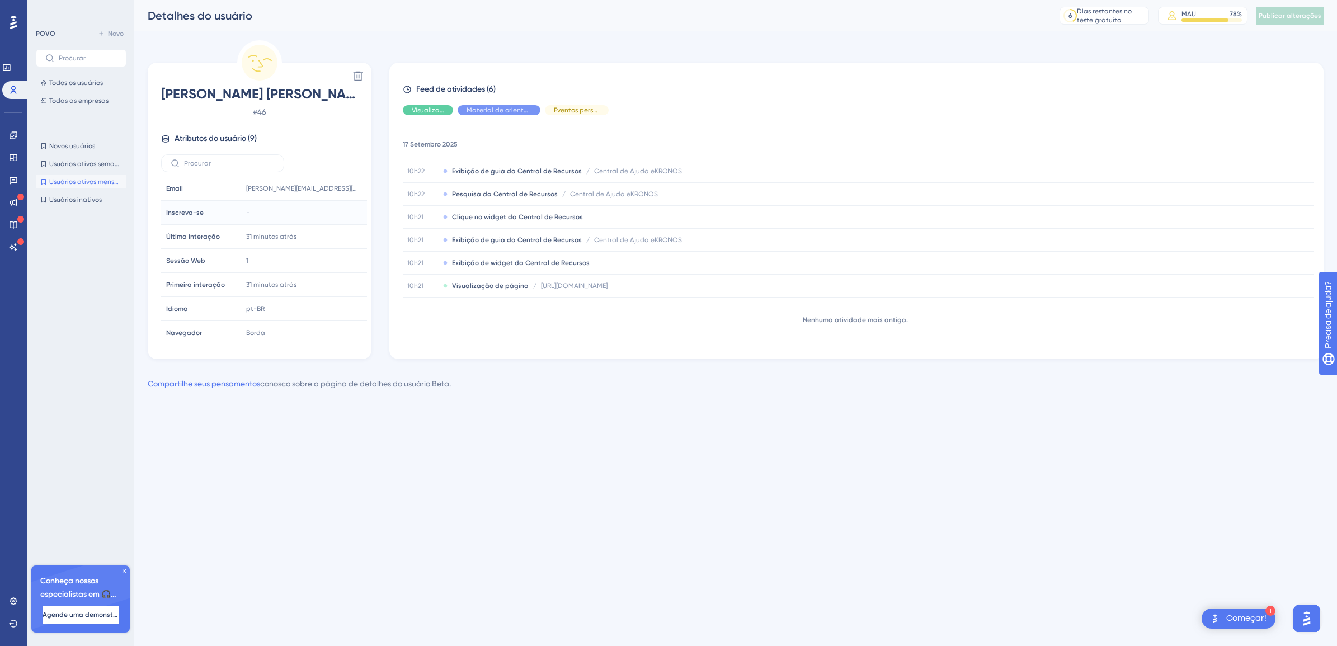
click at [246, 213] on span "-" at bounding box center [247, 212] width 3 height 9
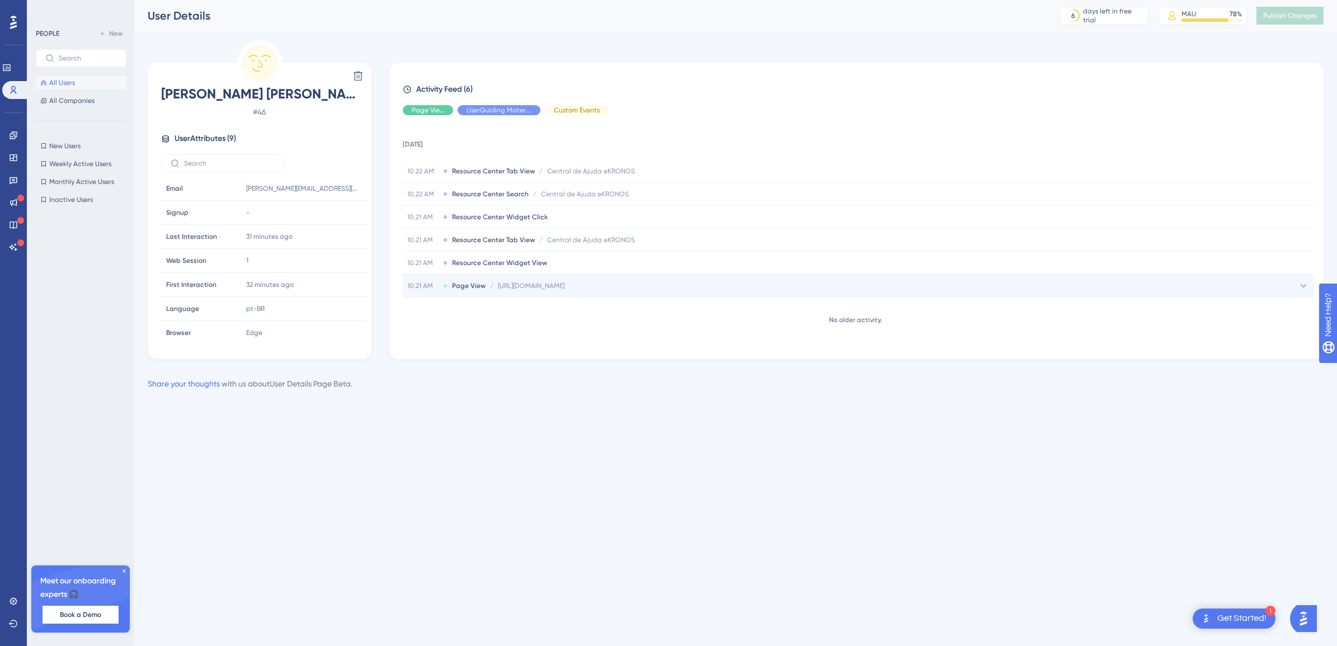
click at [467, 283] on span "Page View" at bounding box center [469, 285] width 34 height 9
click at [501, 290] on span "[URL][DOMAIN_NAME]" at bounding box center [531, 285] width 67 height 9
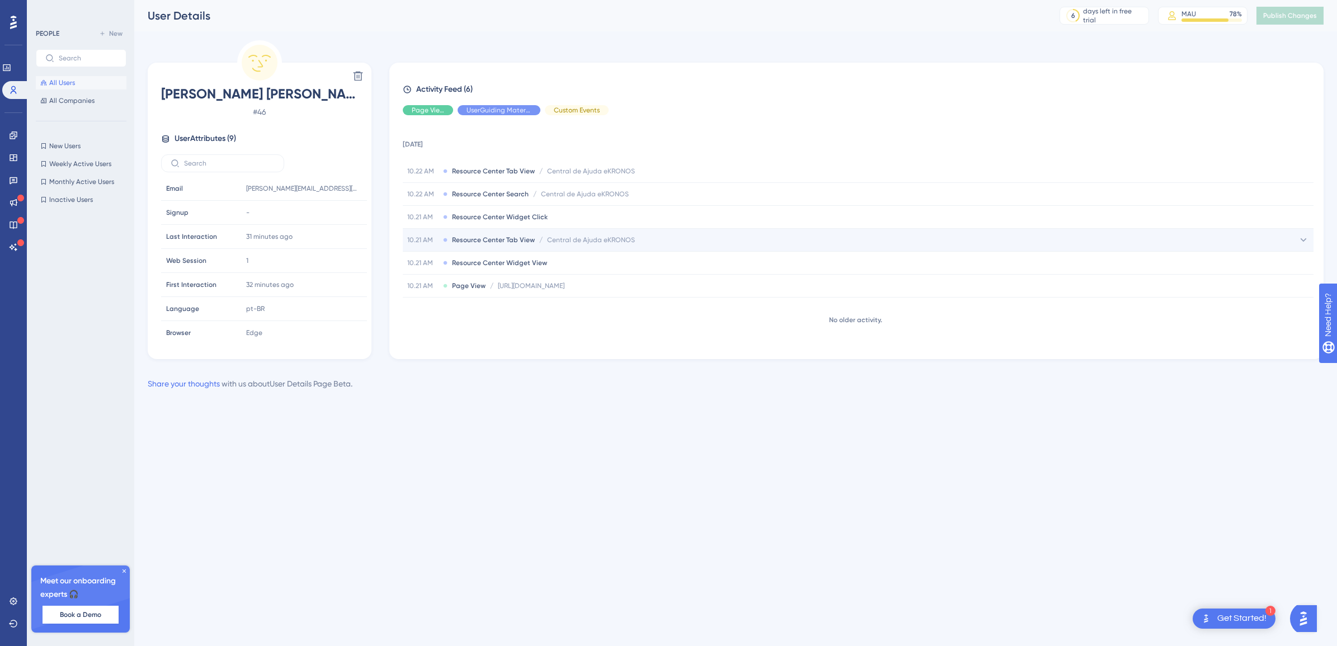
click at [485, 239] on span "Resource Center Tab View" at bounding box center [493, 239] width 83 height 9
click at [493, 190] on span "Resource Center Search" at bounding box center [490, 194] width 77 height 9
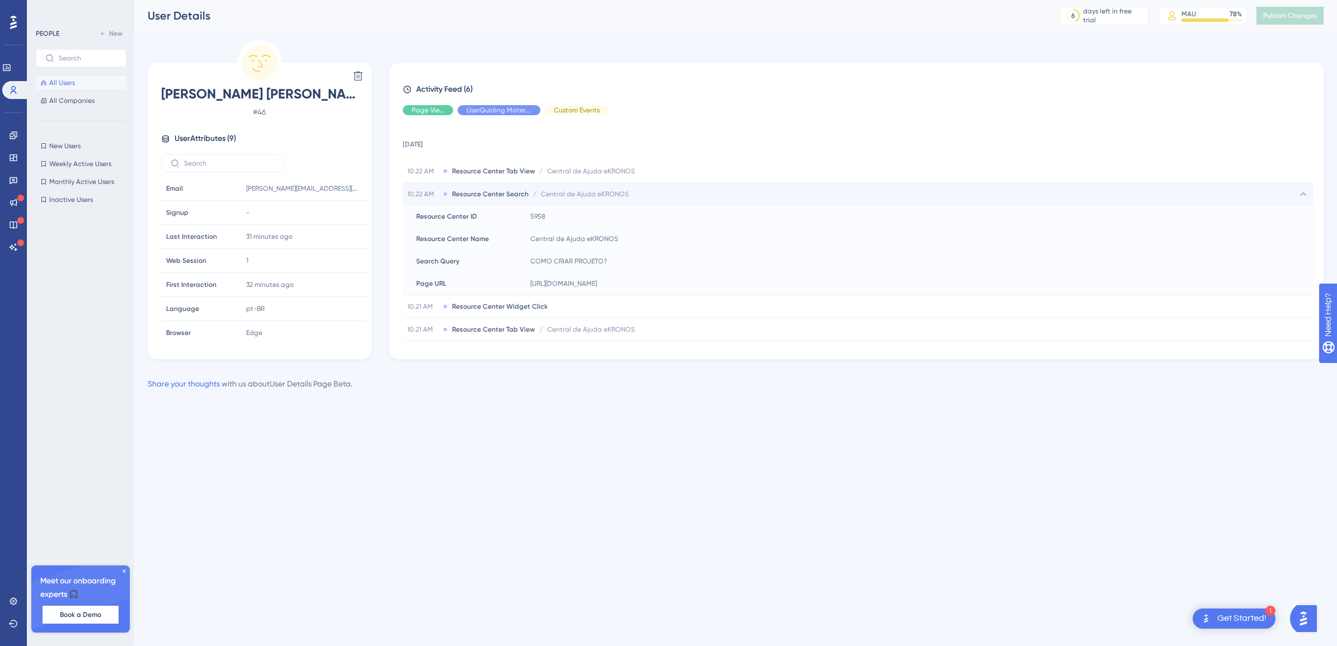
click at [493, 190] on span "Resource Center Search" at bounding box center [490, 194] width 77 height 9
click at [493, 171] on span "Resource Center Tab View" at bounding box center [493, 171] width 83 height 9
click at [502, 173] on span "Resource Center Tab View" at bounding box center [493, 171] width 83 height 9
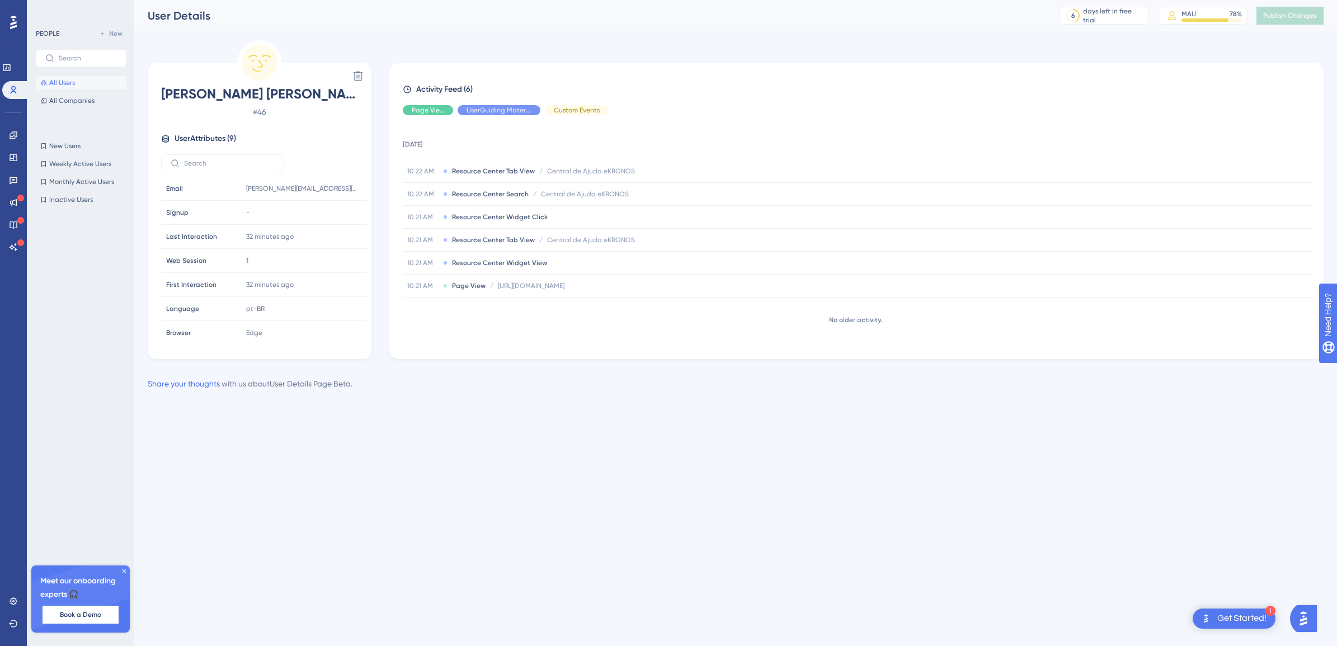
click at [64, 82] on span "All Users" at bounding box center [62, 82] width 26 height 9
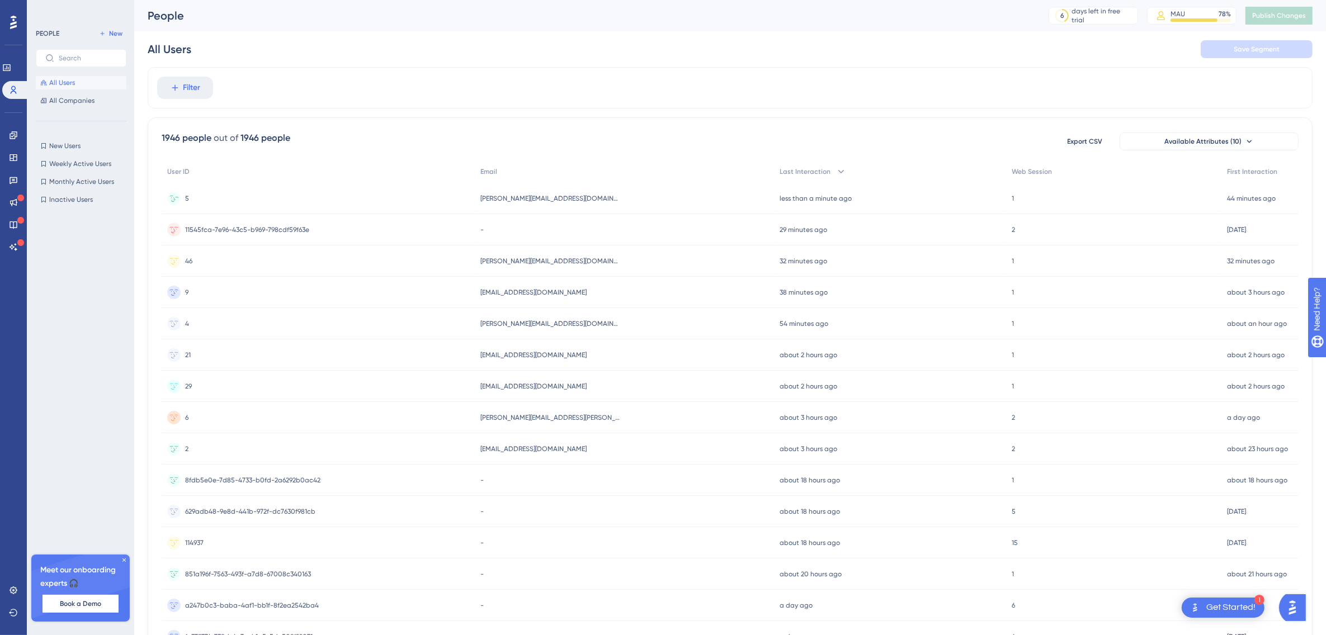
click at [499, 200] on span "[PERSON_NAME][EMAIL_ADDRESS][DOMAIN_NAME][PERSON_NAME]" at bounding box center [550, 198] width 140 height 9
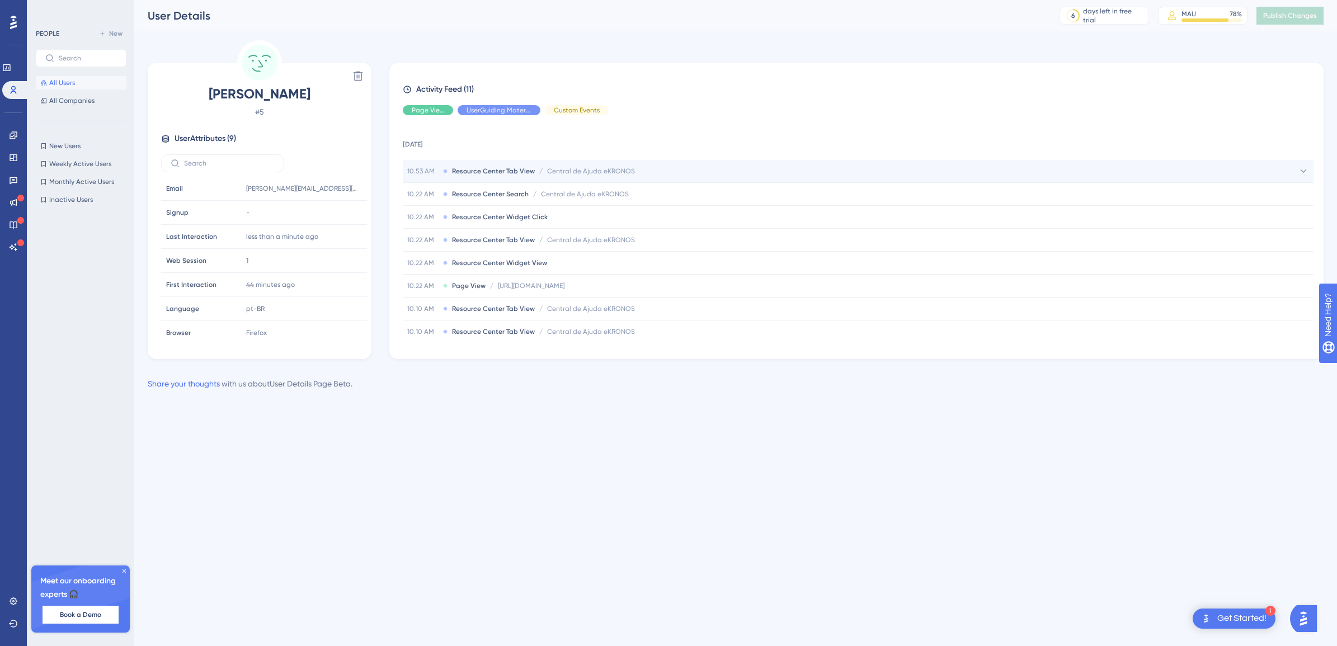
click at [565, 171] on span "Central de Ajuda eKRONOS" at bounding box center [591, 171] width 88 height 9
click at [596, 167] on span "Central de Ajuda eKRONOS" at bounding box center [591, 171] width 88 height 9
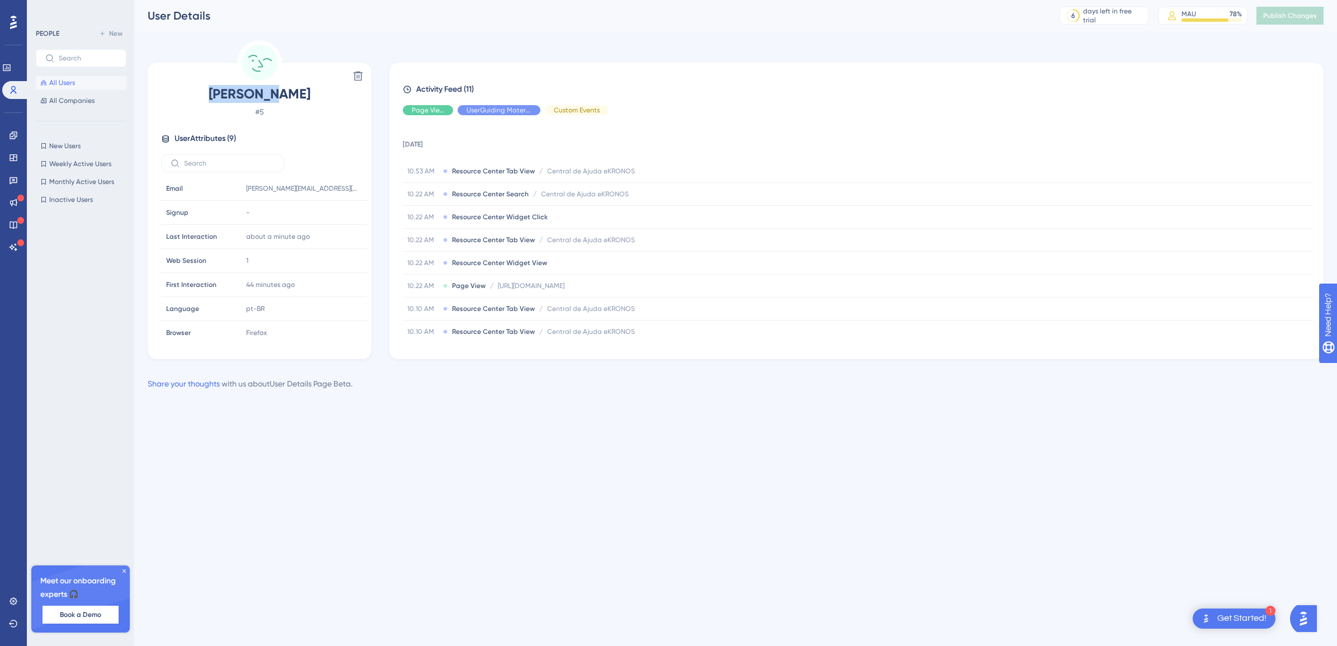
drag, startPoint x: 228, startPoint y: 96, endPoint x: 302, endPoint y: 91, distance: 74.0
click at [302, 91] on span "Omar Telo" at bounding box center [259, 94] width 197 height 18
drag, startPoint x: 302, startPoint y: 91, endPoint x: 305, endPoint y: 145, distance: 54.9
click at [305, 145] on div "Omar Telo # 5 User Attributes ( 9 ) Email Email renato@eisolucoesinteligentes.c…" at bounding box center [259, 213] width 215 height 256
click at [503, 107] on span "Hide" at bounding box center [499, 110] width 15 height 9
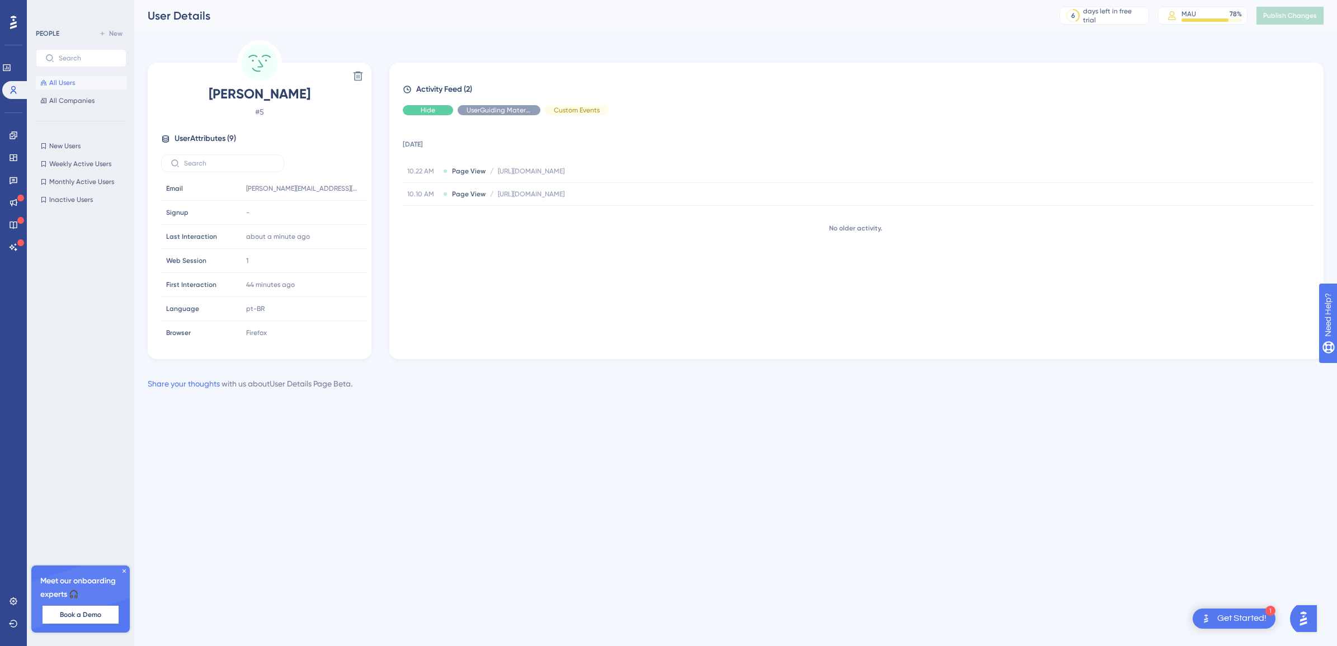
click at [426, 110] on span "Hide" at bounding box center [428, 110] width 15 height 9
click at [571, 106] on span "Hide" at bounding box center [576, 110] width 15 height 9
click at [510, 105] on div "Show" at bounding box center [498, 110] width 83 height 10
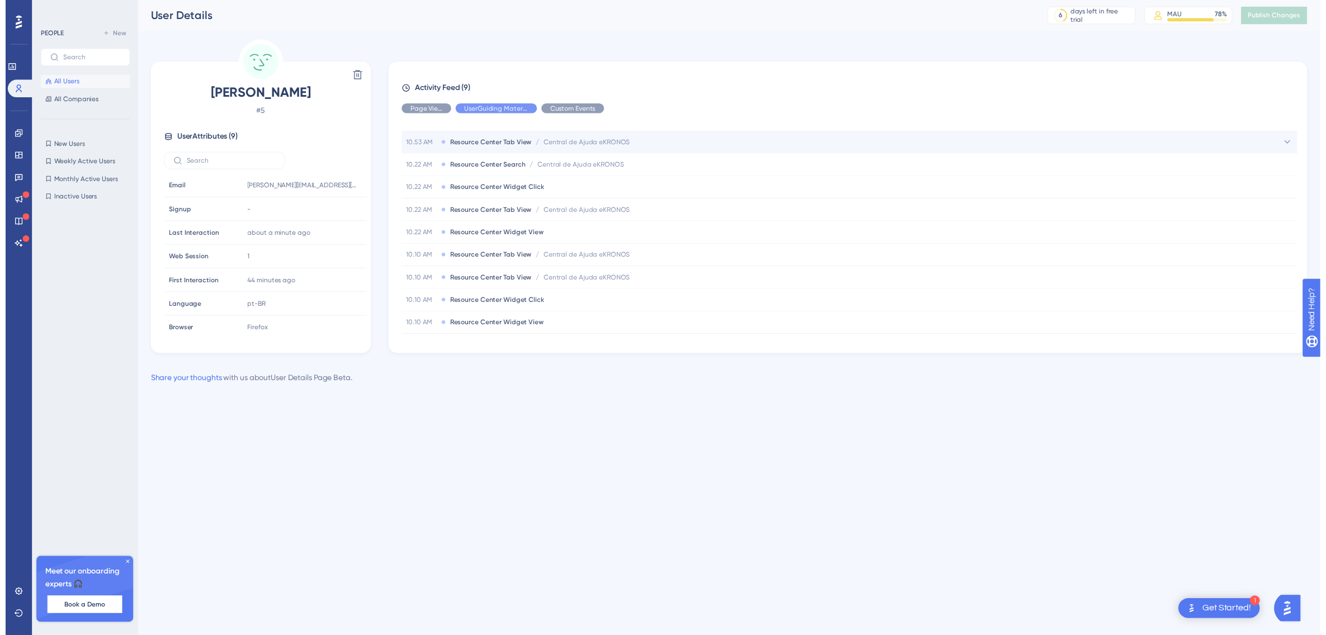
scroll to position [53, 0]
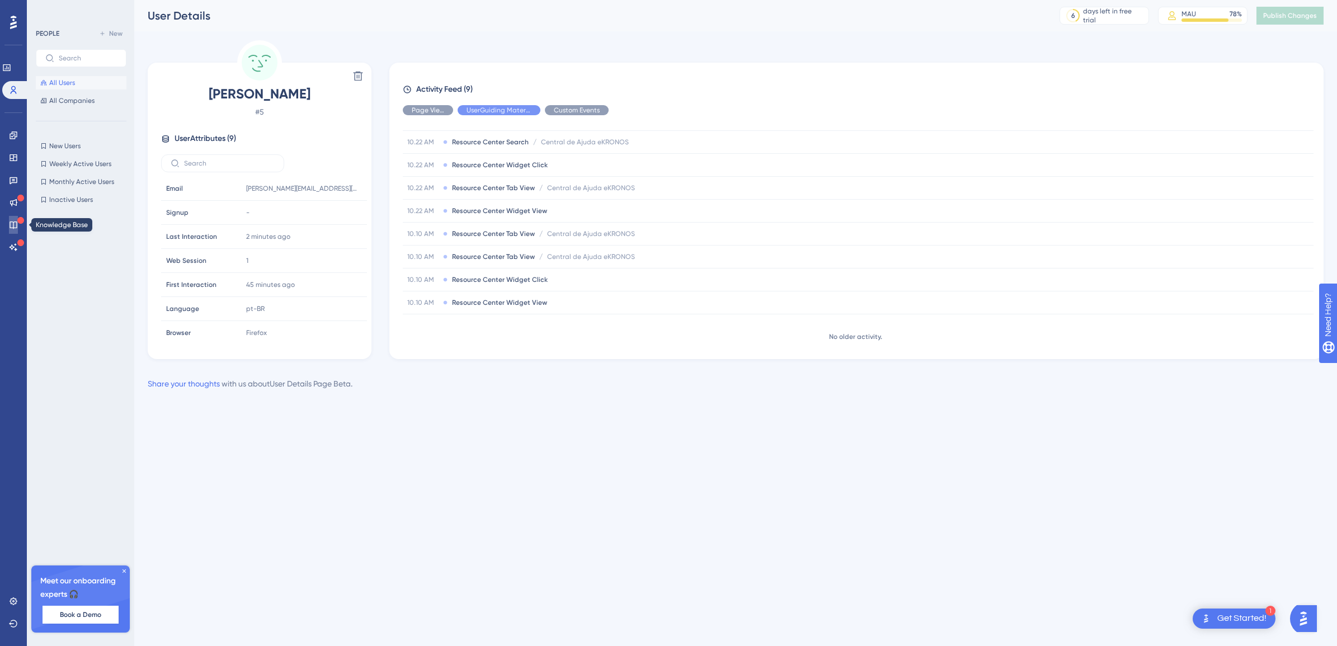
click at [17, 225] on icon at bounding box center [13, 224] width 7 height 7
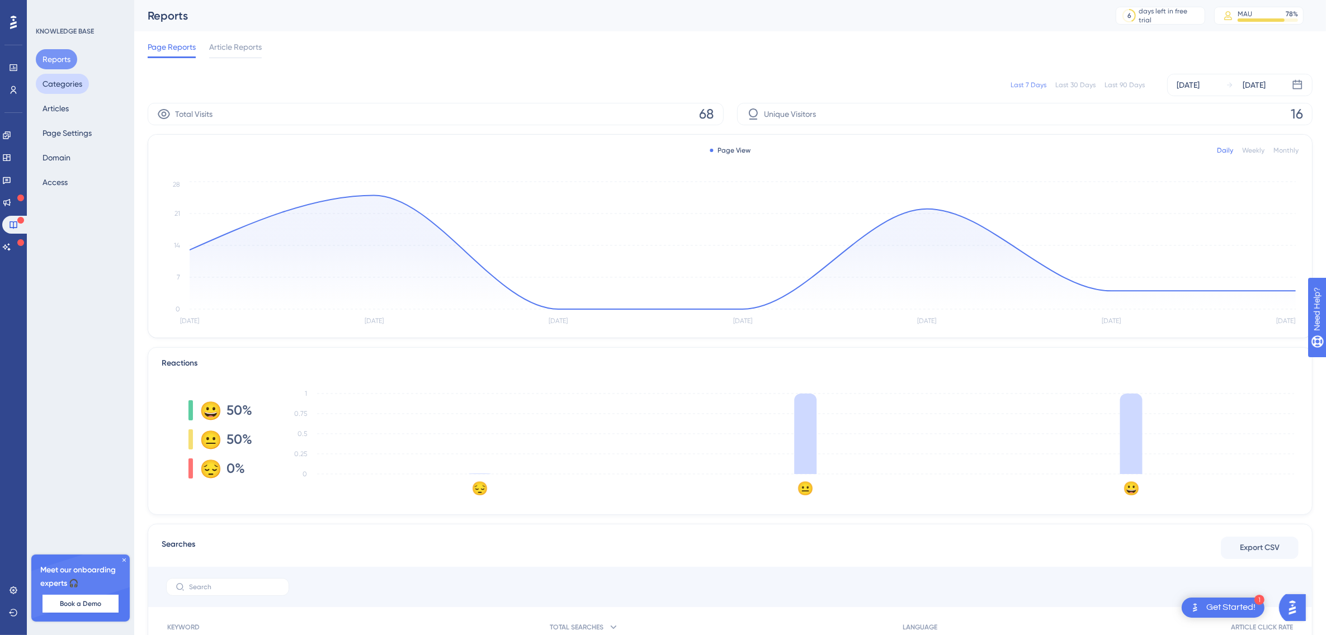
click at [67, 75] on button "Categories" at bounding box center [62, 84] width 53 height 20
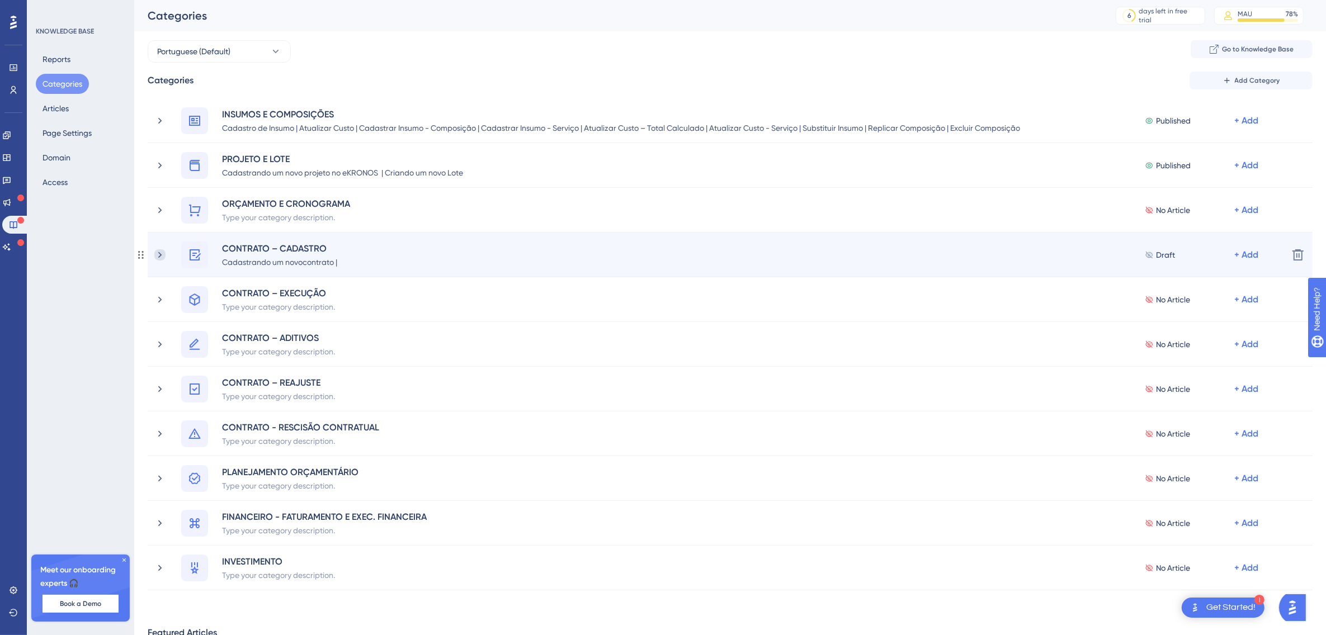
click at [157, 254] on icon at bounding box center [159, 254] width 11 height 11
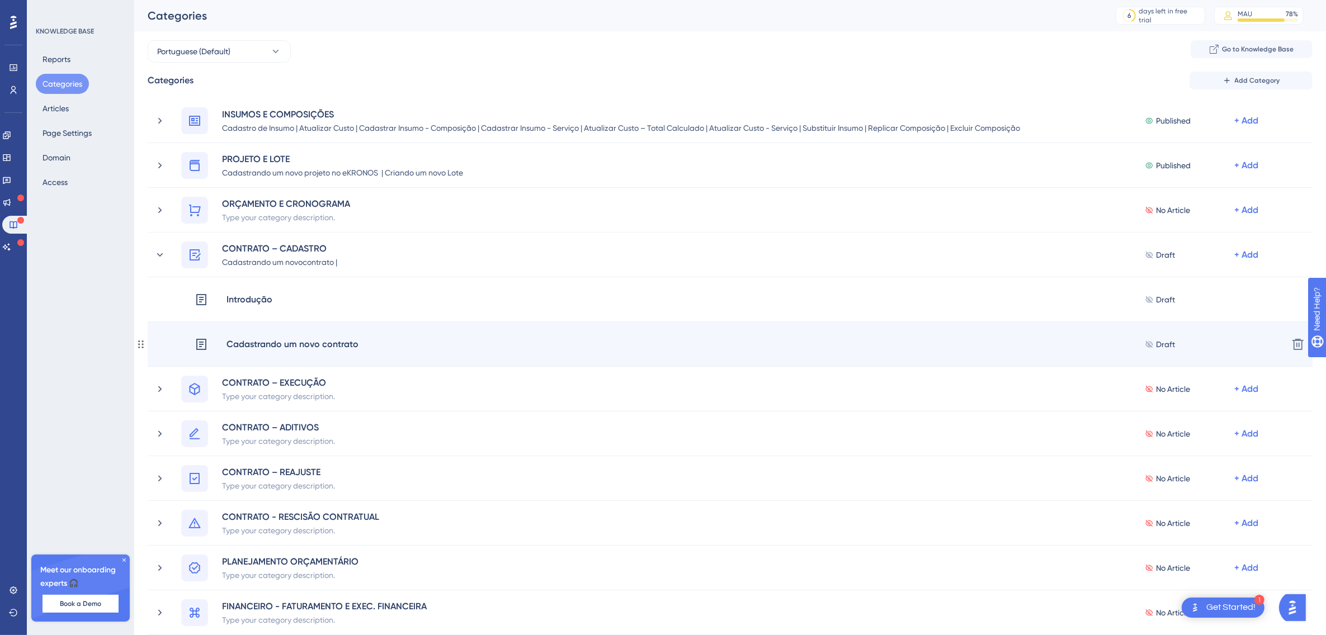
click at [313, 348] on div "Cadastrando um novo contrato" at bounding box center [292, 344] width 133 height 15
click at [1170, 344] on span "Draft" at bounding box center [1165, 344] width 19 height 13
click at [1156, 344] on span "Draft" at bounding box center [1165, 344] width 19 height 13
